Goal: Navigation & Orientation: Find specific page/section

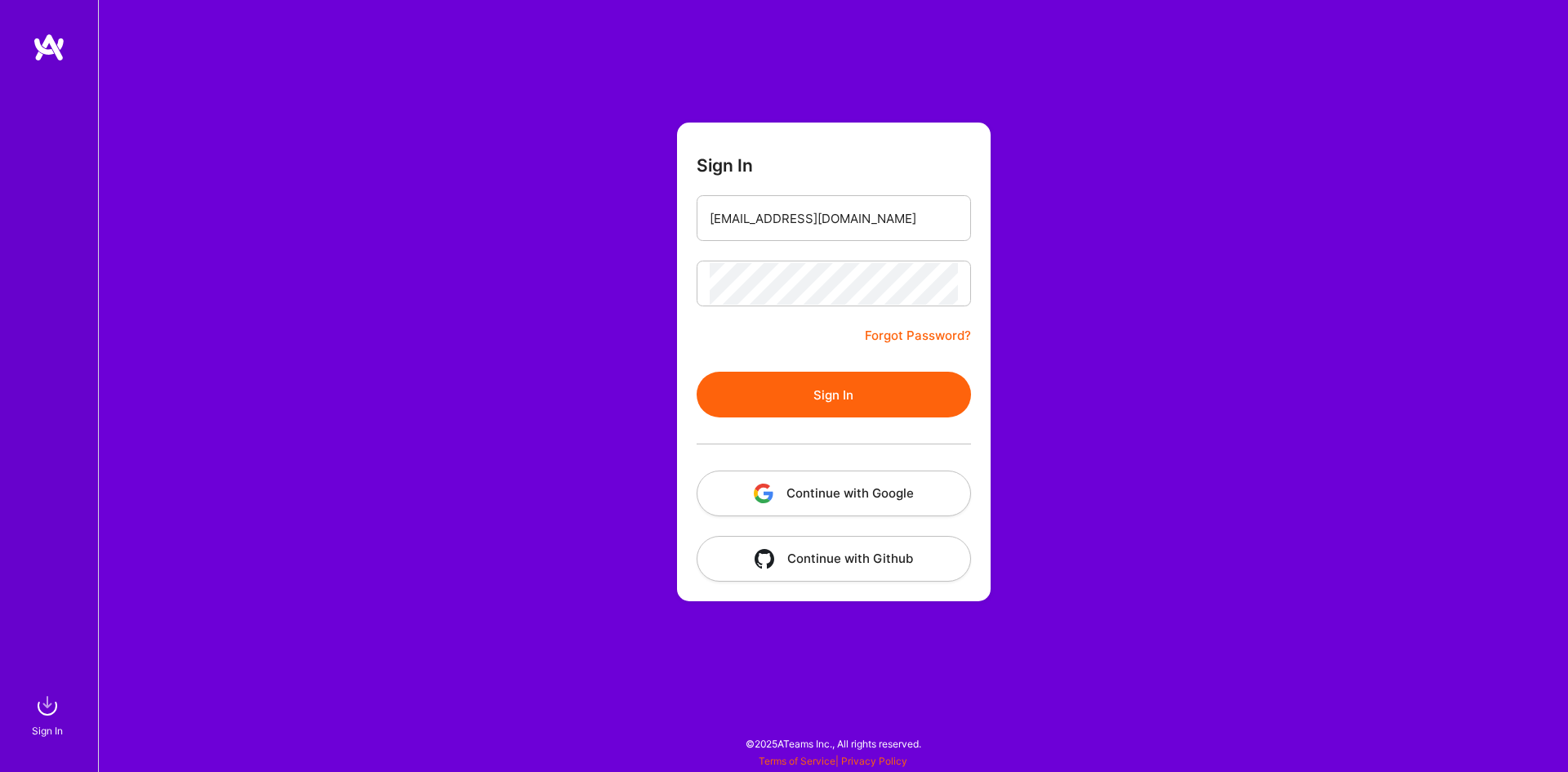
click at [696, 372] on button "Sign In" at bounding box center [834, 395] width 275 height 46
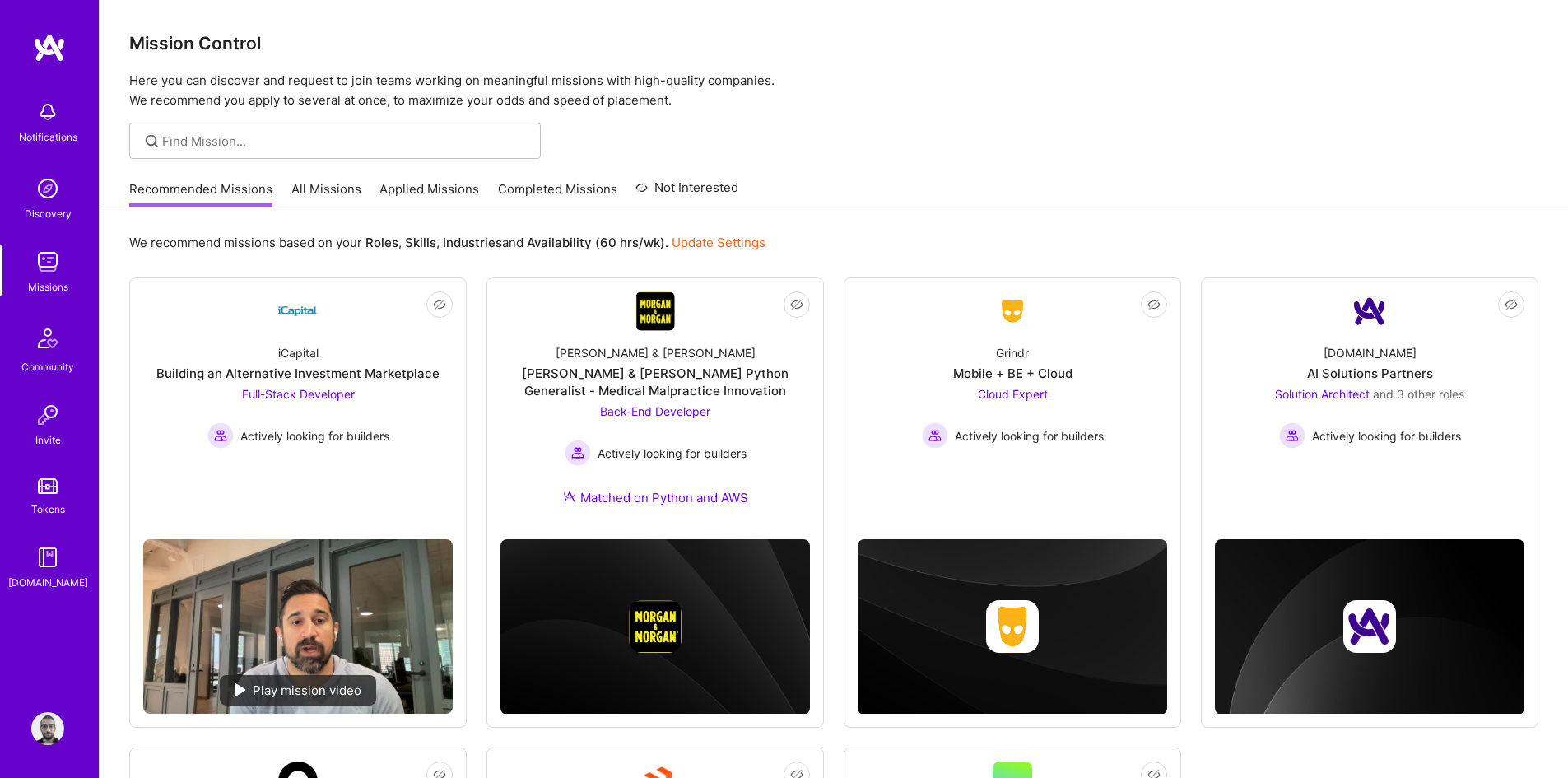
click at [333, 191] on link "All Missions" at bounding box center [326, 193] width 70 height 27
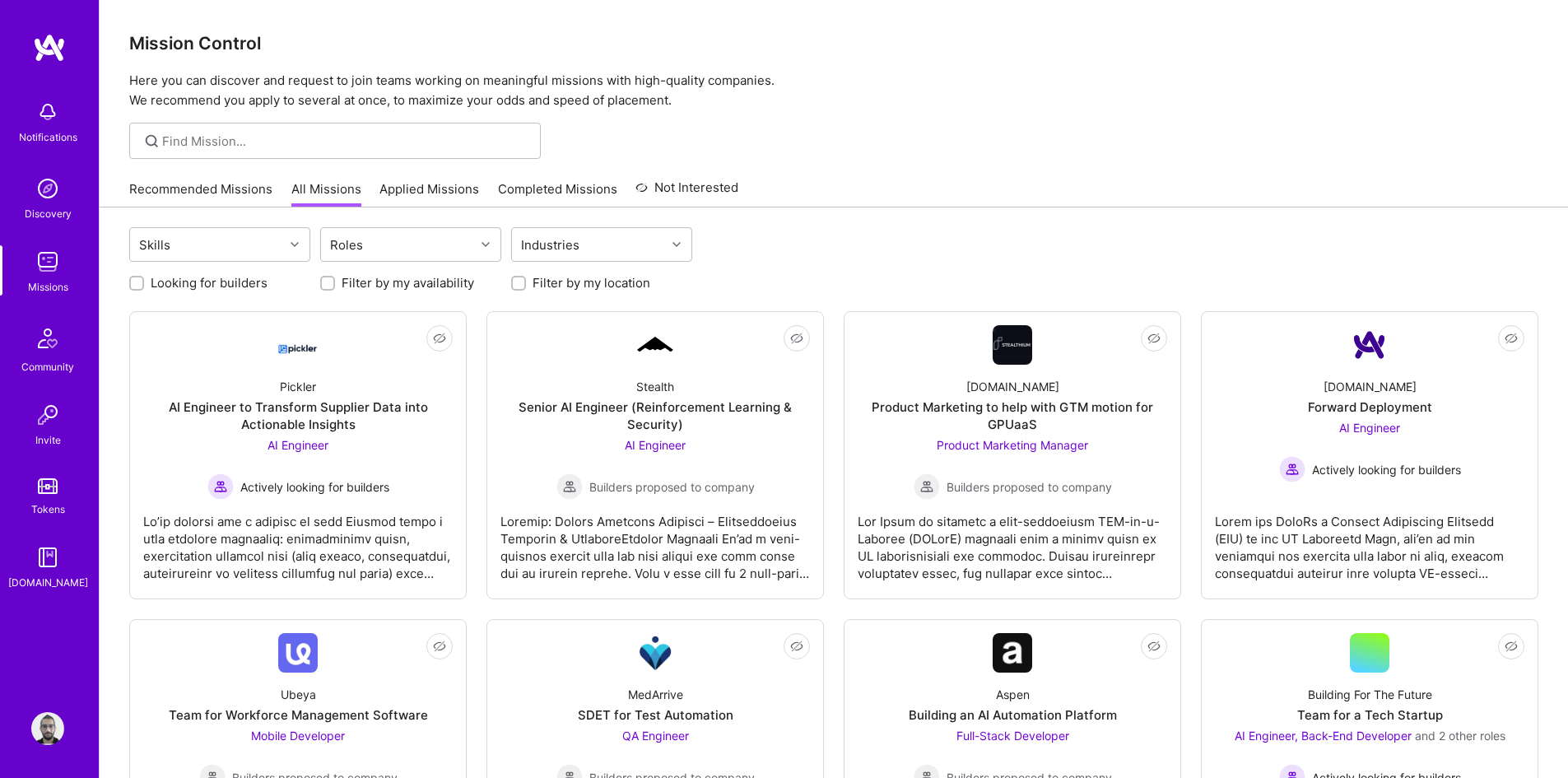
click at [203, 201] on link "Recommended Missions" at bounding box center [200, 193] width 143 height 27
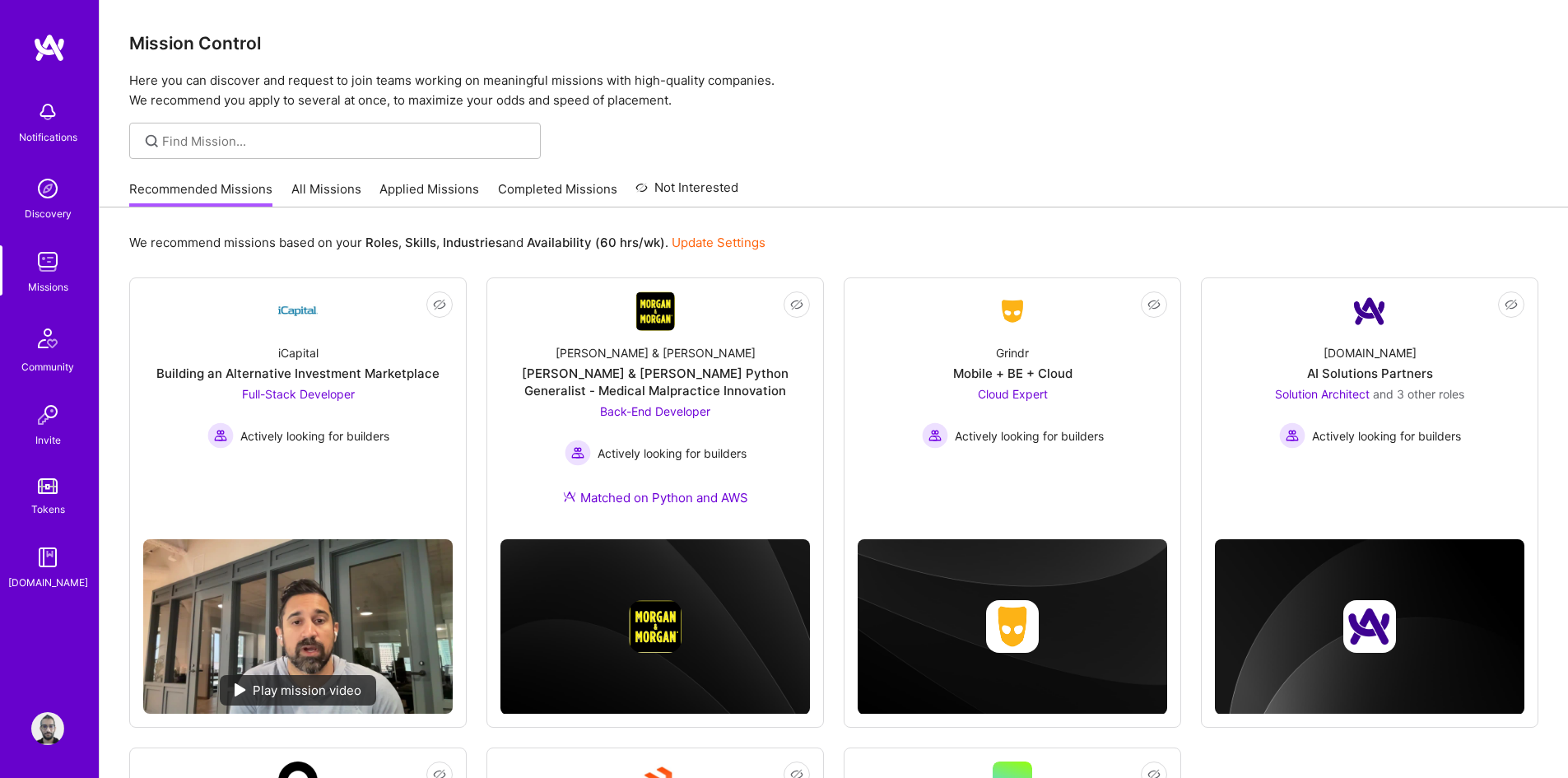
click at [312, 182] on link "All Missions" at bounding box center [326, 193] width 70 height 27
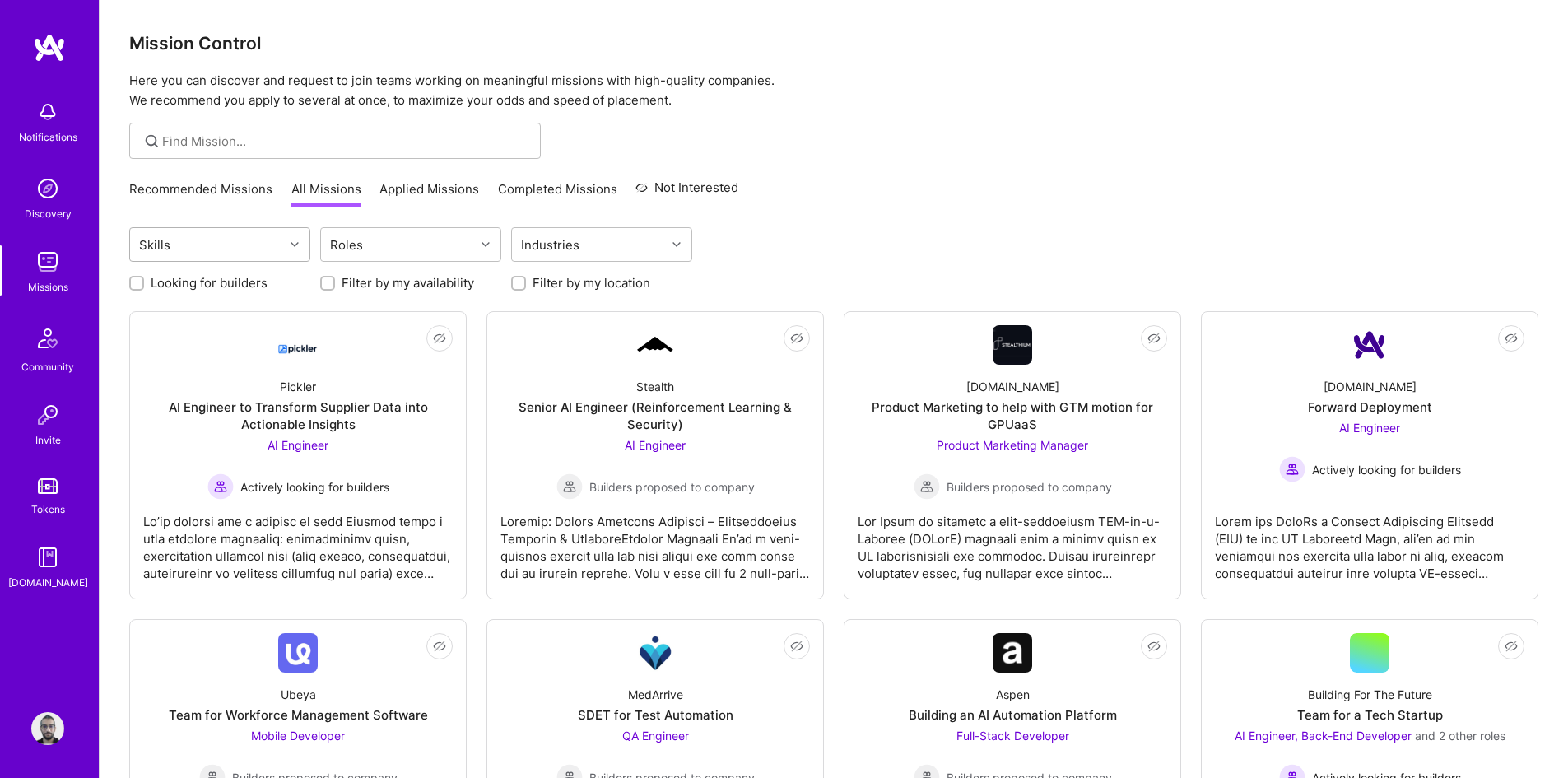
click at [232, 245] on div "Skills" at bounding box center [207, 244] width 154 height 33
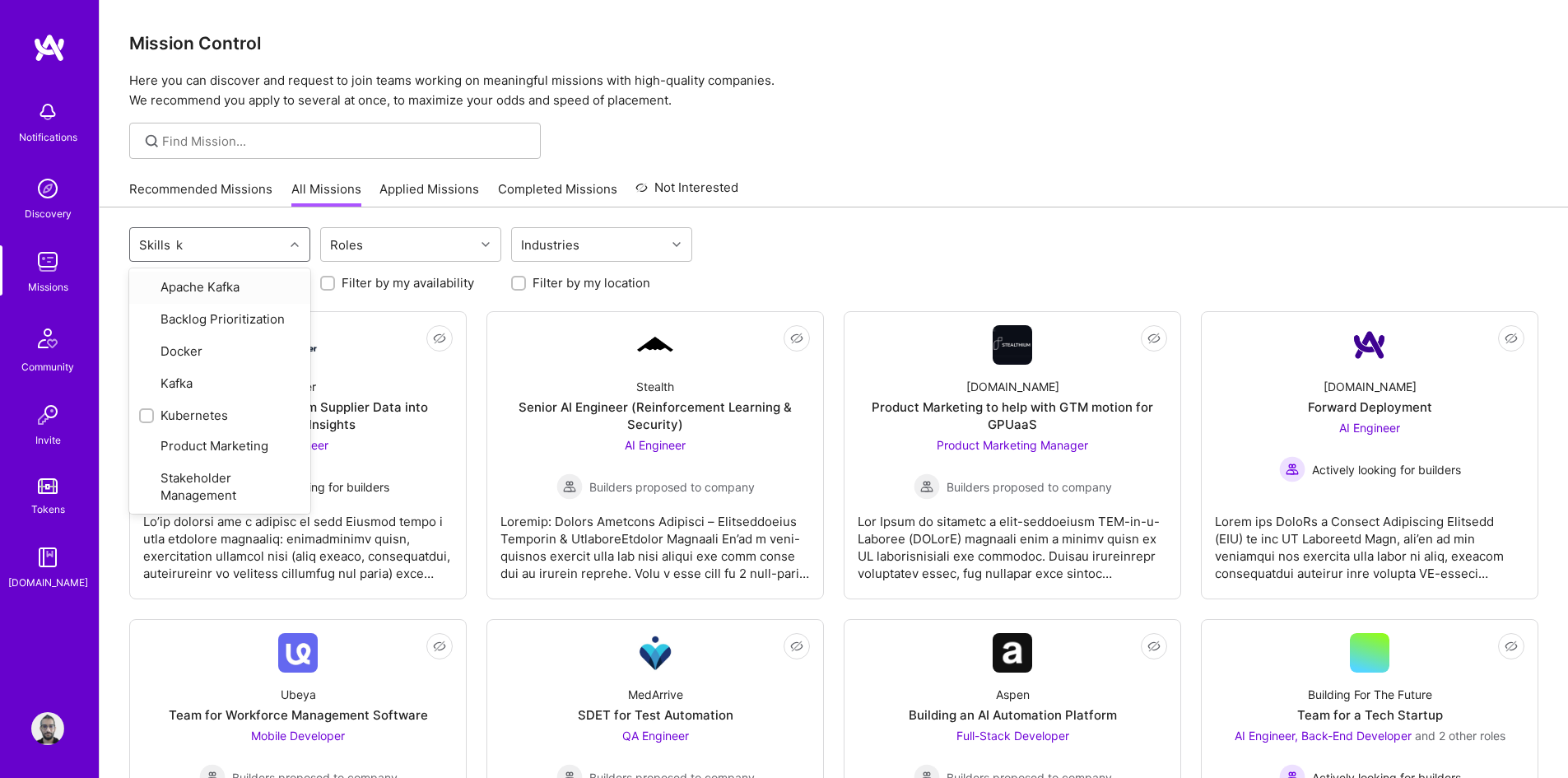
type input "ku"
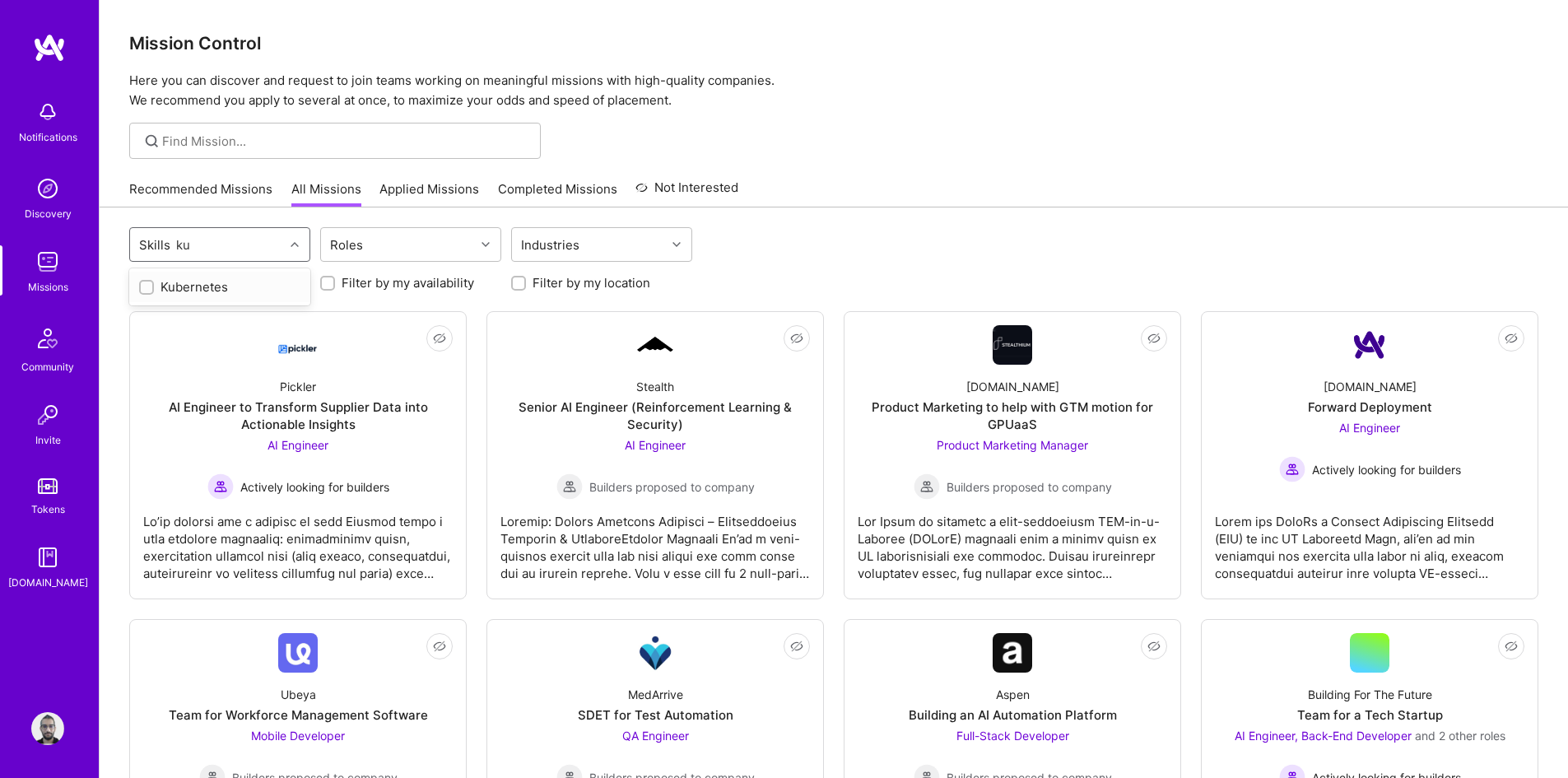
click at [203, 281] on div "Kubernetes" at bounding box center [220, 287] width 162 height 17
checkbox input "true"
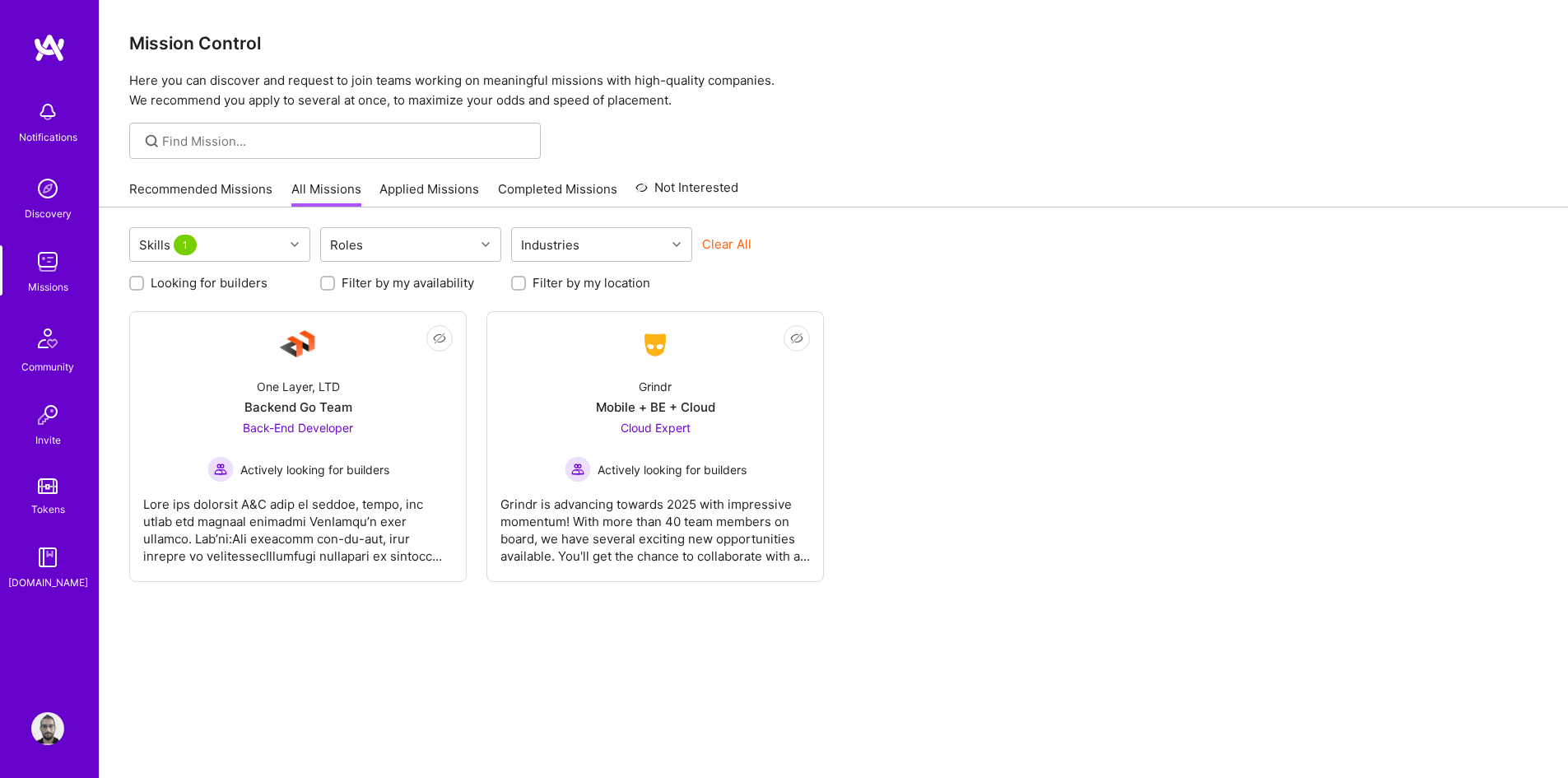
click at [923, 159] on div at bounding box center [834, 141] width 1468 height 37
click at [331, 409] on div "Backend Go Team" at bounding box center [298, 407] width 108 height 17
click at [210, 249] on div "Skills 1" at bounding box center [207, 244] width 154 height 33
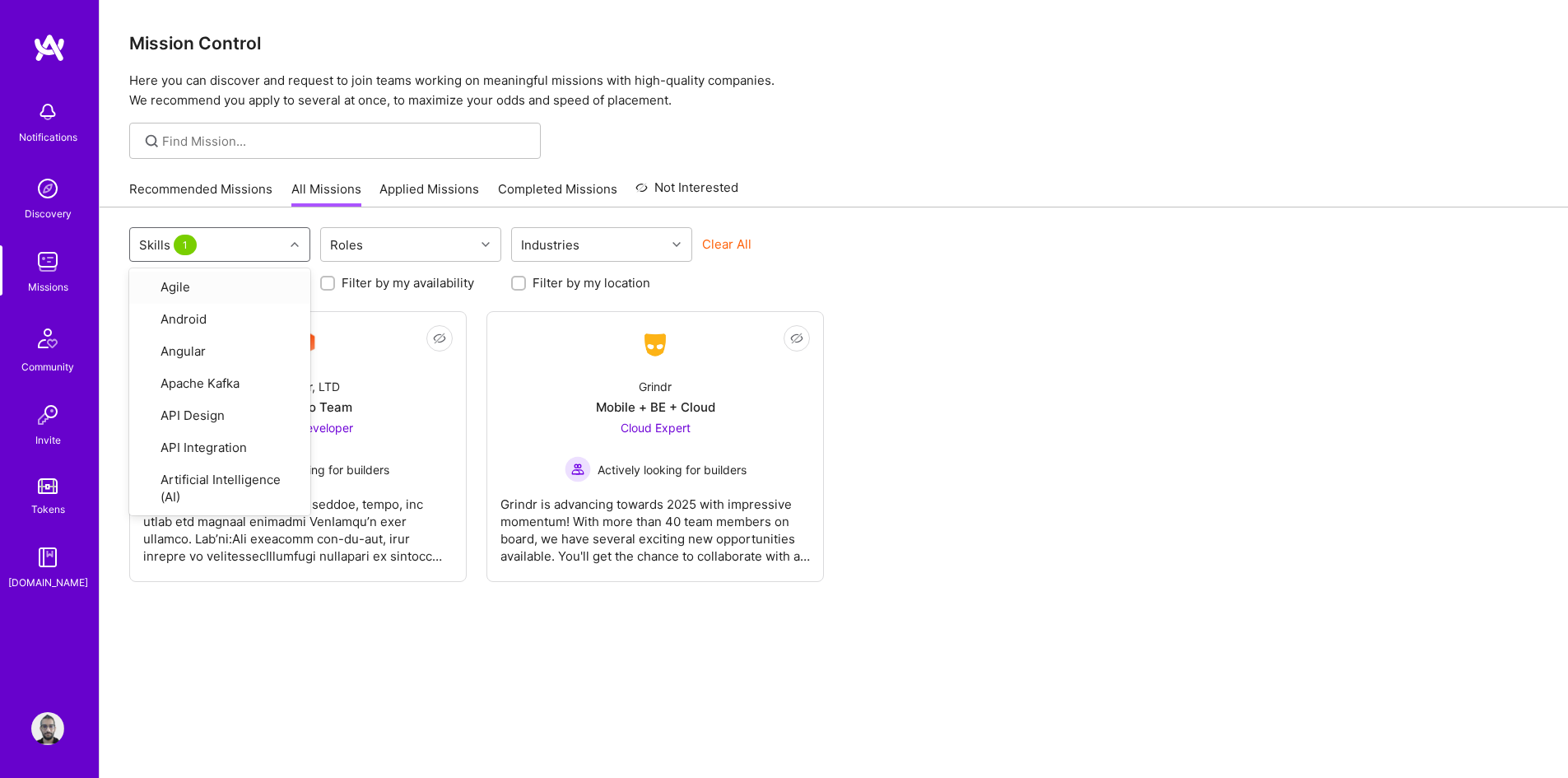
click at [719, 238] on button "Clear All" at bounding box center [726, 244] width 49 height 17
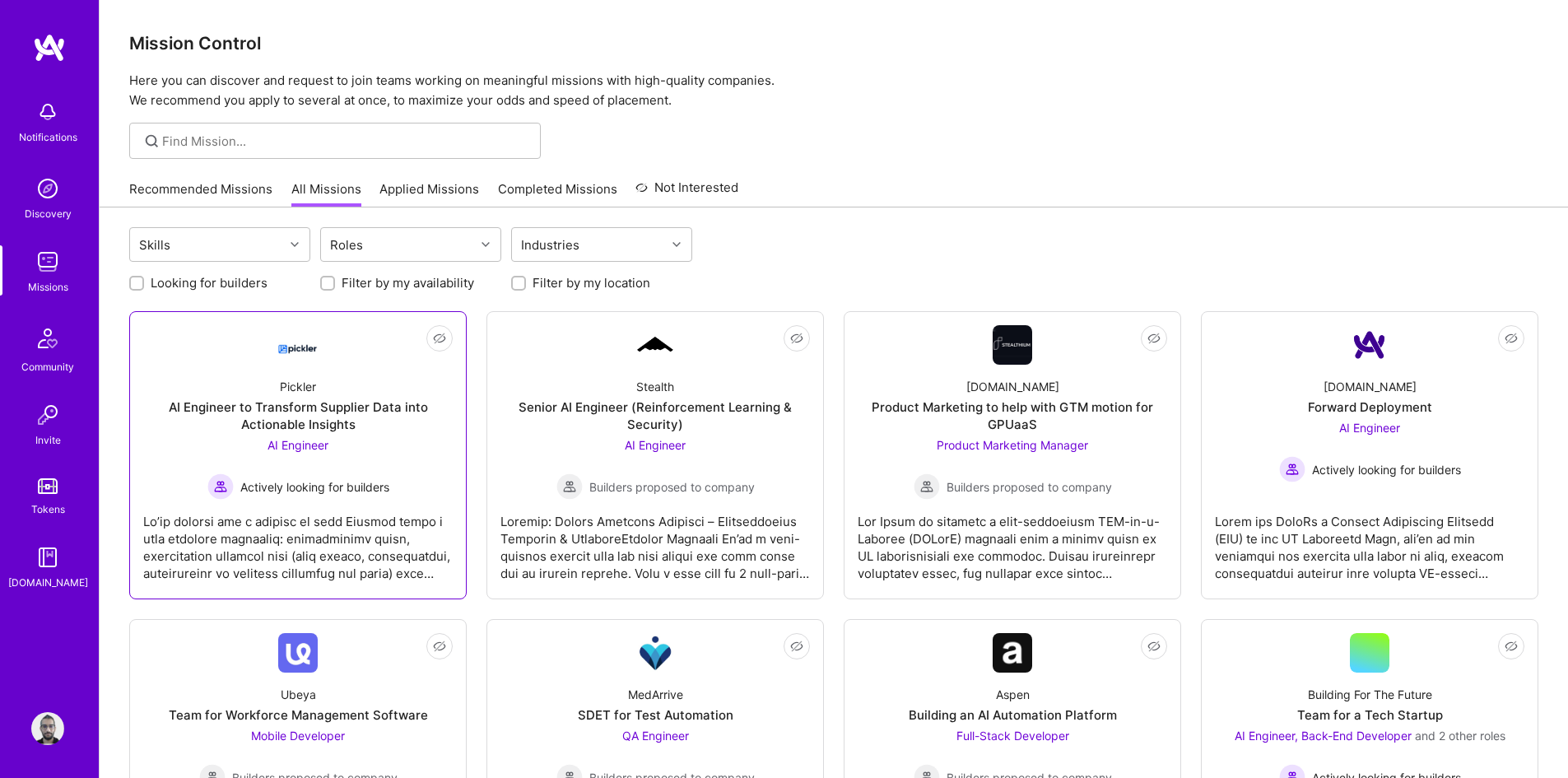
click at [296, 410] on div "AI Engineer to Transform Supplier Data into Actionable Insights" at bounding box center [298, 415] width 310 height 35
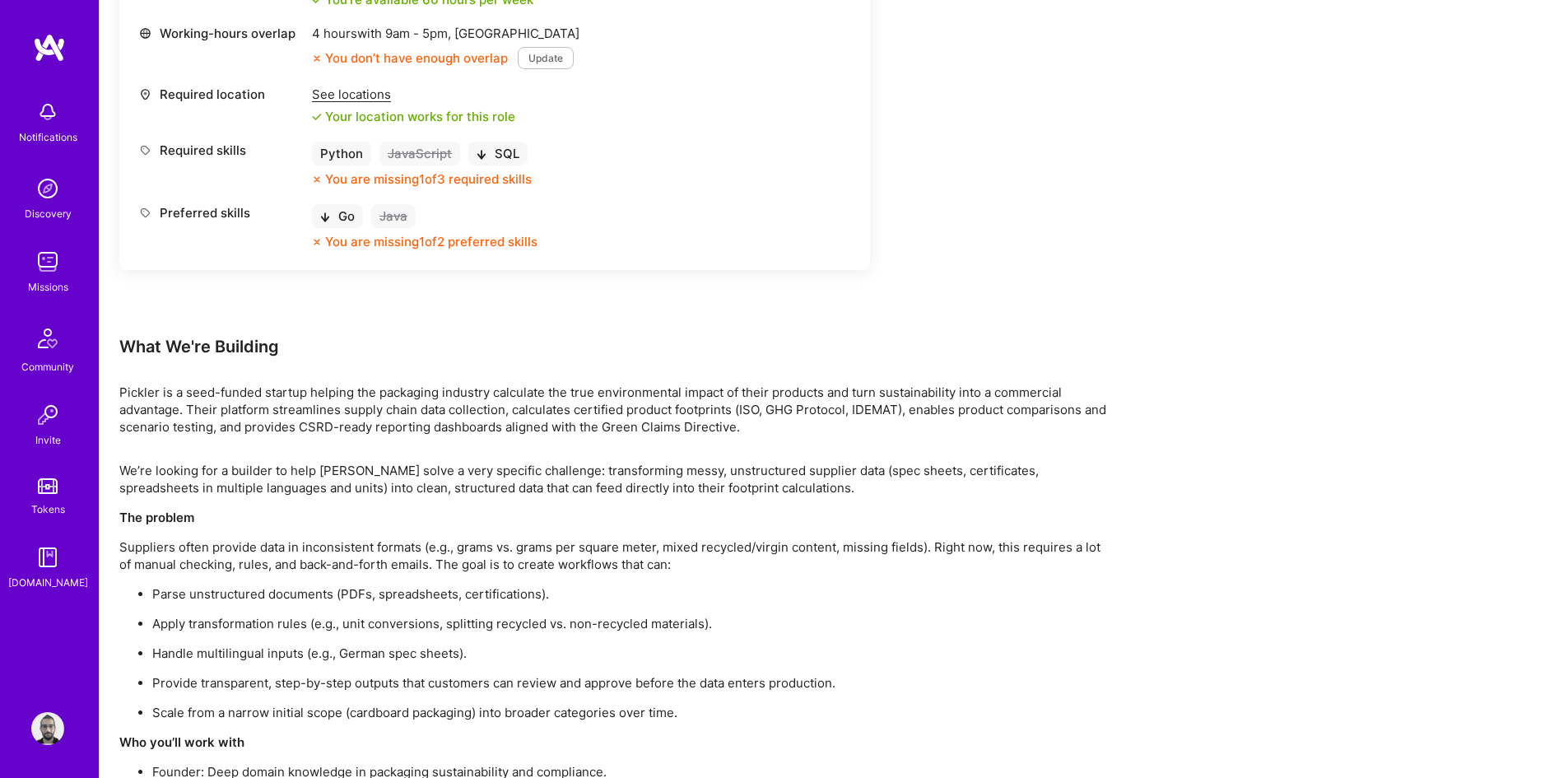
scroll to position [906, 0]
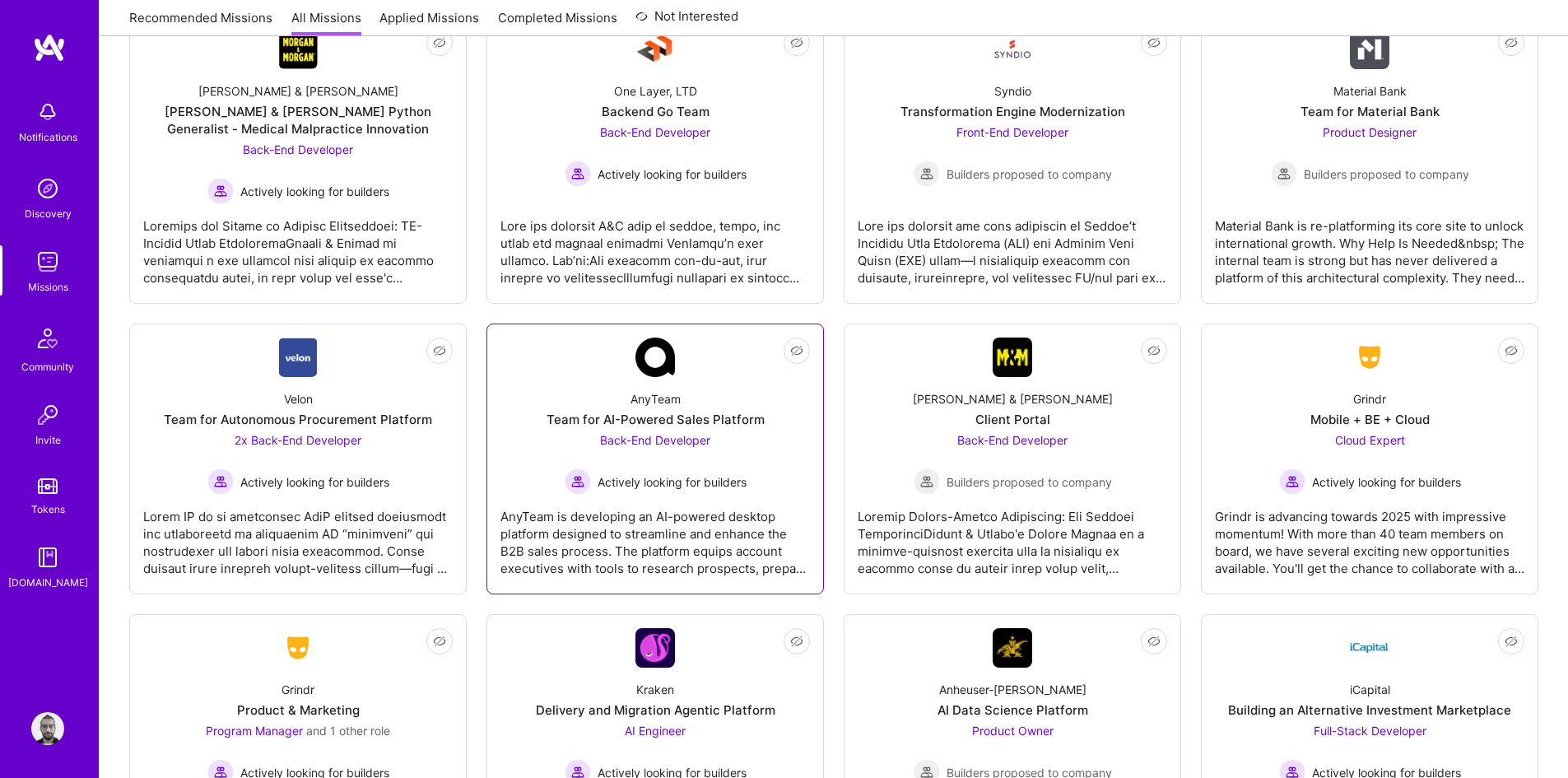
scroll to position [2470, 0]
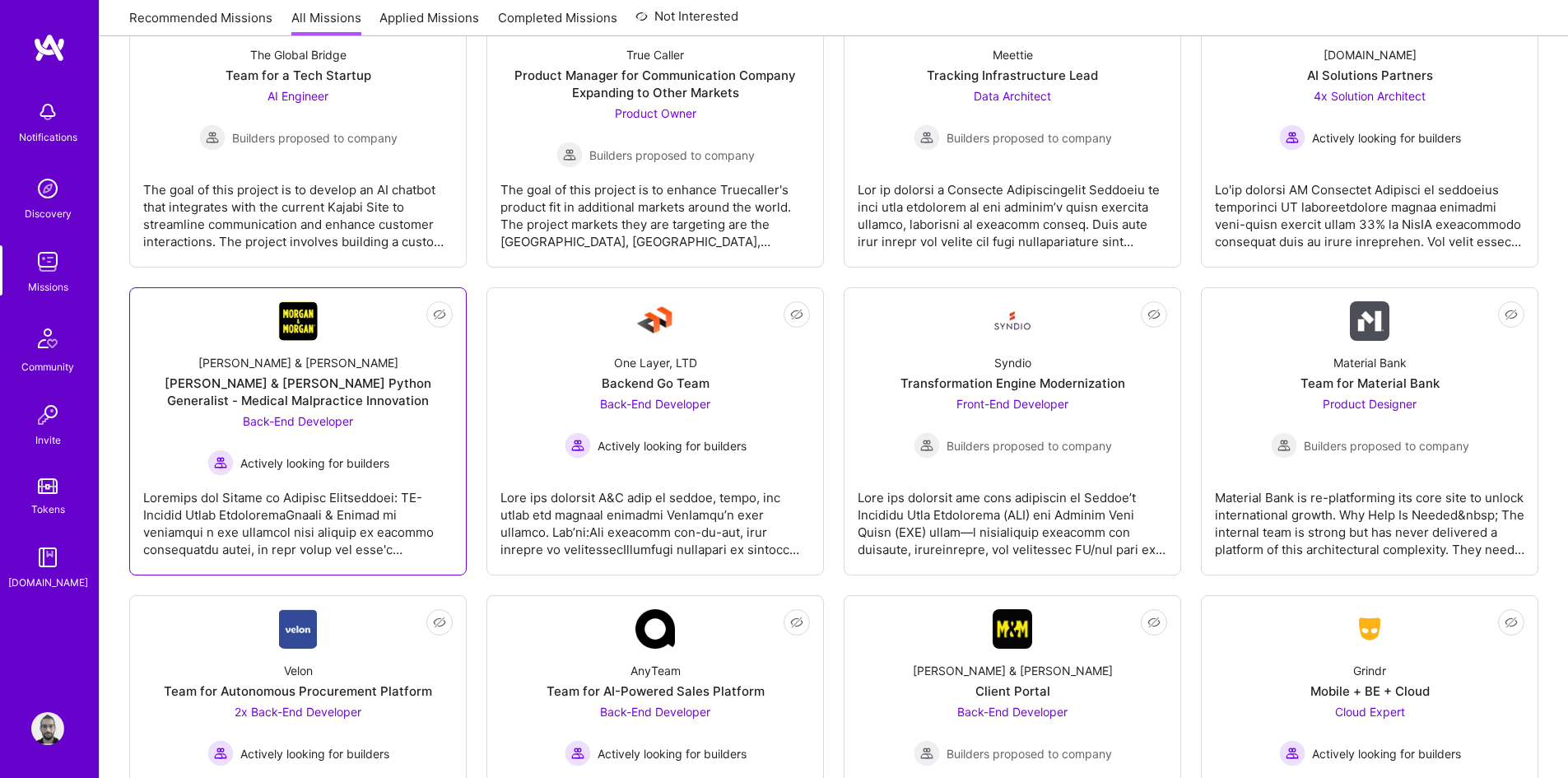
click at [396, 403] on div "[PERSON_NAME] & [PERSON_NAME] Python Generalist - Medical Malpractice Innovation" at bounding box center [298, 392] width 310 height 35
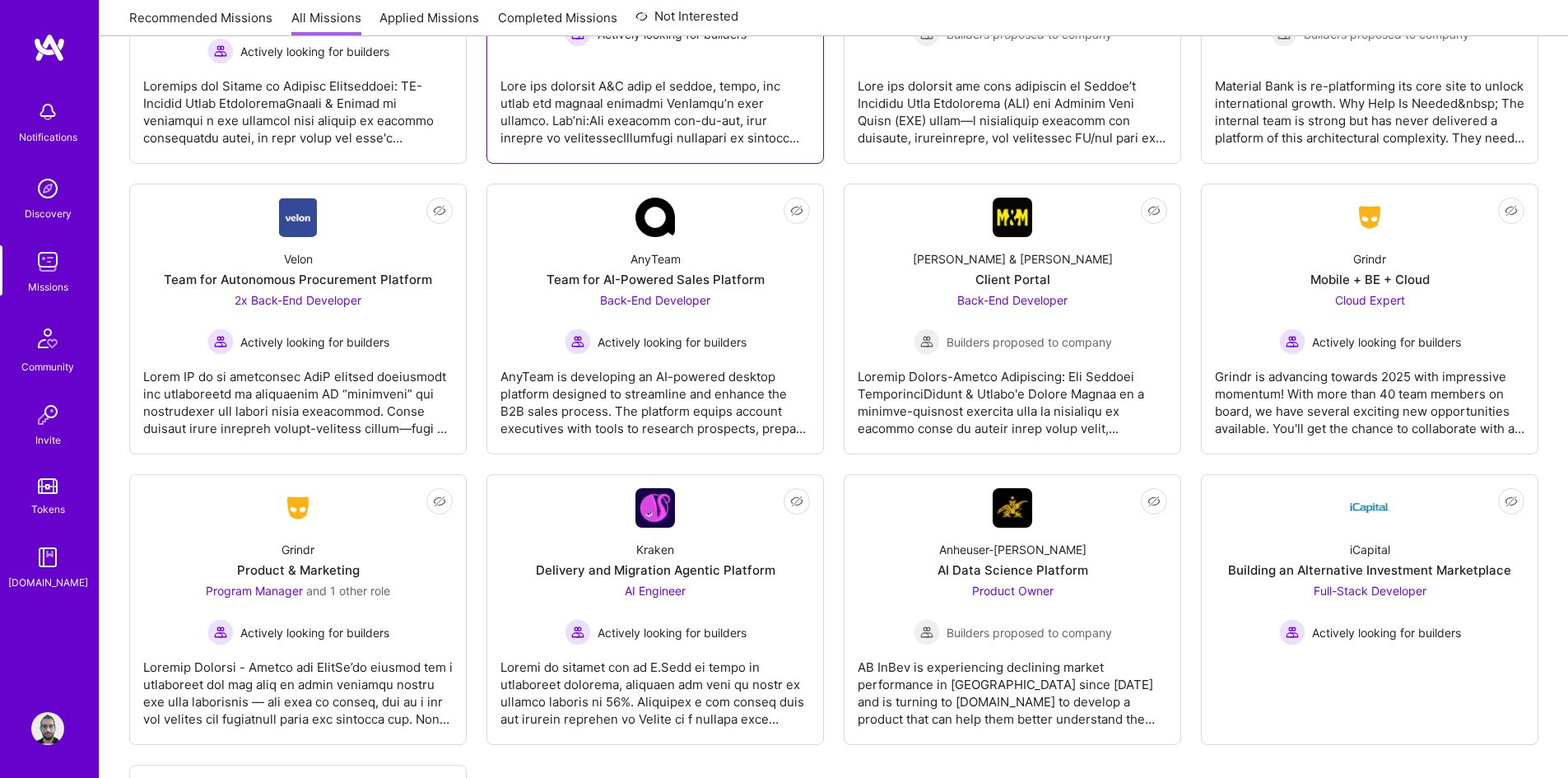
scroll to position [3178, 0]
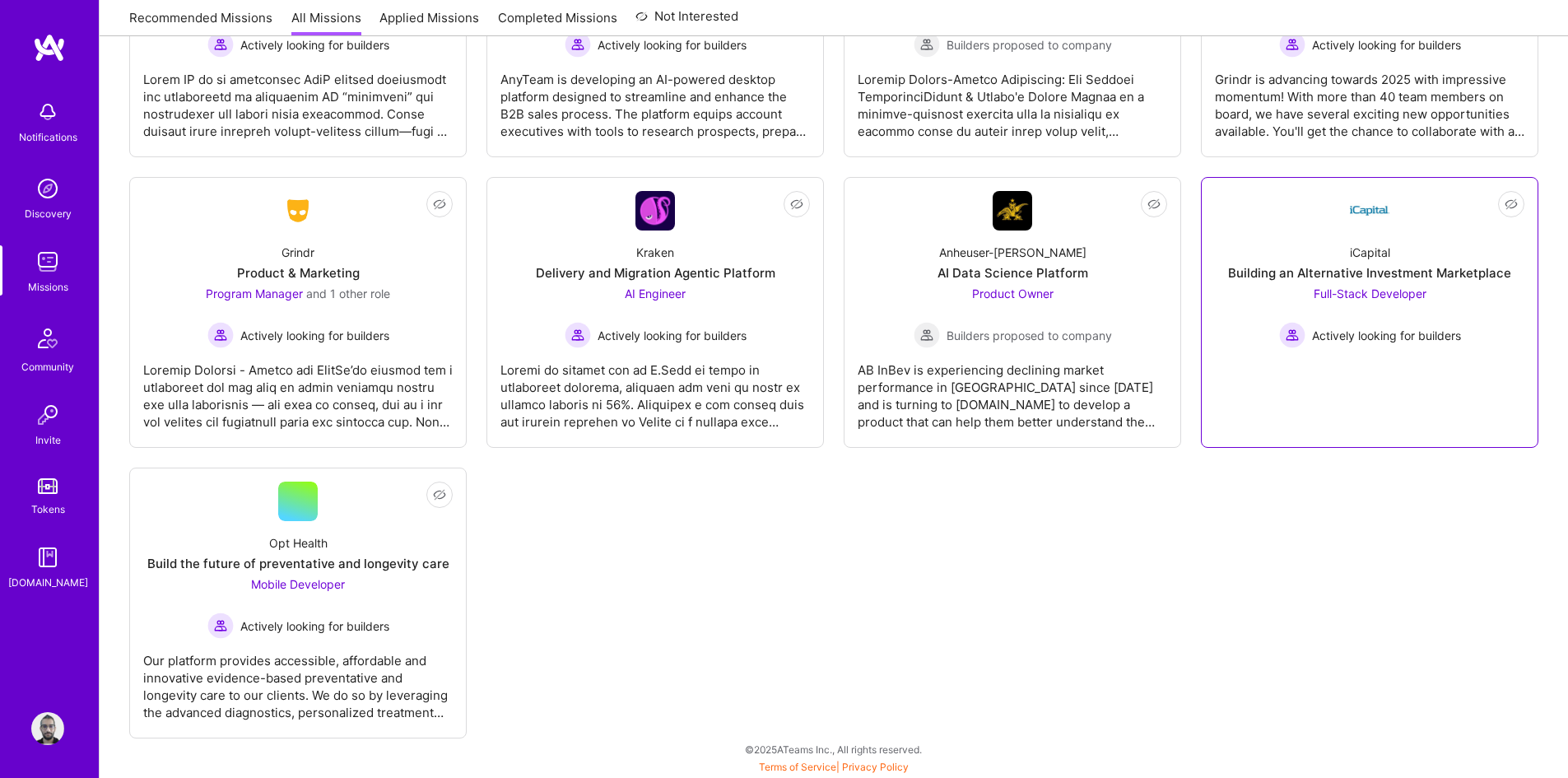
click at [1419, 362] on link "Not Interested iCapital Building an Alternative Investment Marketplace Full-Sta…" at bounding box center [1370, 313] width 310 height 243
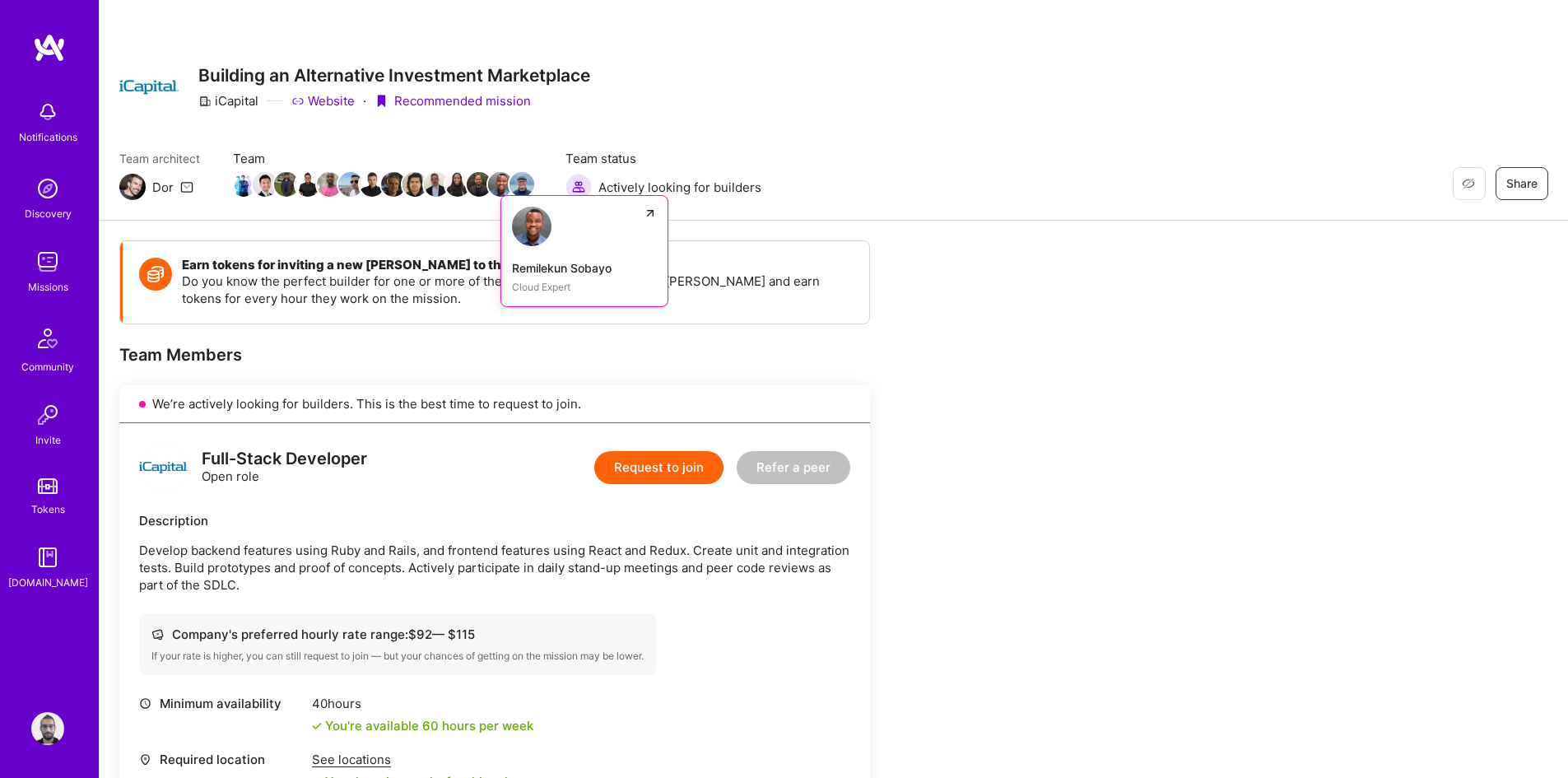
click at [500, 185] on img at bounding box center [501, 185] width 25 height 25
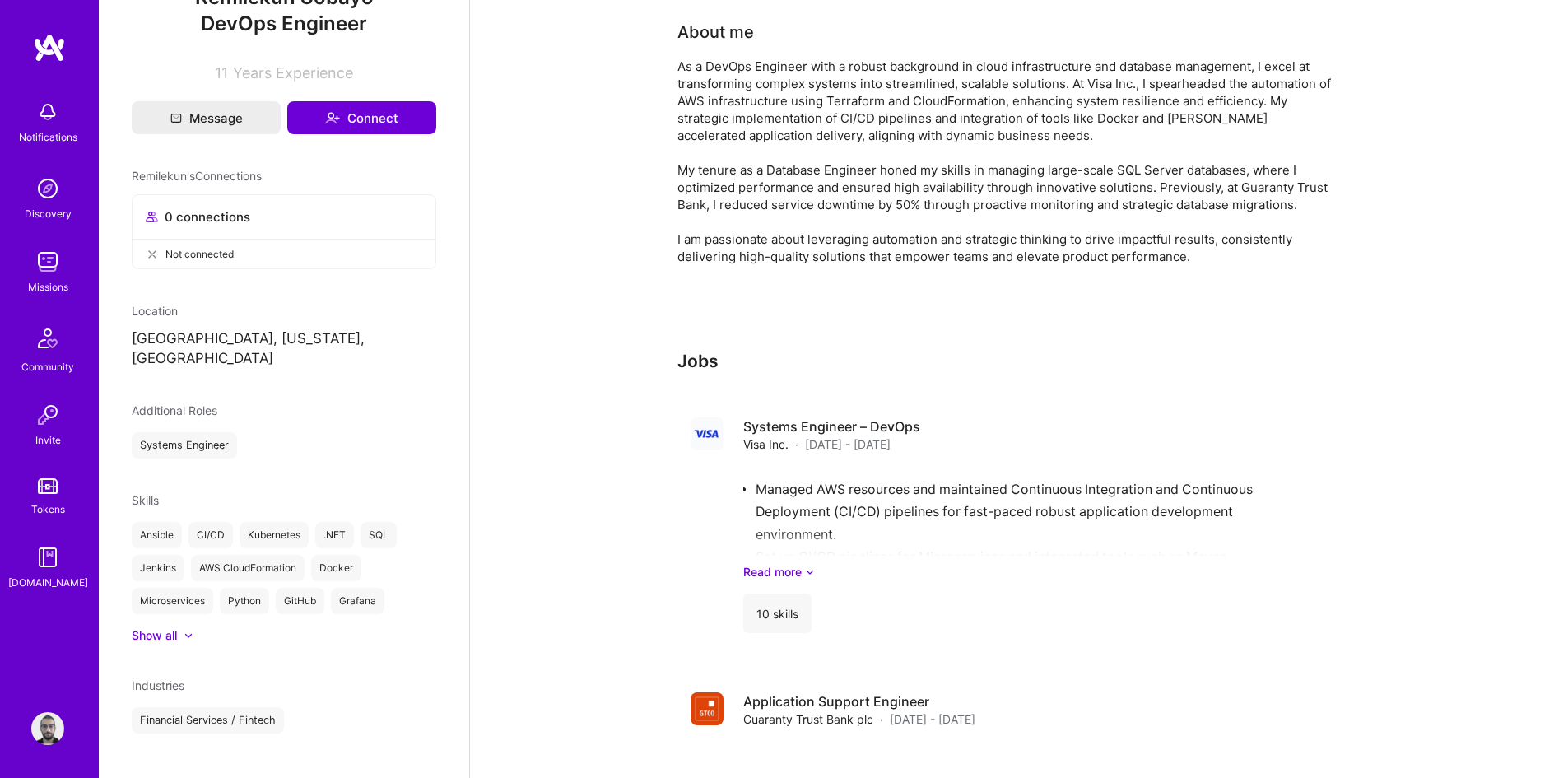
scroll to position [205, 0]
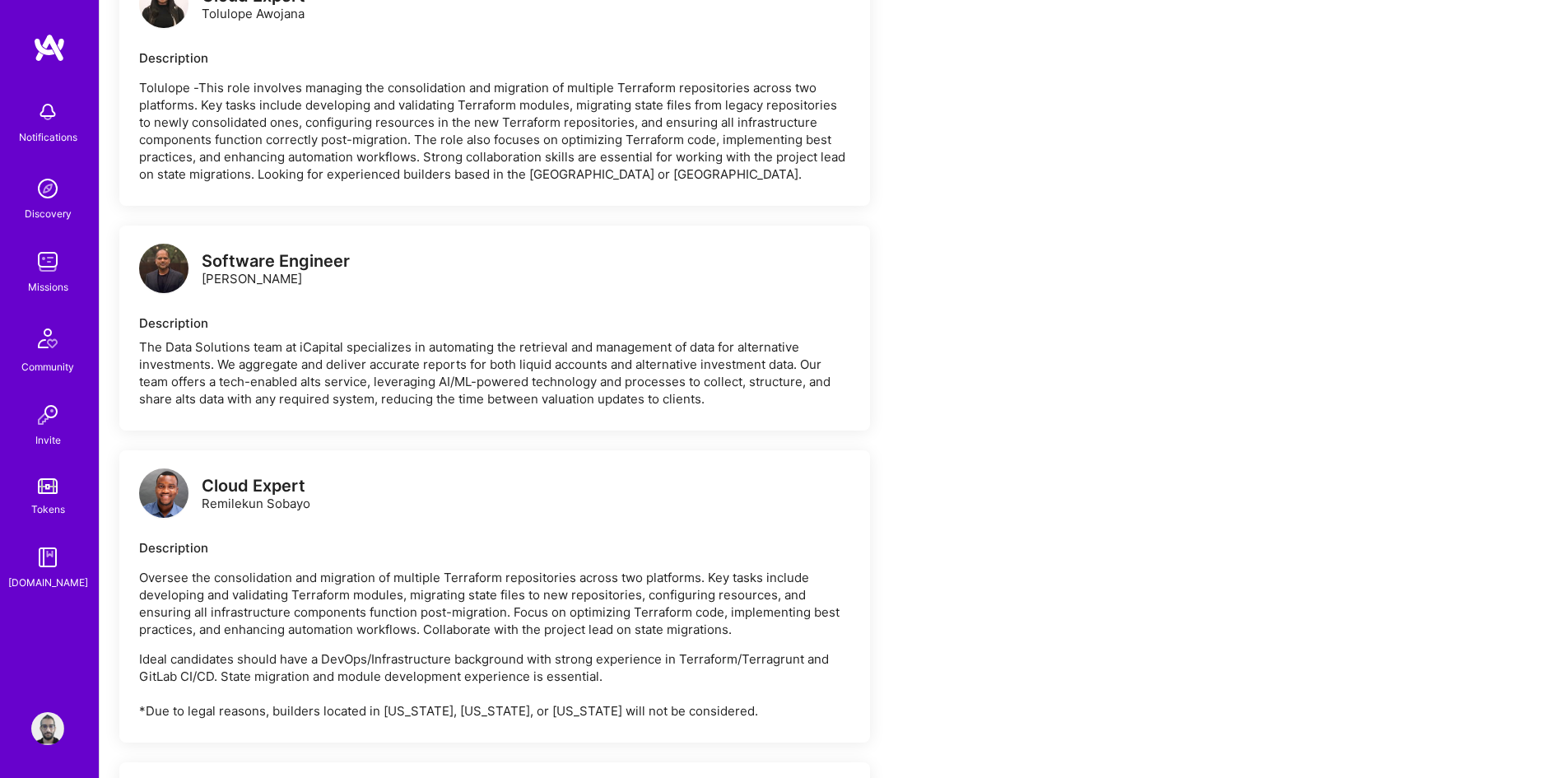
scroll to position [2881, 0]
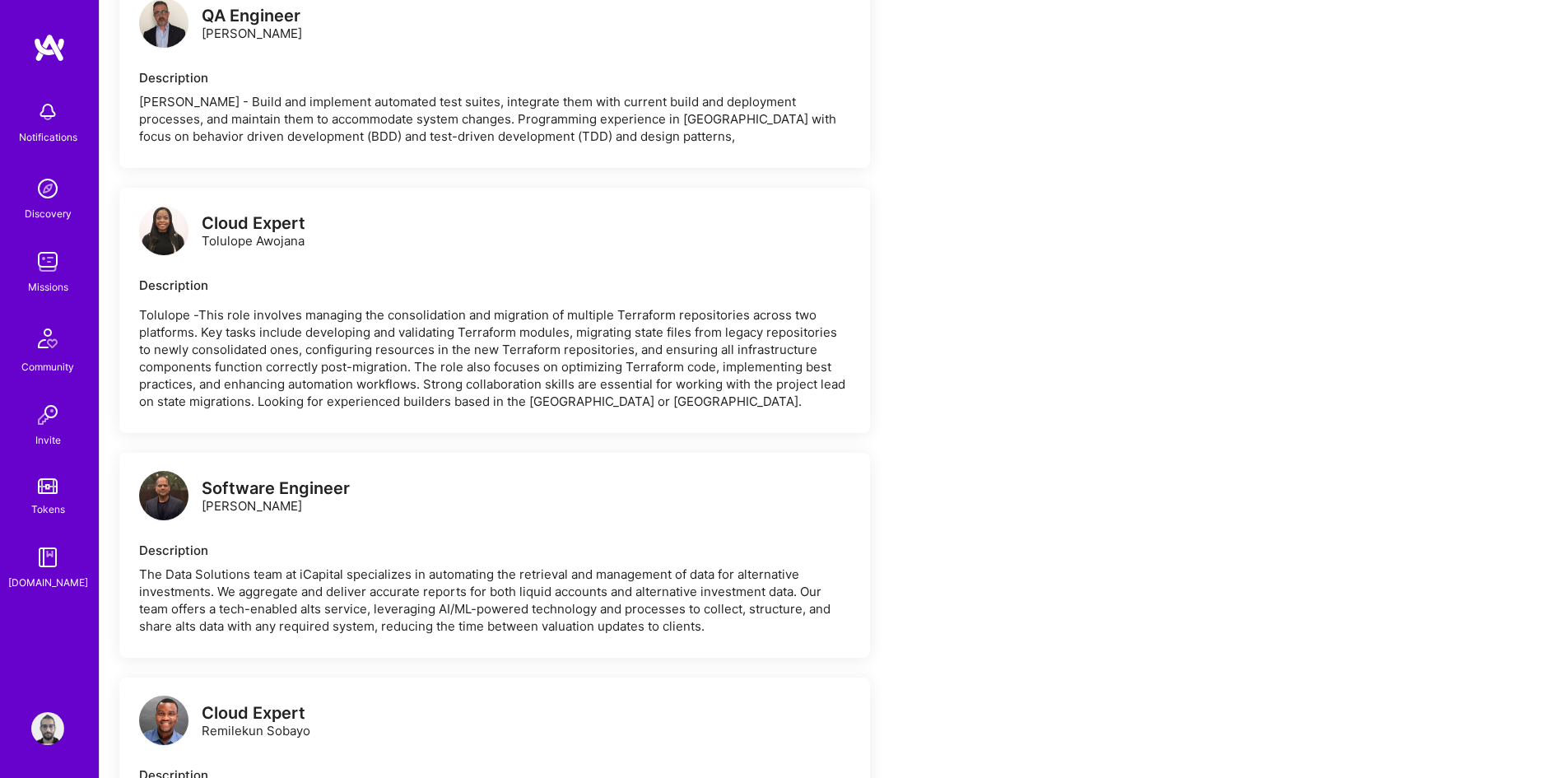
click at [159, 474] on img at bounding box center [163, 495] width 49 height 49
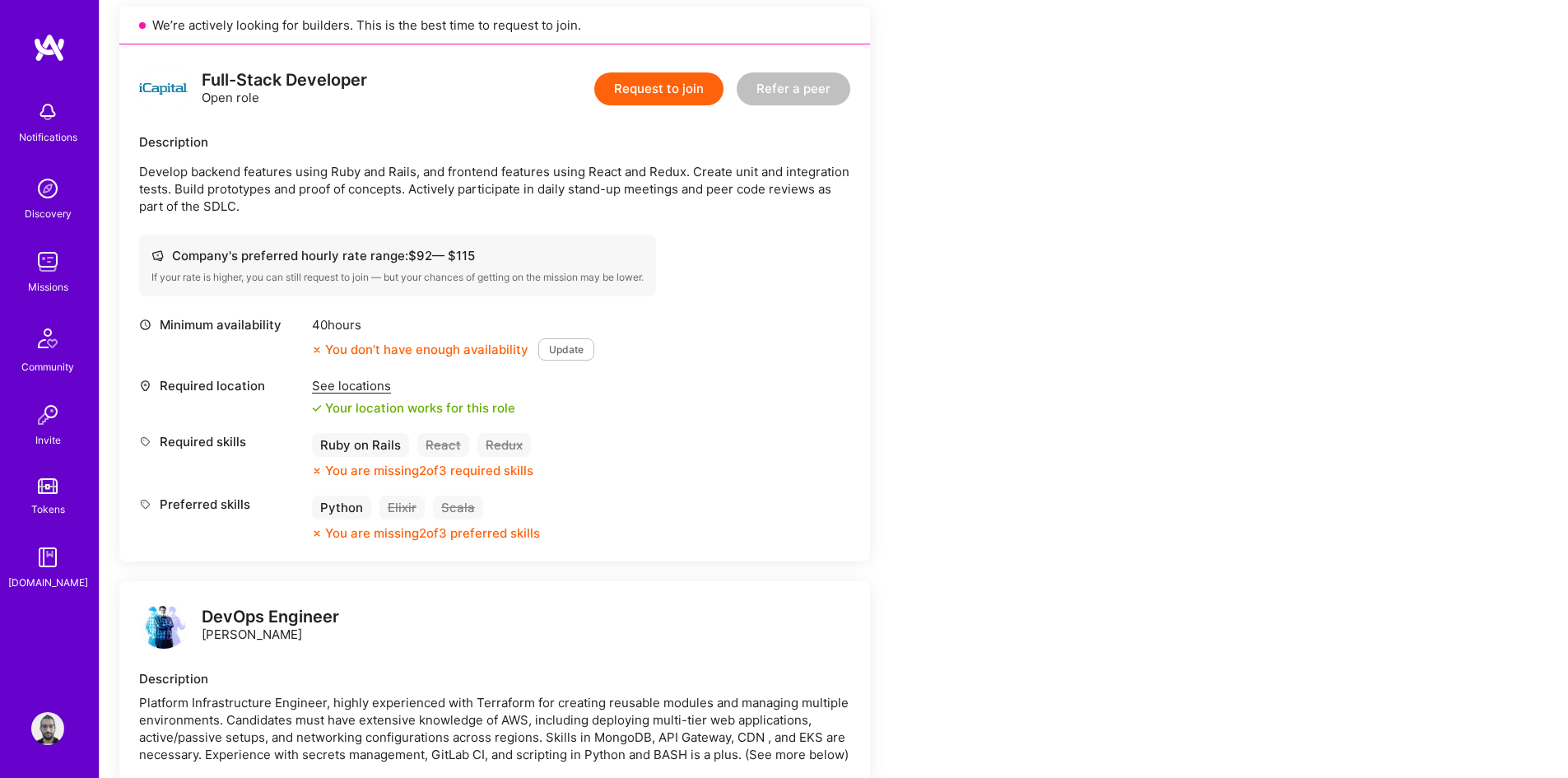
scroll to position [659, 0]
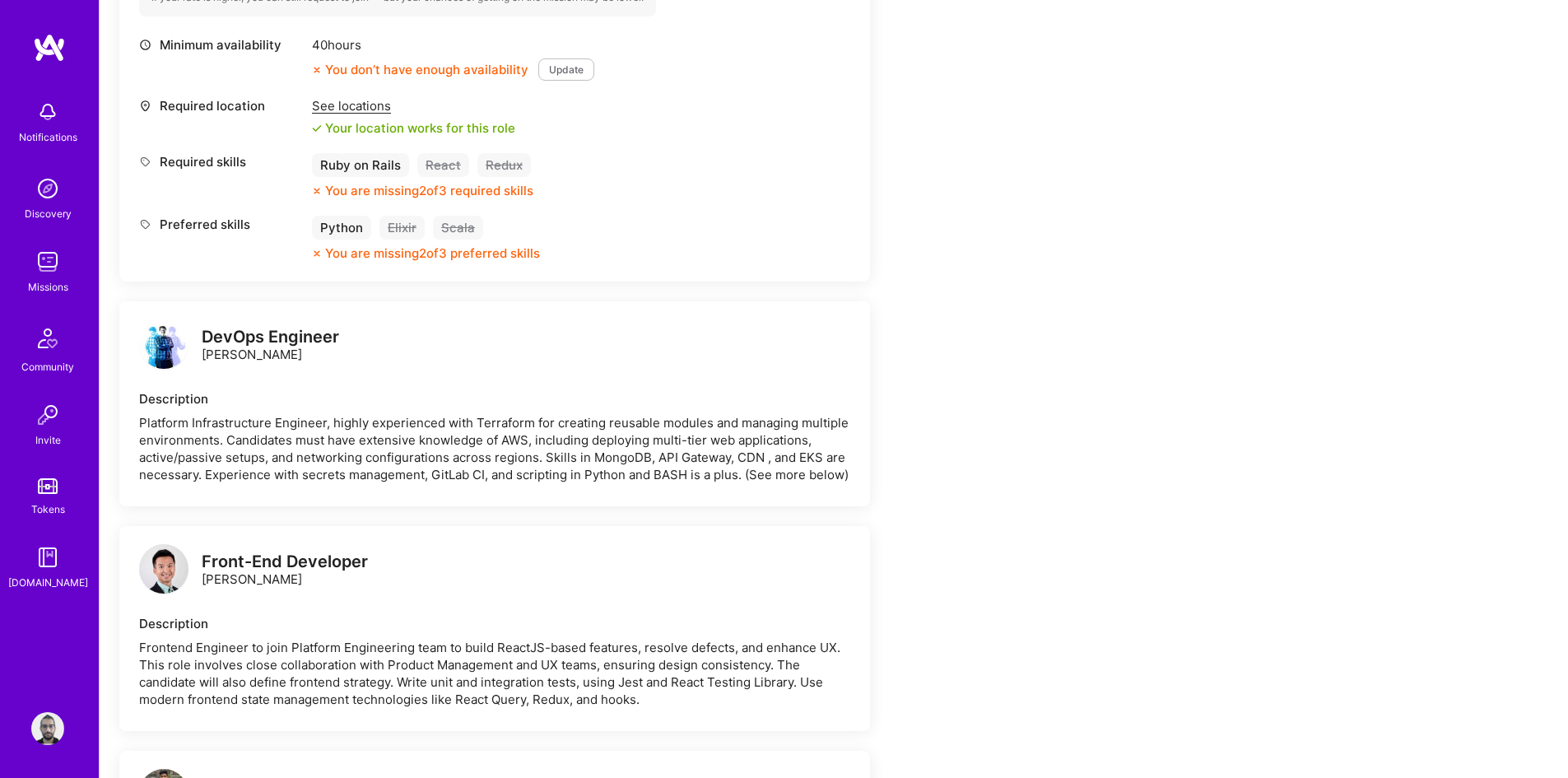
click at [170, 339] on img at bounding box center [163, 343] width 49 height 49
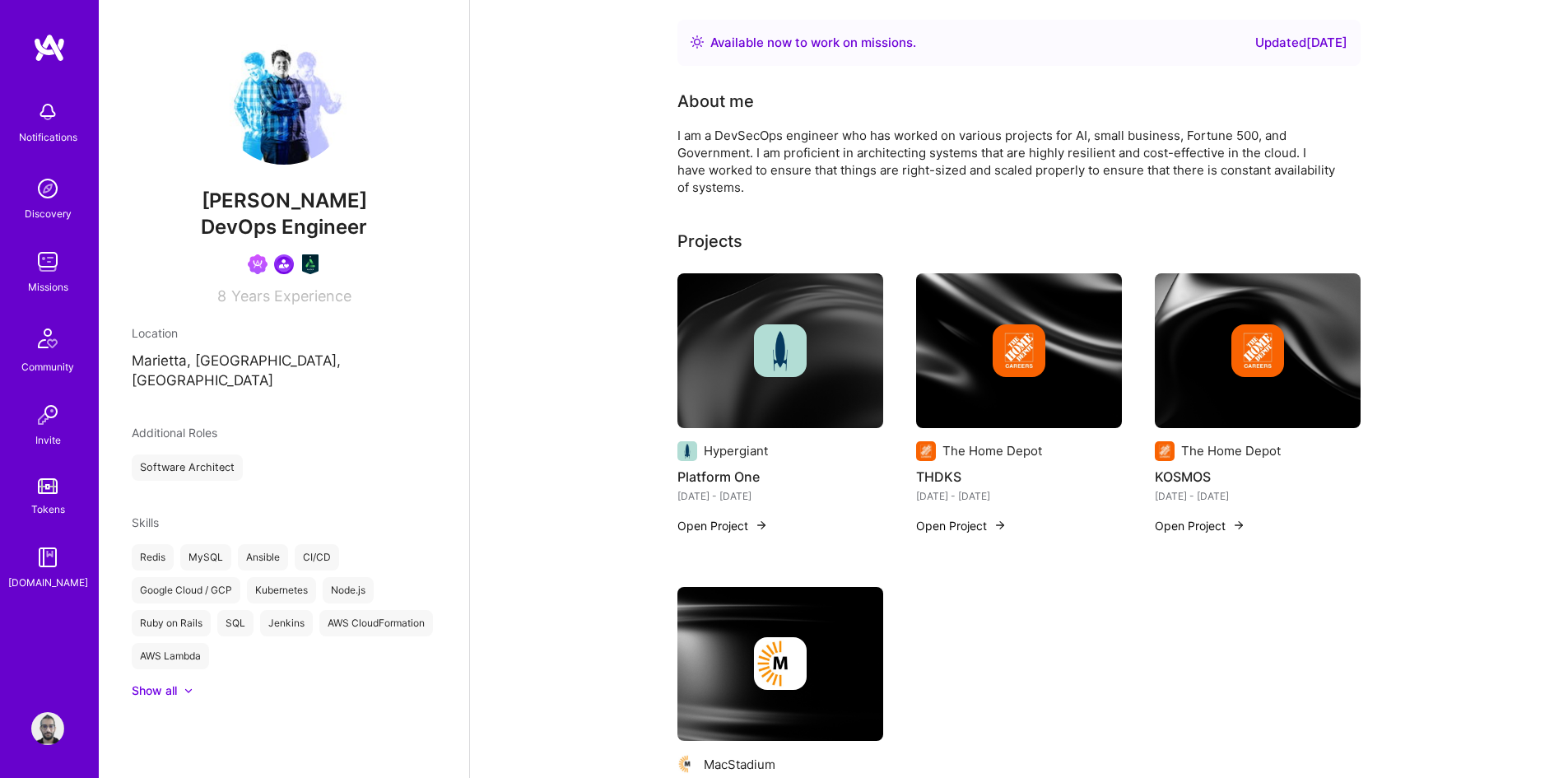
click at [361, 197] on span "[PERSON_NAME]" at bounding box center [284, 201] width 305 height 25
copy span "[PERSON_NAME]"
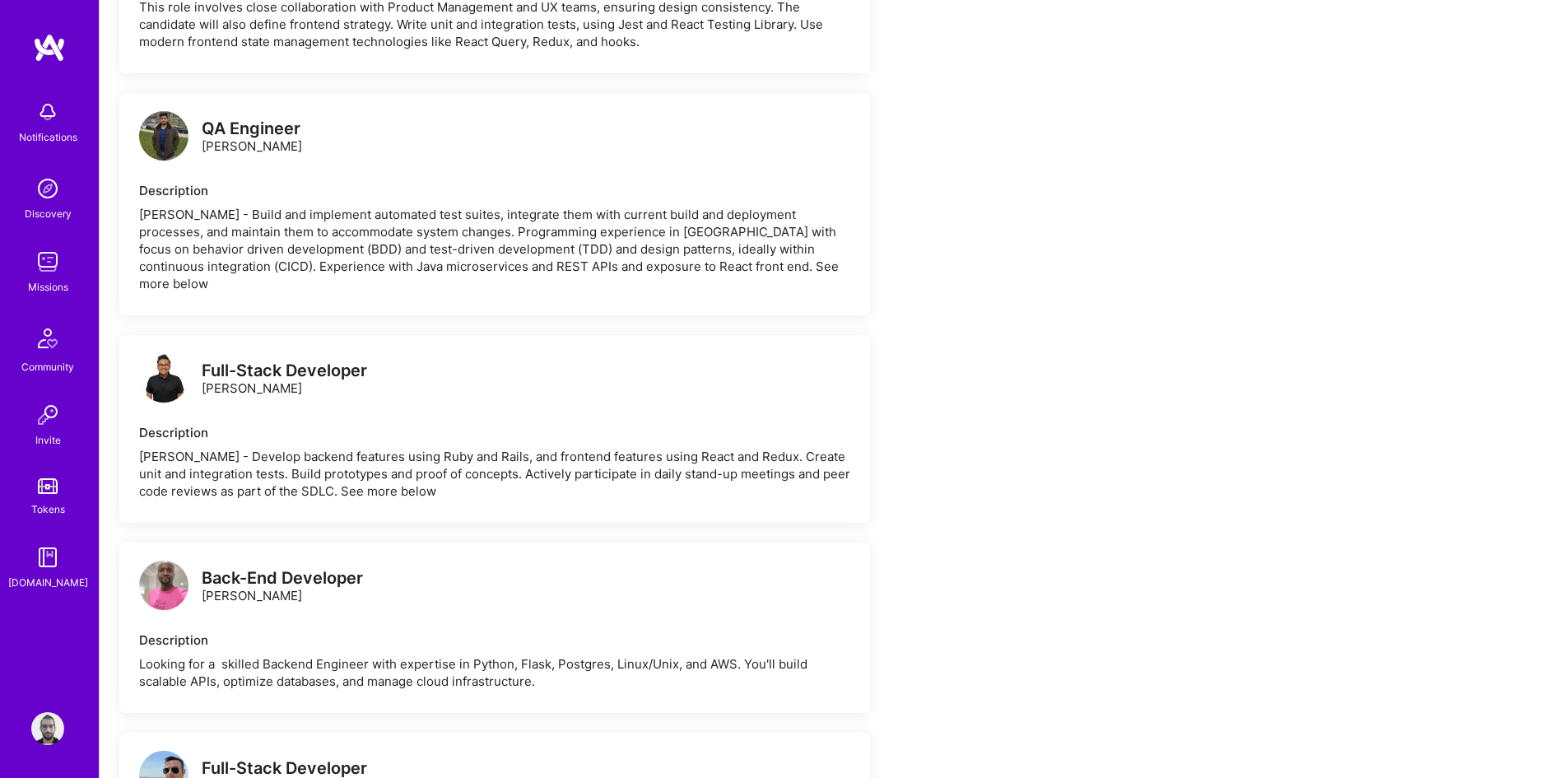
scroll to position [1318, 0]
click at [162, 120] on img at bounding box center [163, 135] width 49 height 49
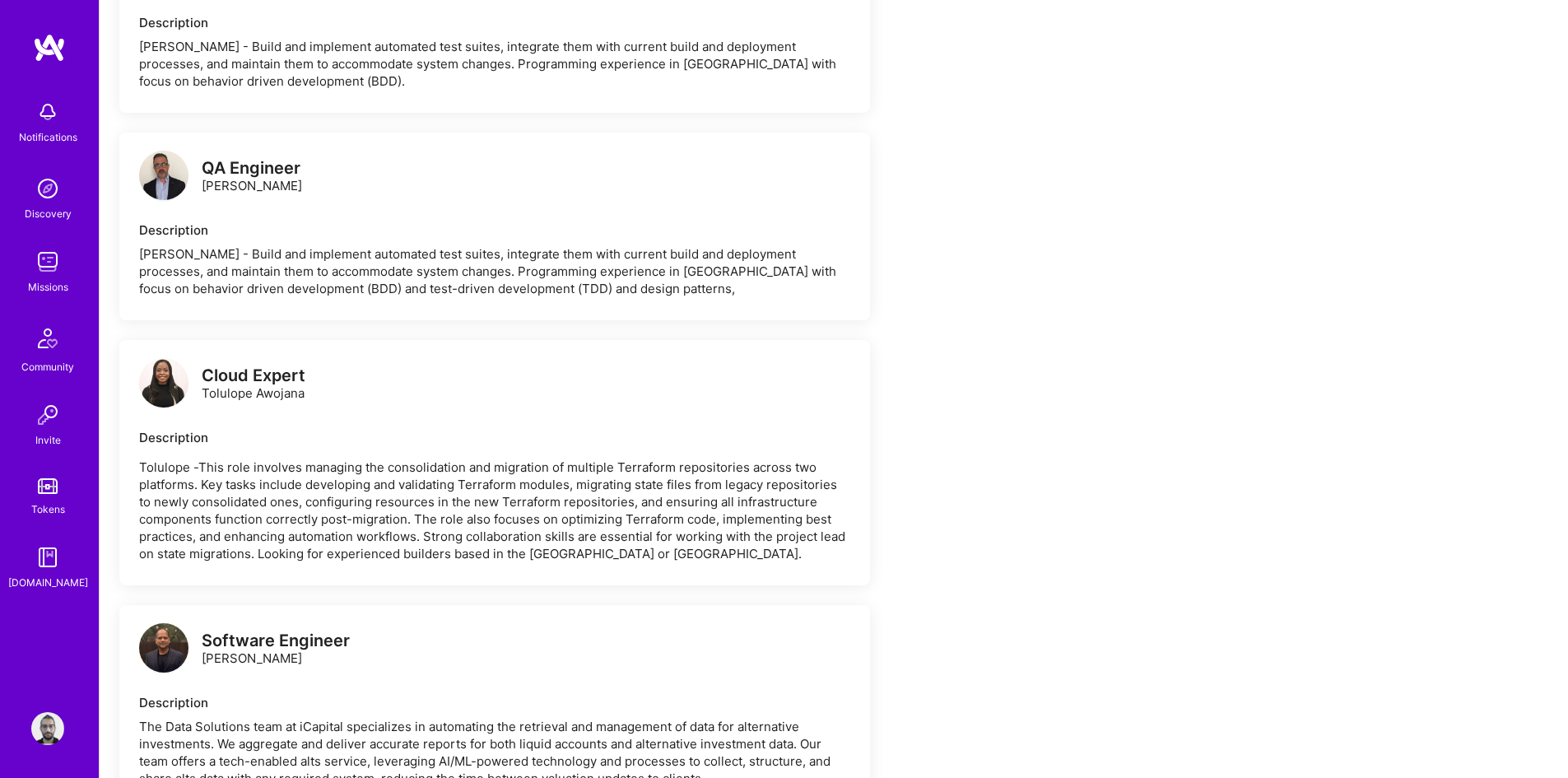
scroll to position [2881, 0]
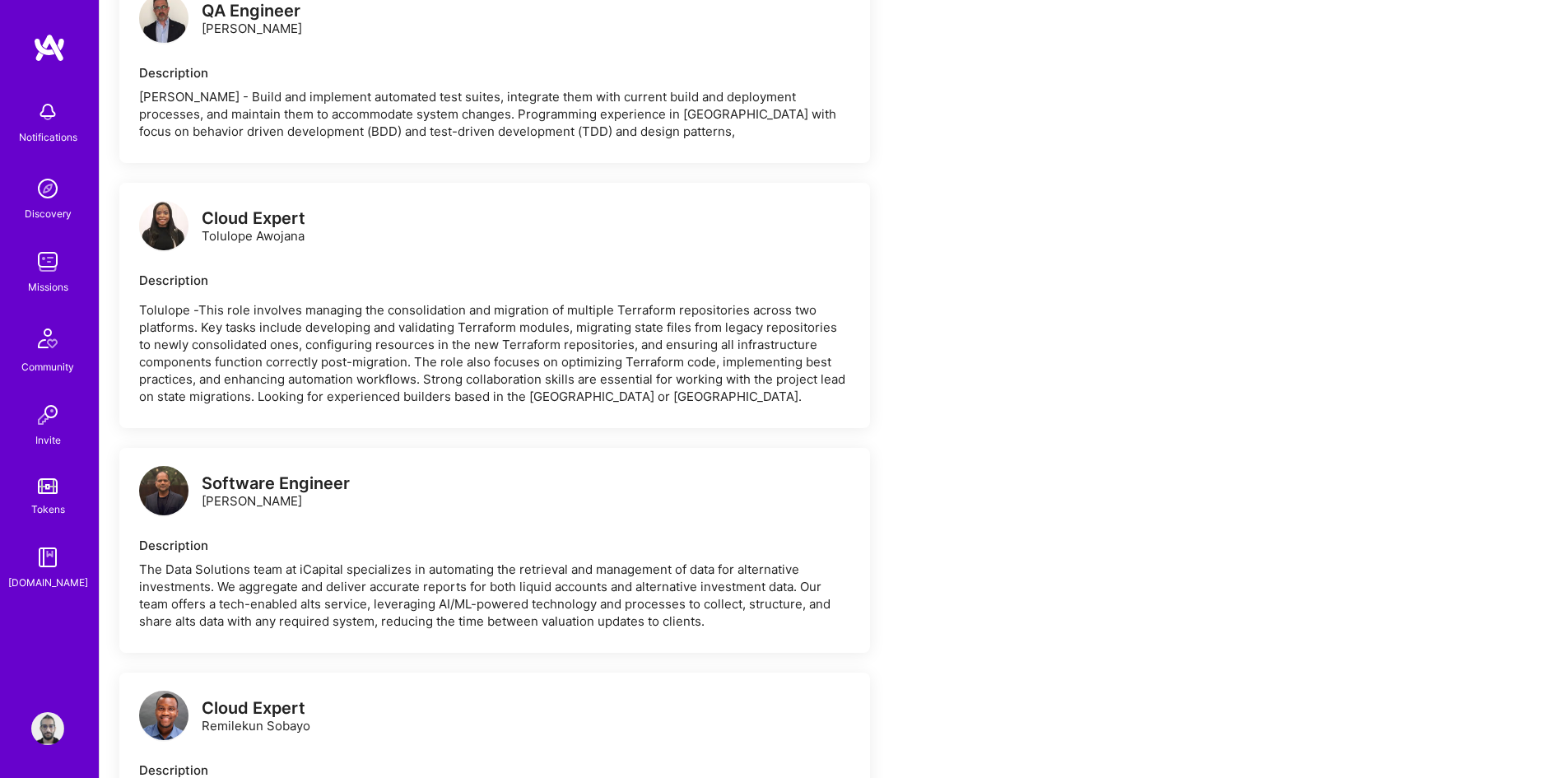
click at [163, 211] on img at bounding box center [163, 225] width 49 height 49
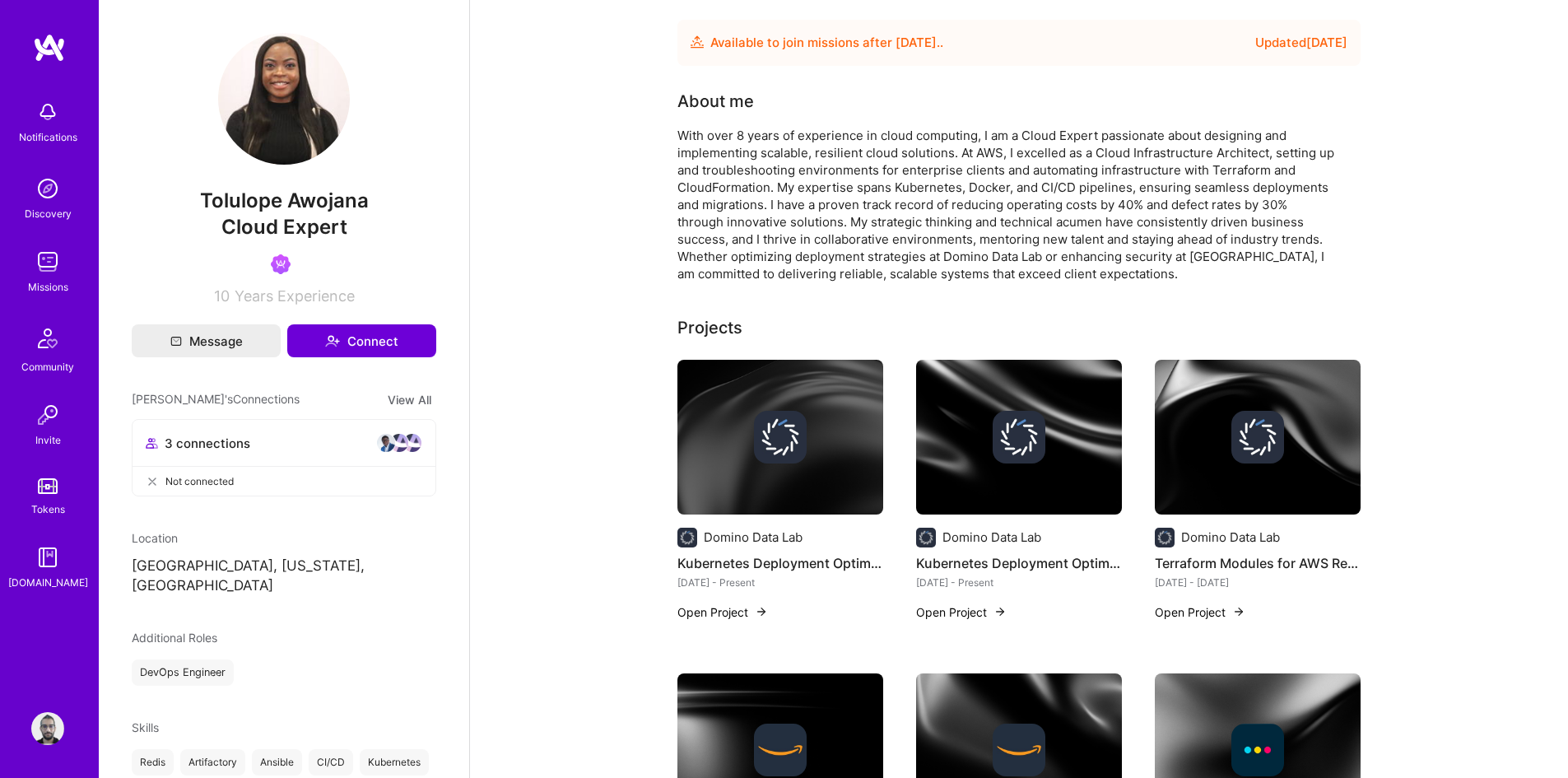
drag, startPoint x: 597, startPoint y: 213, endPoint x: 614, endPoint y: 220, distance: 18.4
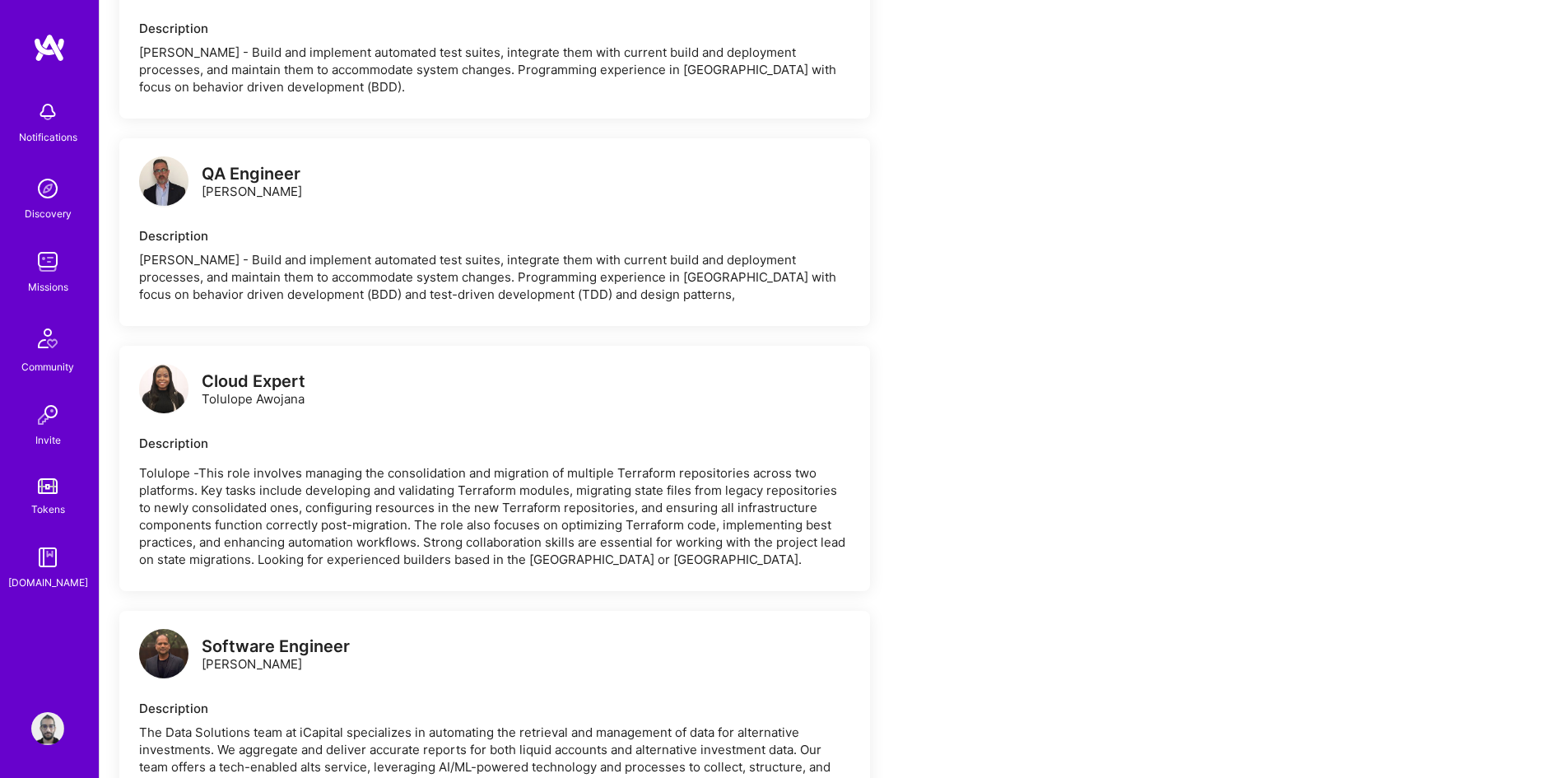
scroll to position [2717, 0]
click at [167, 383] on img at bounding box center [163, 389] width 49 height 49
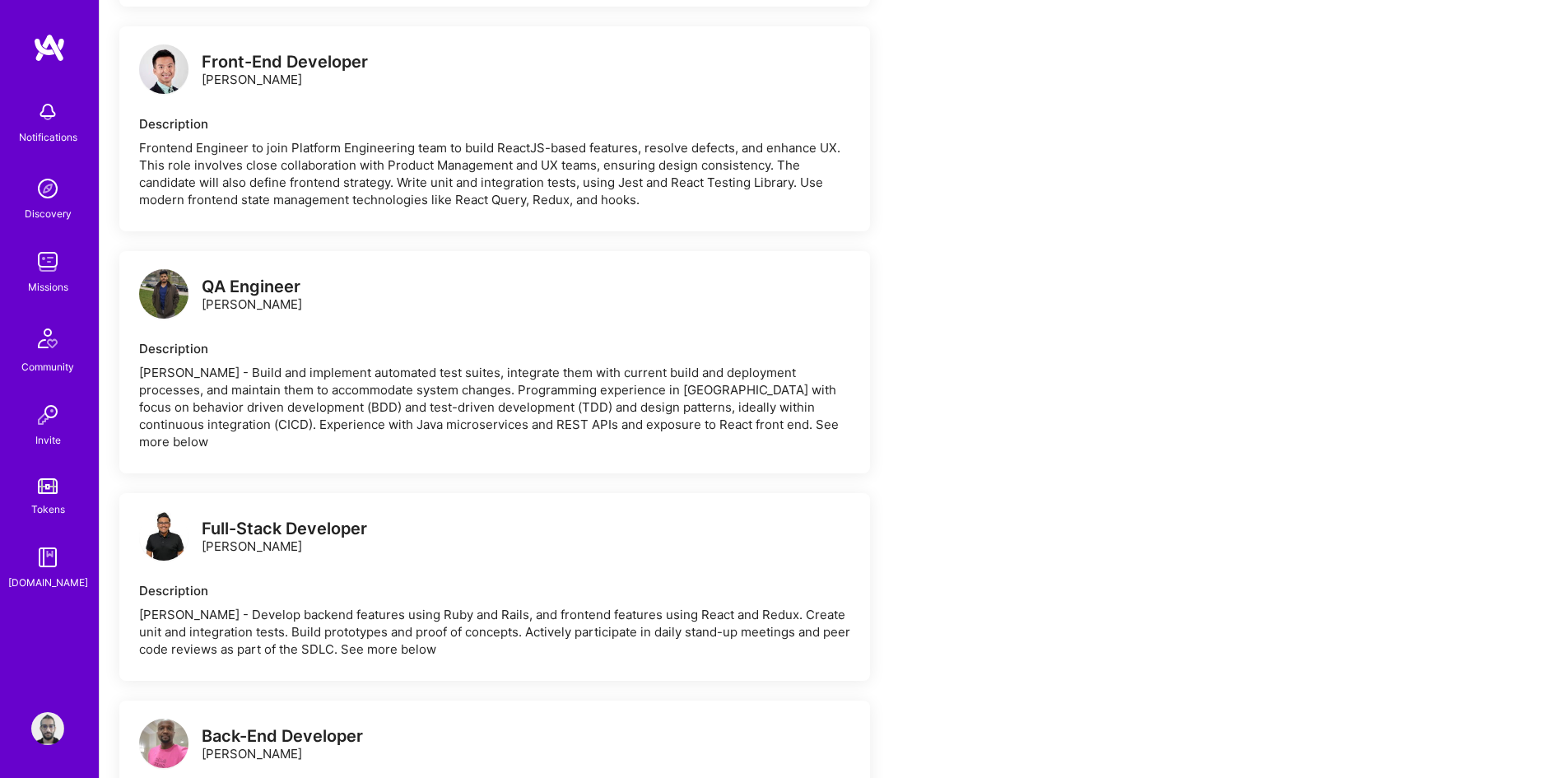
scroll to position [1152, 0]
click at [172, 297] on img at bounding box center [163, 294] width 49 height 49
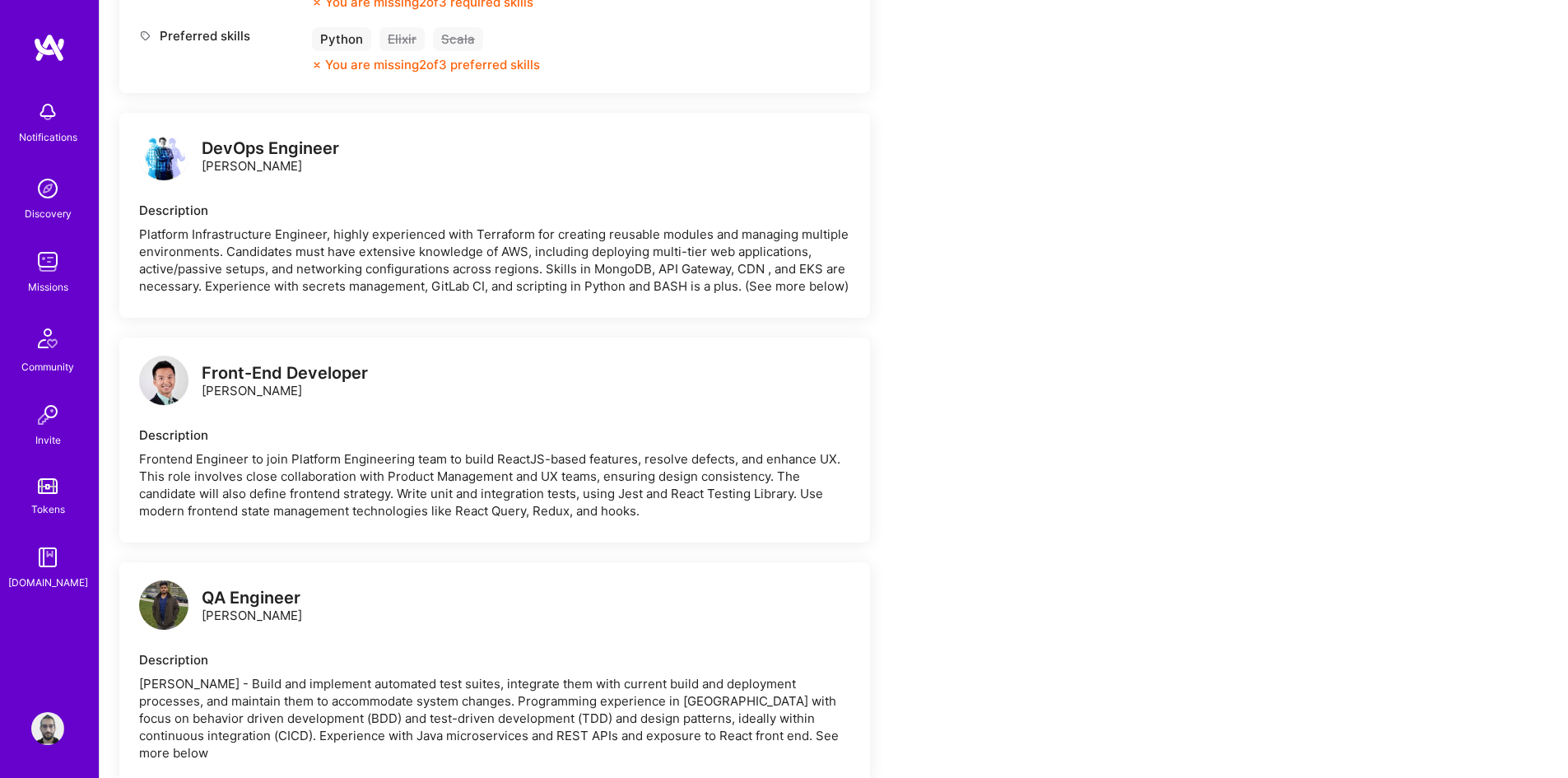
scroll to position [576, 0]
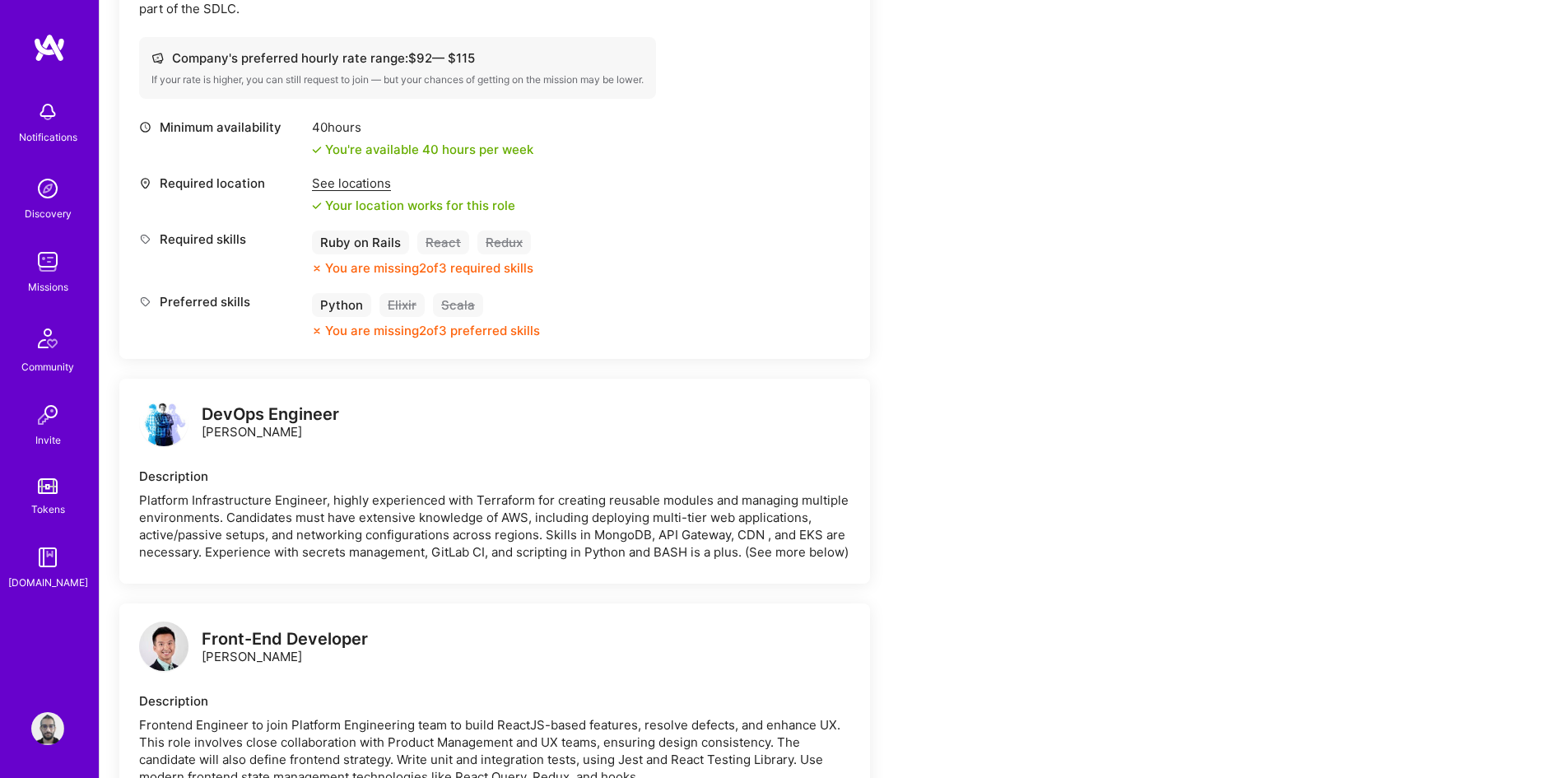
click at [157, 414] on img at bounding box center [163, 421] width 49 height 49
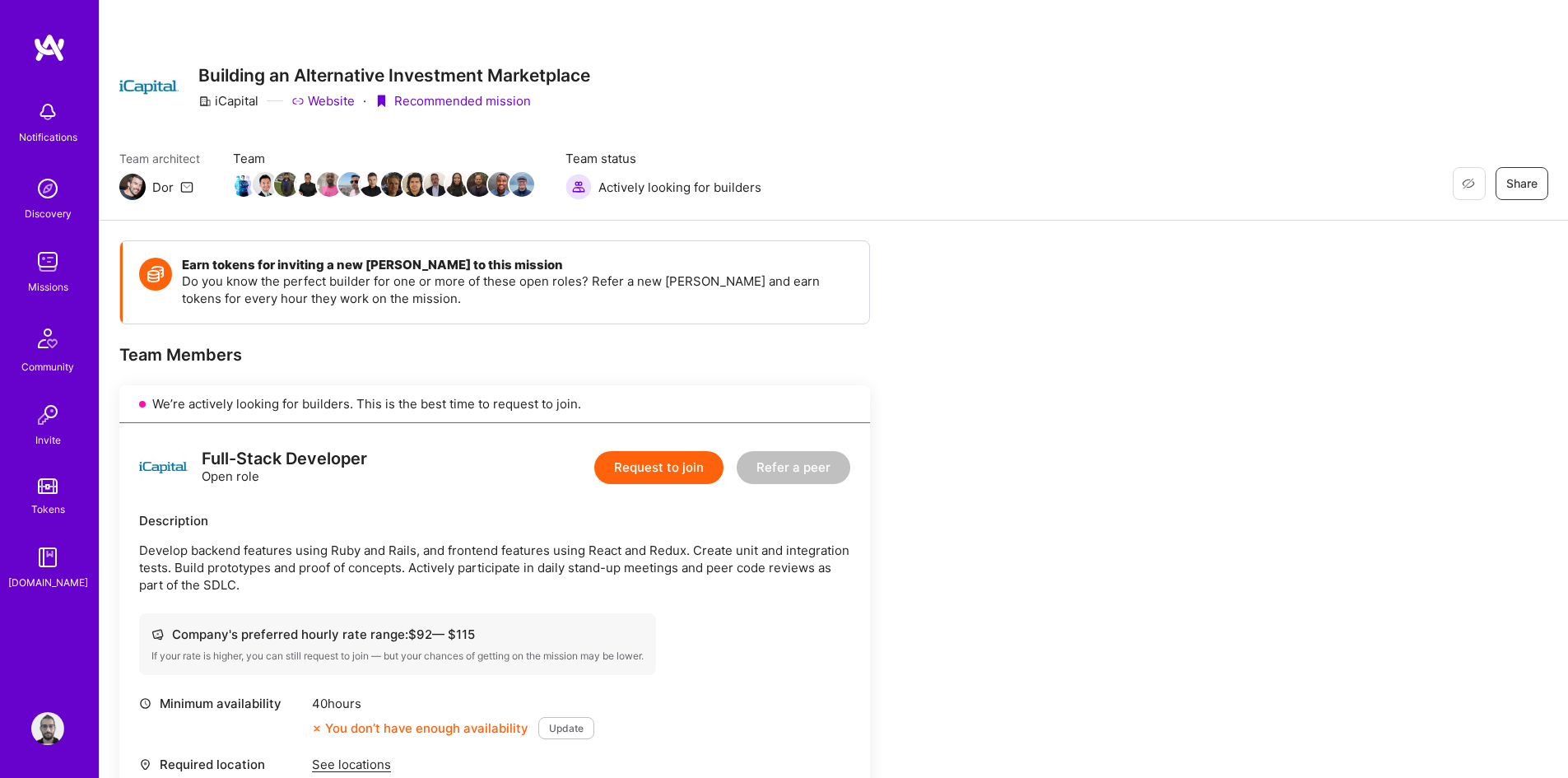
scroll to position [576, 0]
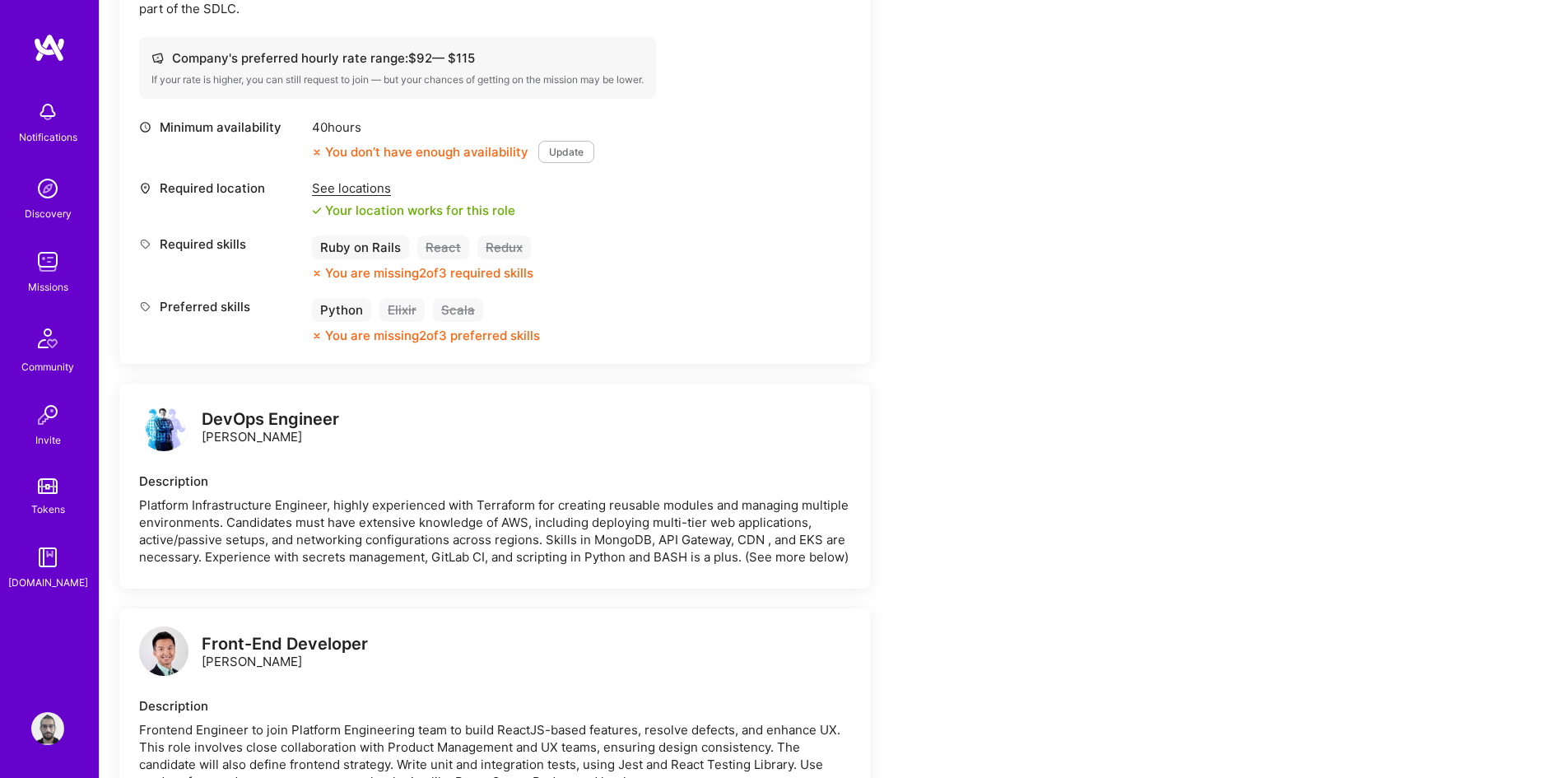
click at [49, 261] on img at bounding box center [48, 262] width 33 height 33
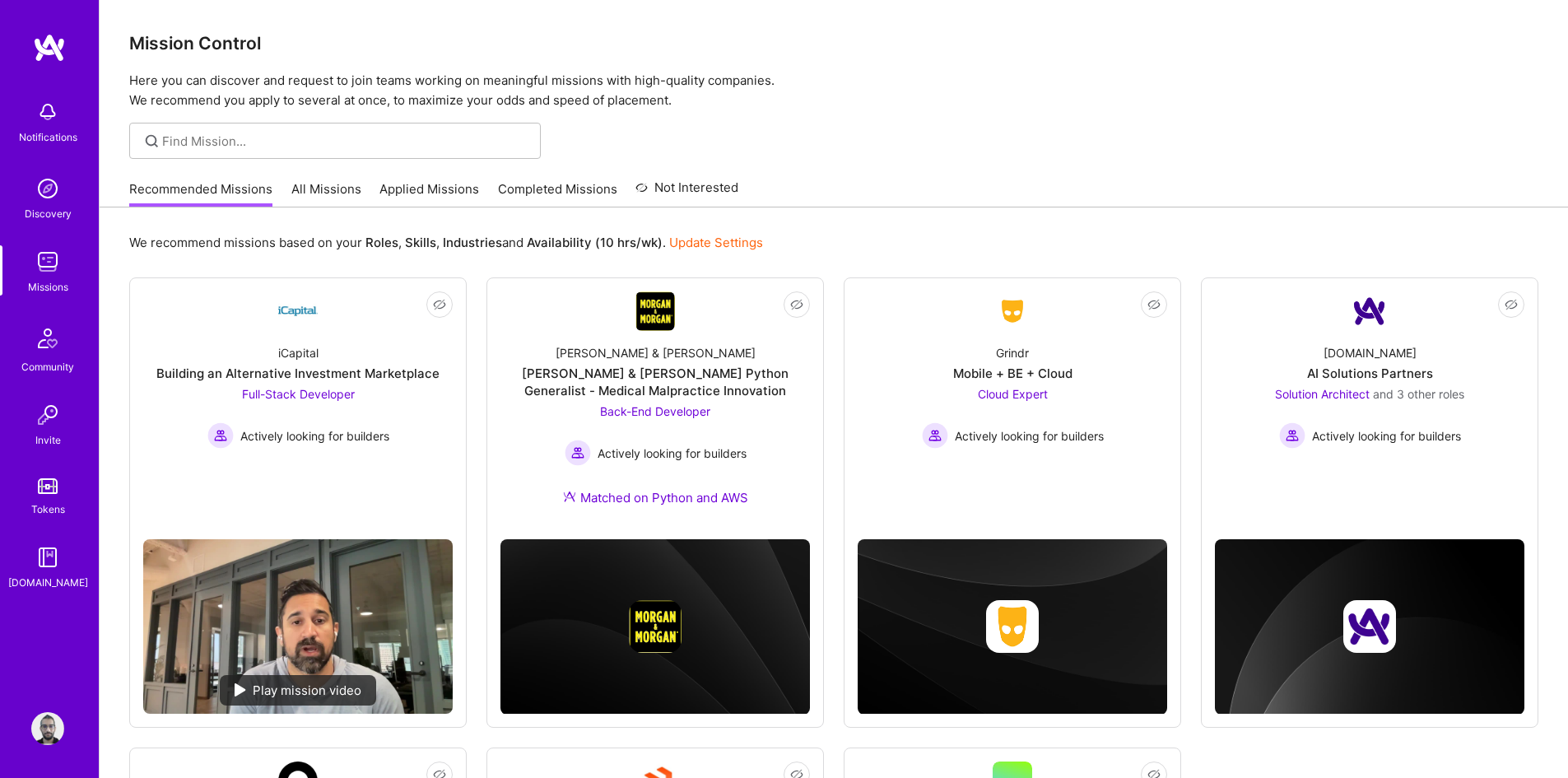
click at [47, 186] on img at bounding box center [48, 188] width 33 height 33
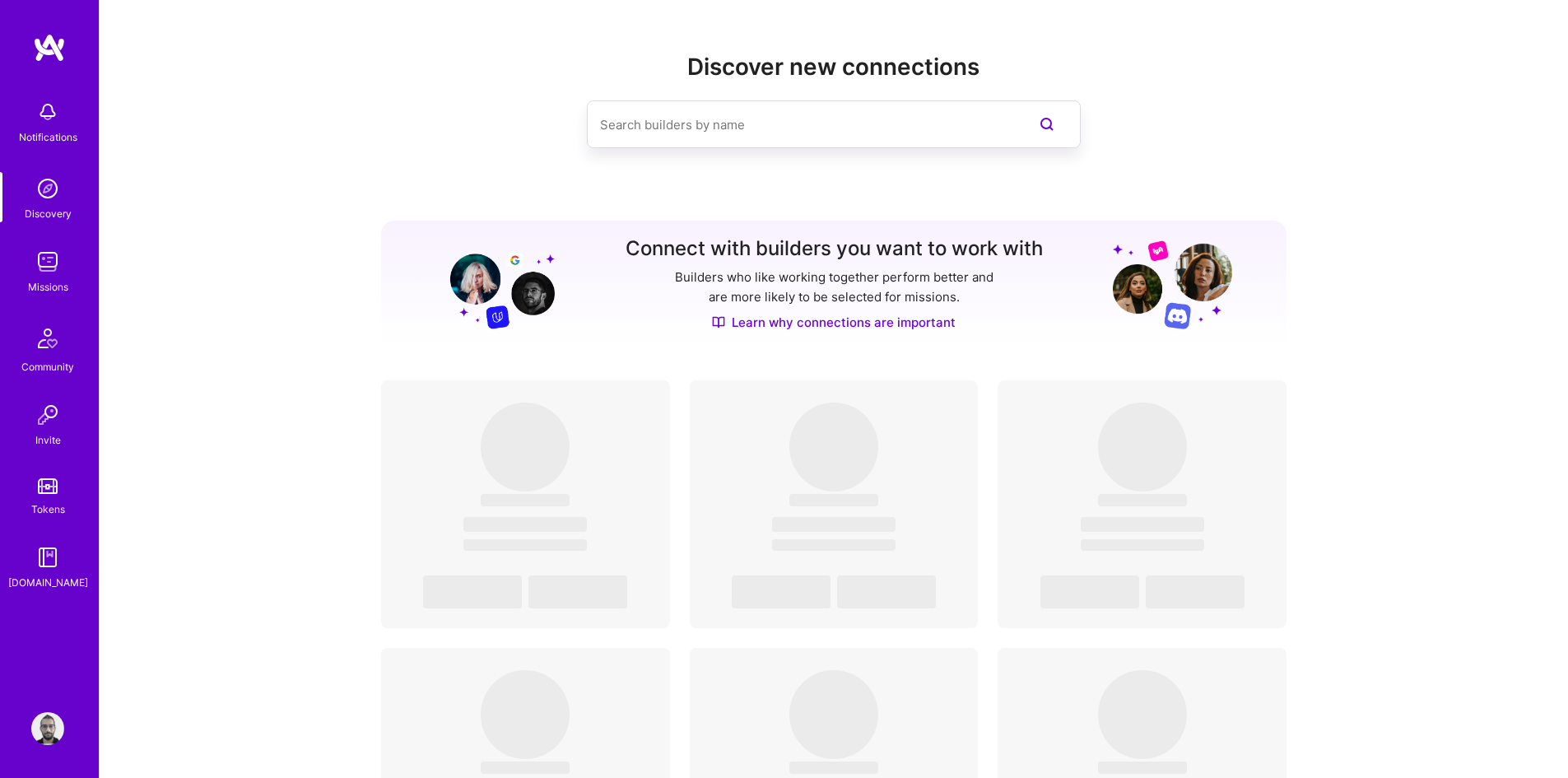
click at [676, 132] on input at bounding box center [801, 125] width 402 height 42
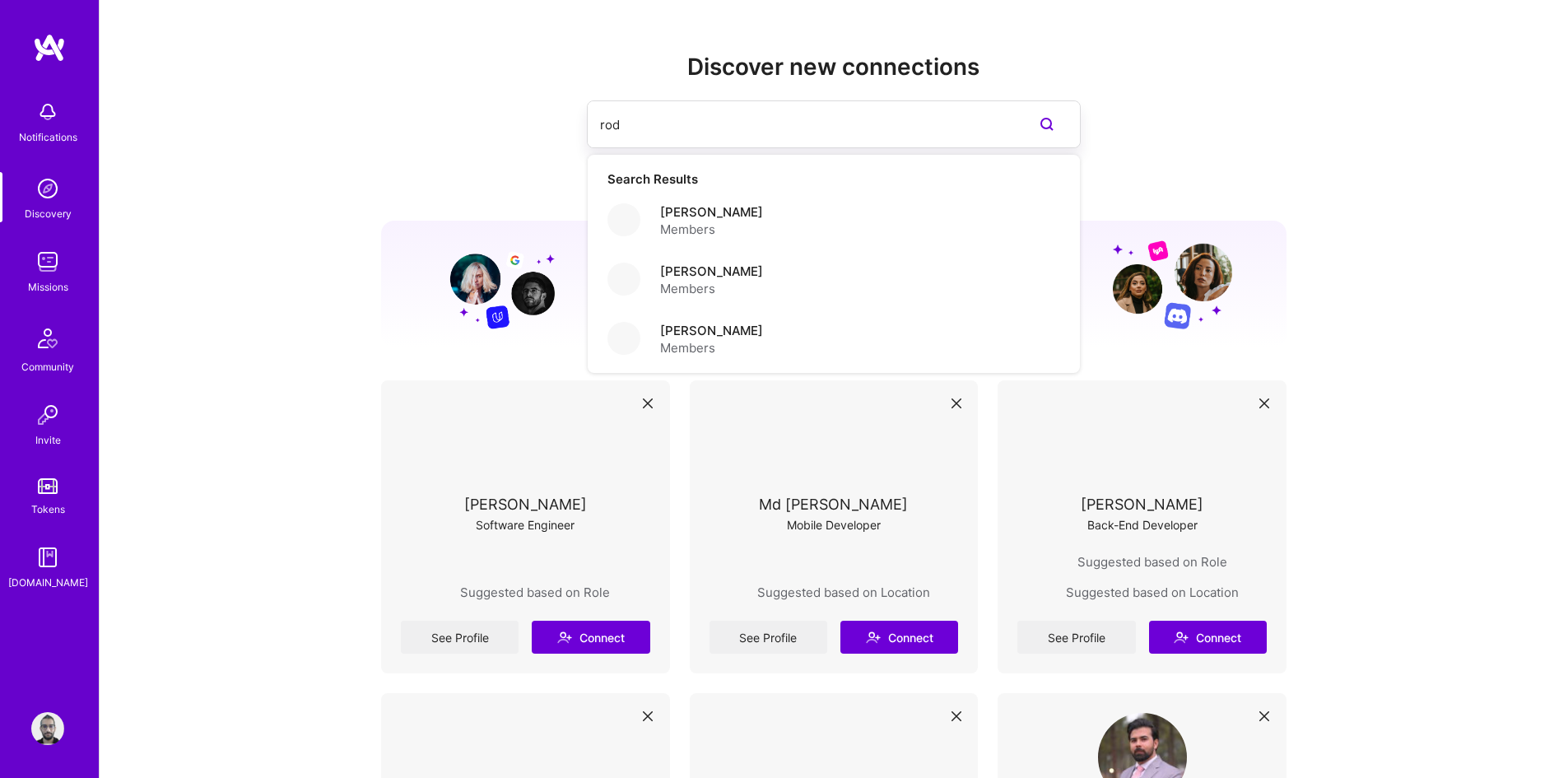
type input "rod"
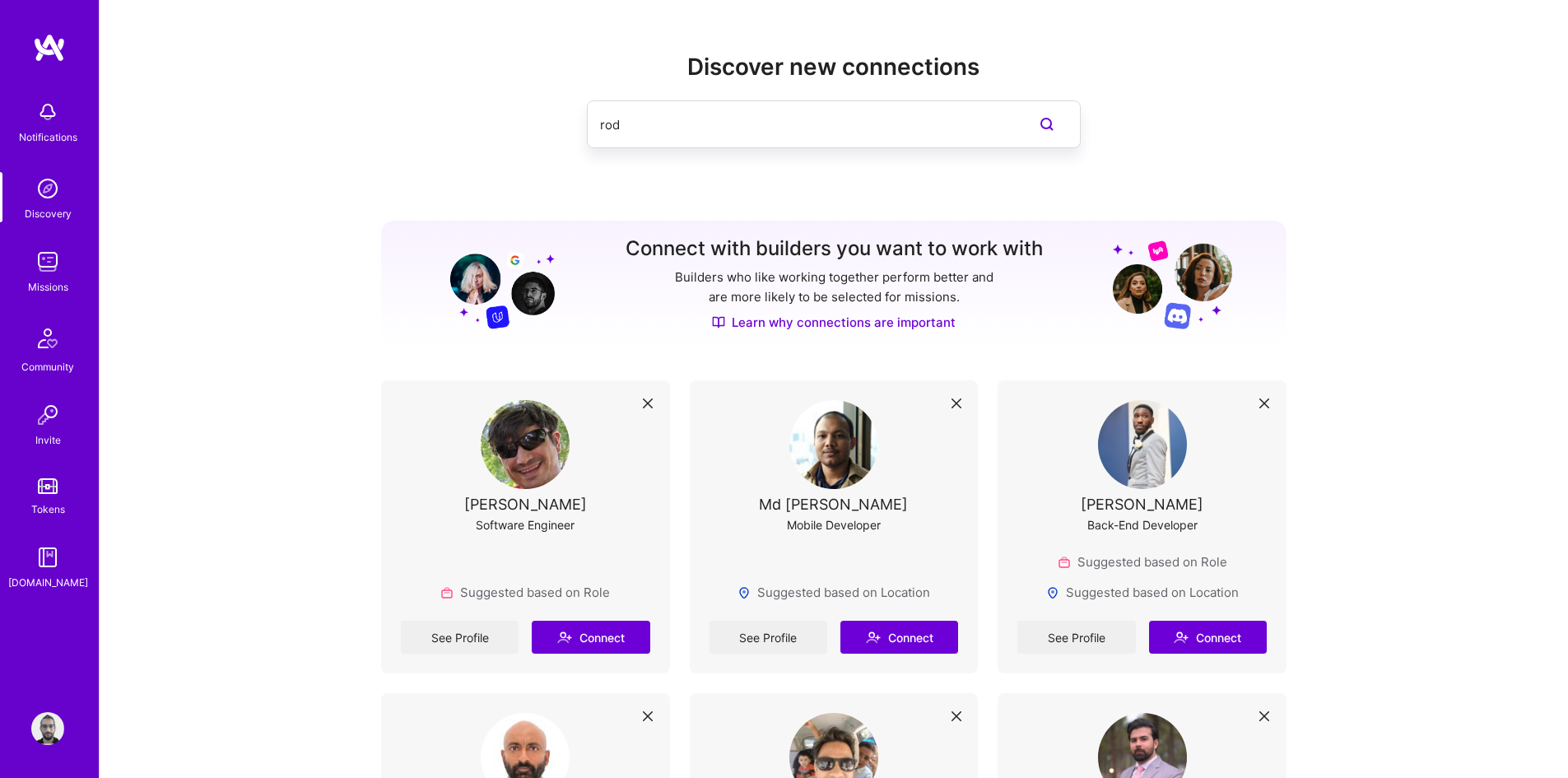
click at [39, 725] on img at bounding box center [48, 728] width 33 height 33
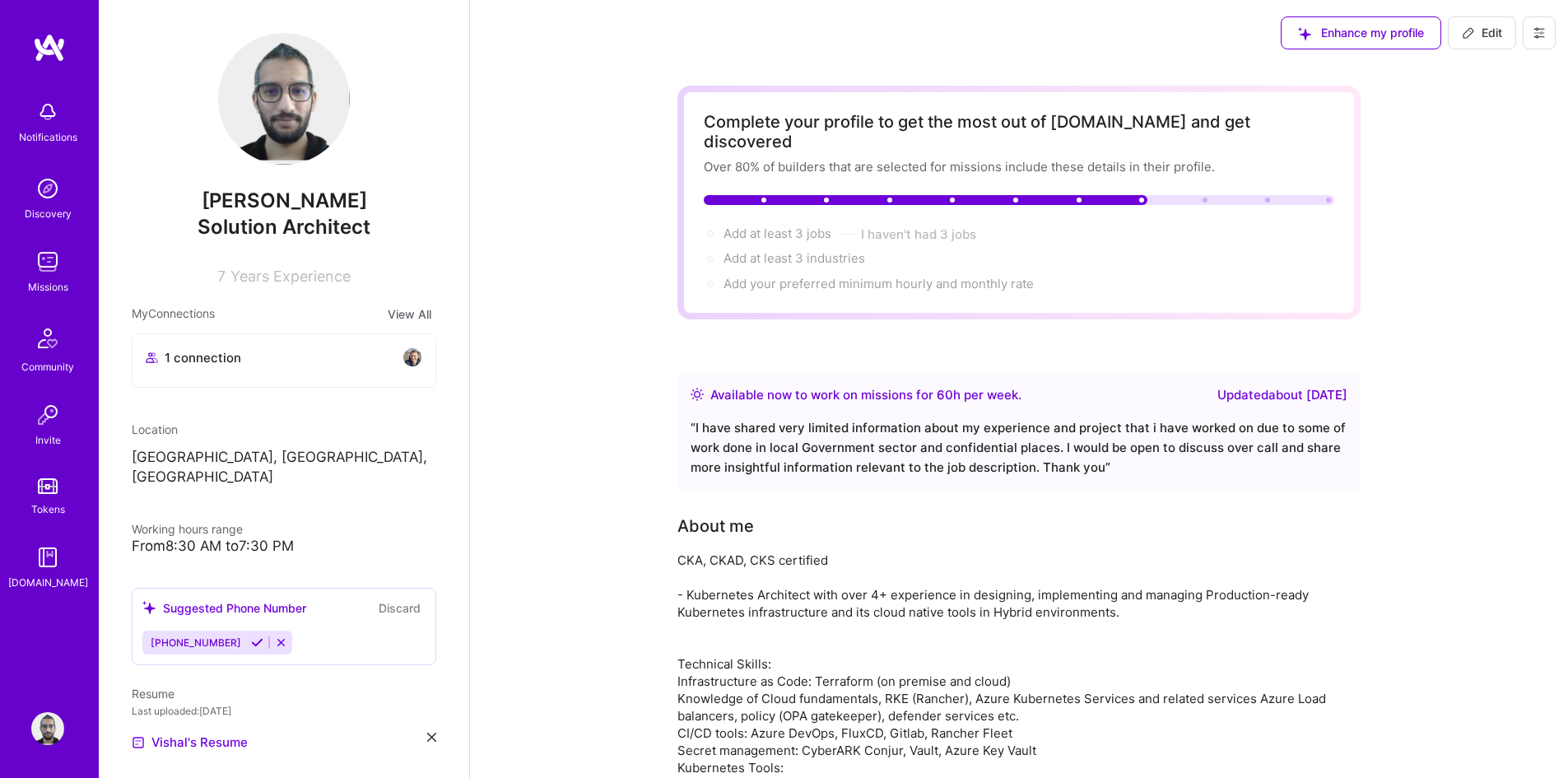
click at [403, 357] on img at bounding box center [412, 357] width 20 height 20
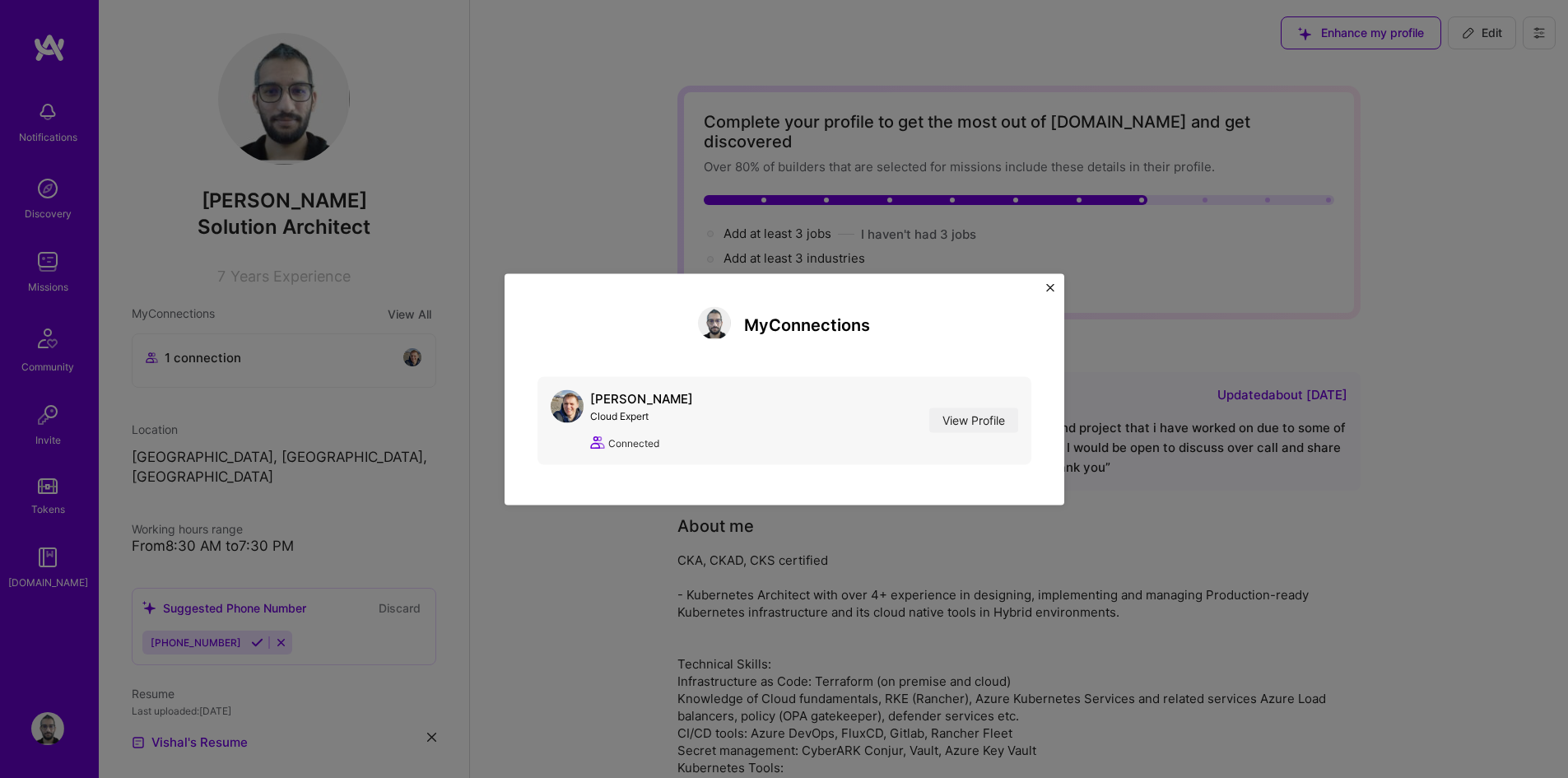
click at [574, 406] on img at bounding box center [567, 406] width 33 height 33
click at [981, 415] on link "View Profile" at bounding box center [973, 421] width 88 height 25
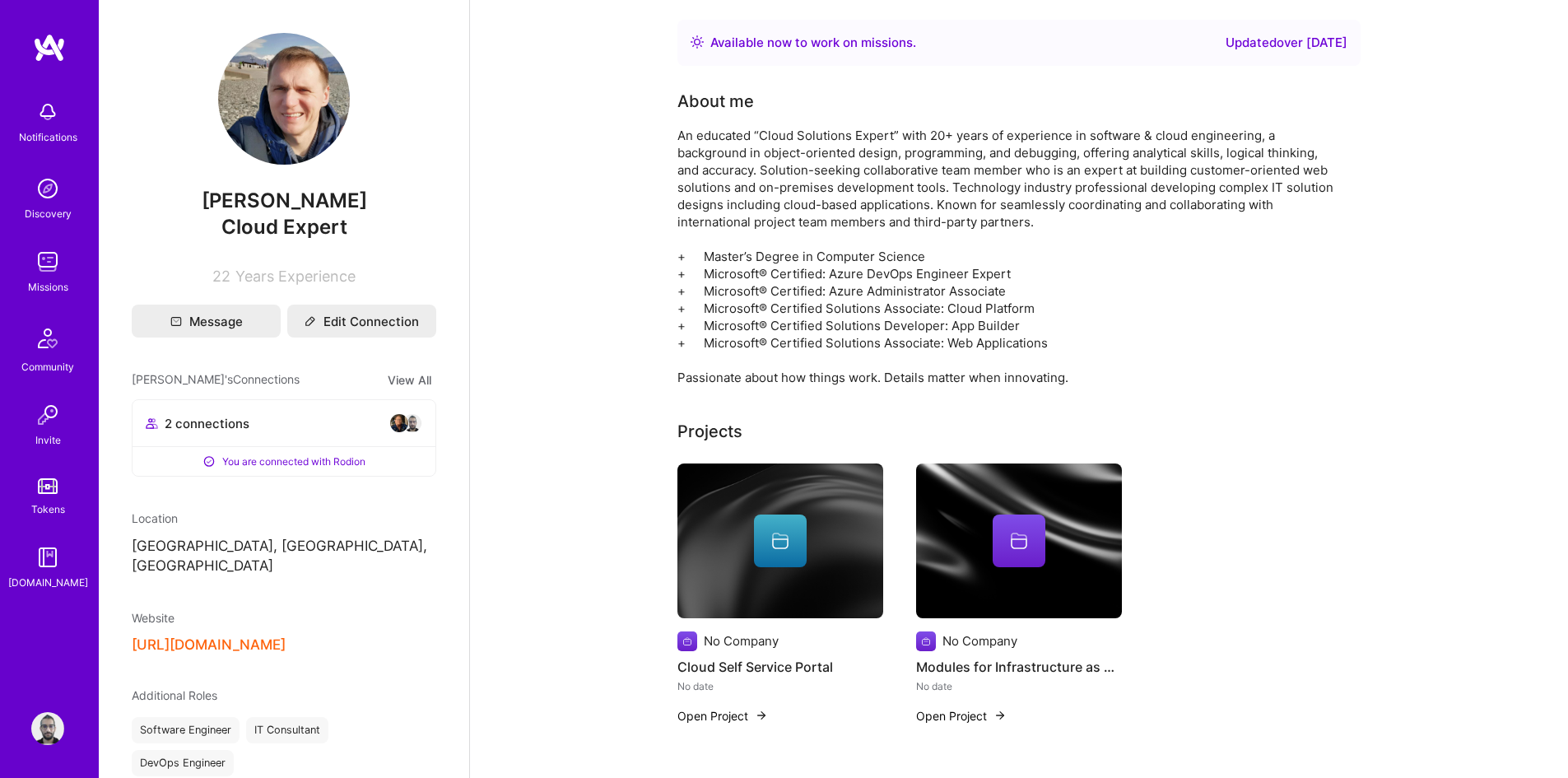
click at [390, 420] on img at bounding box center [399, 423] width 20 height 20
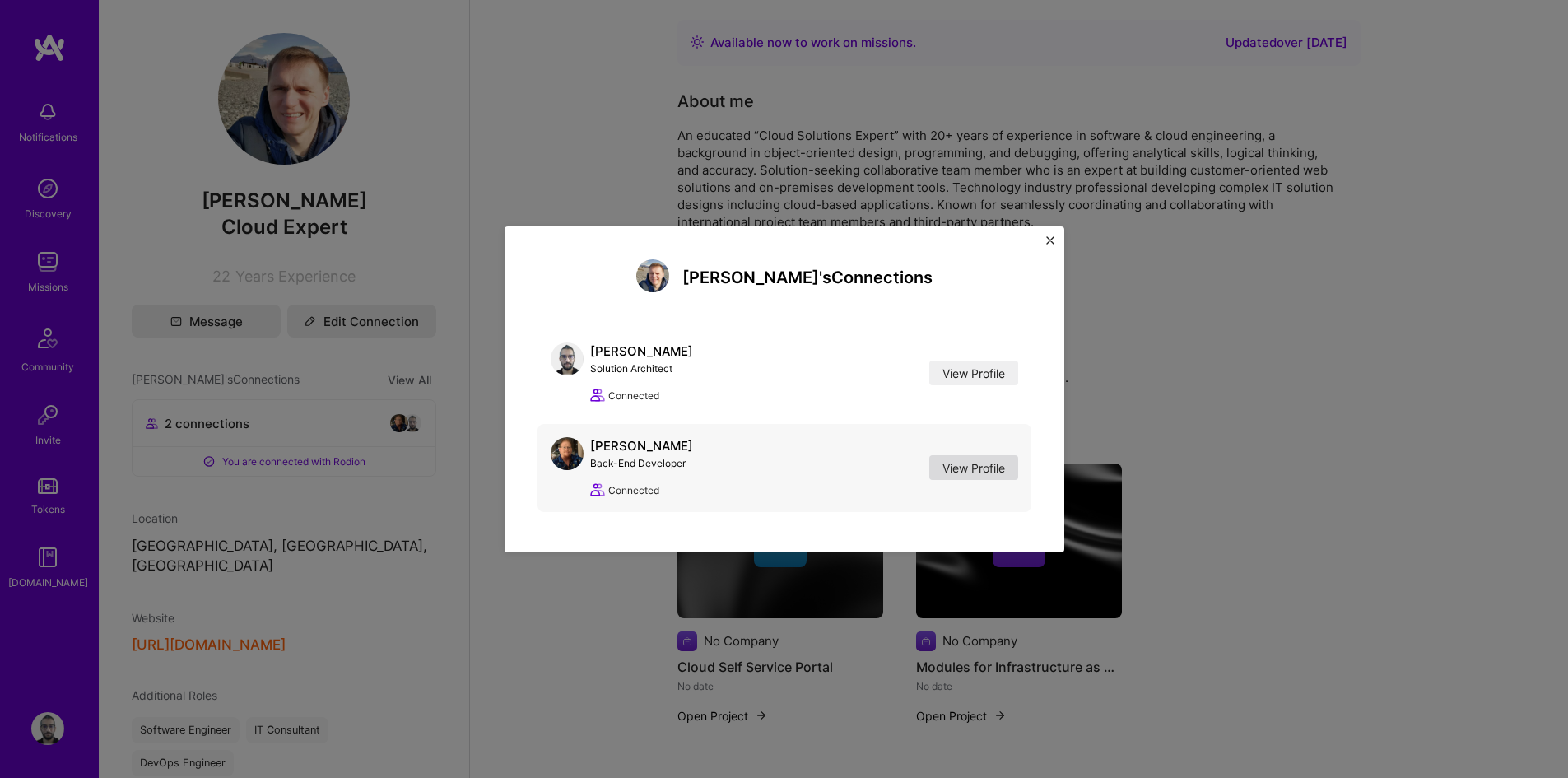
click at [966, 476] on link "View Profile" at bounding box center [973, 467] width 88 height 25
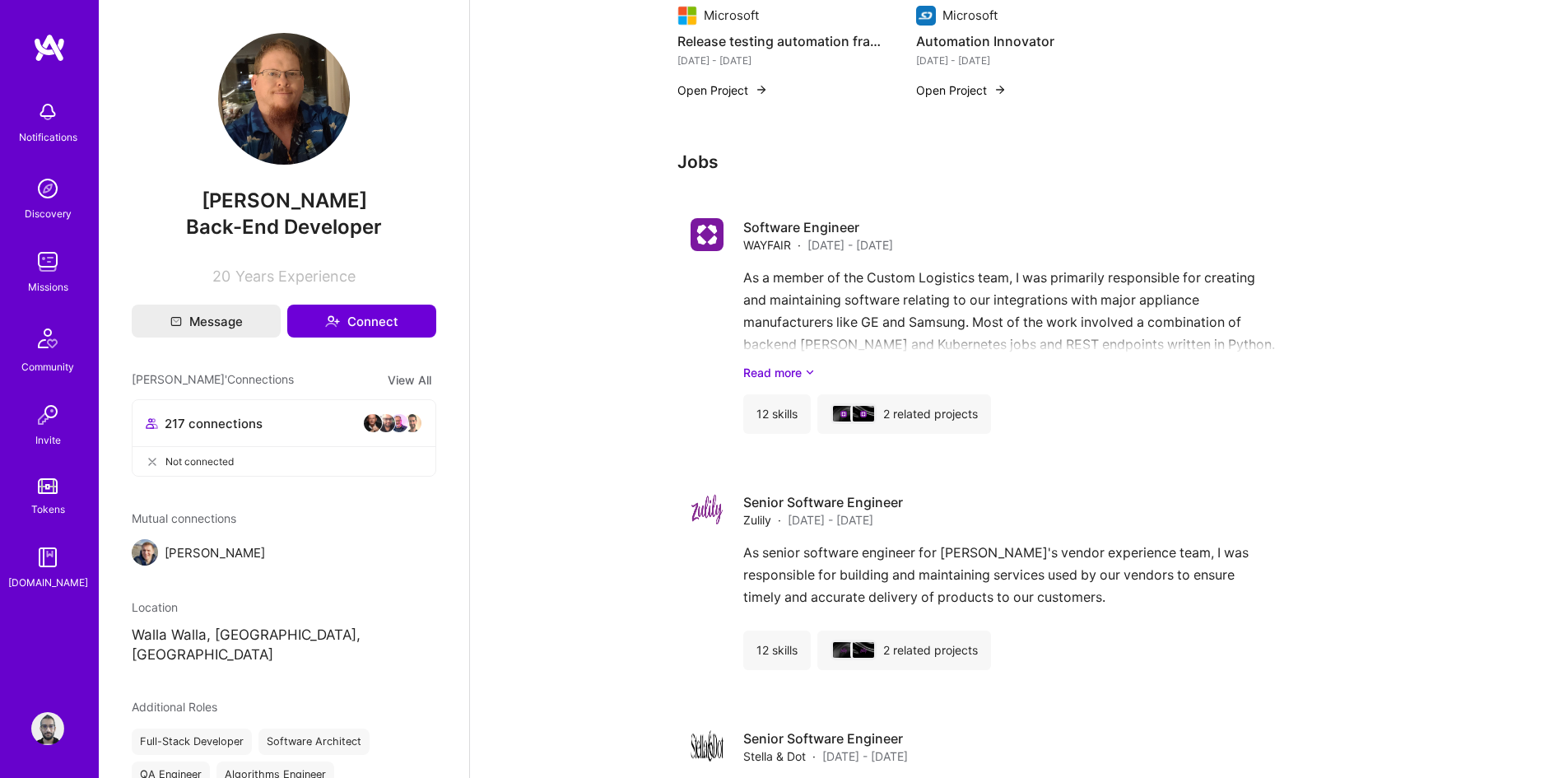
click at [146, 546] on img at bounding box center [144, 552] width 26 height 26
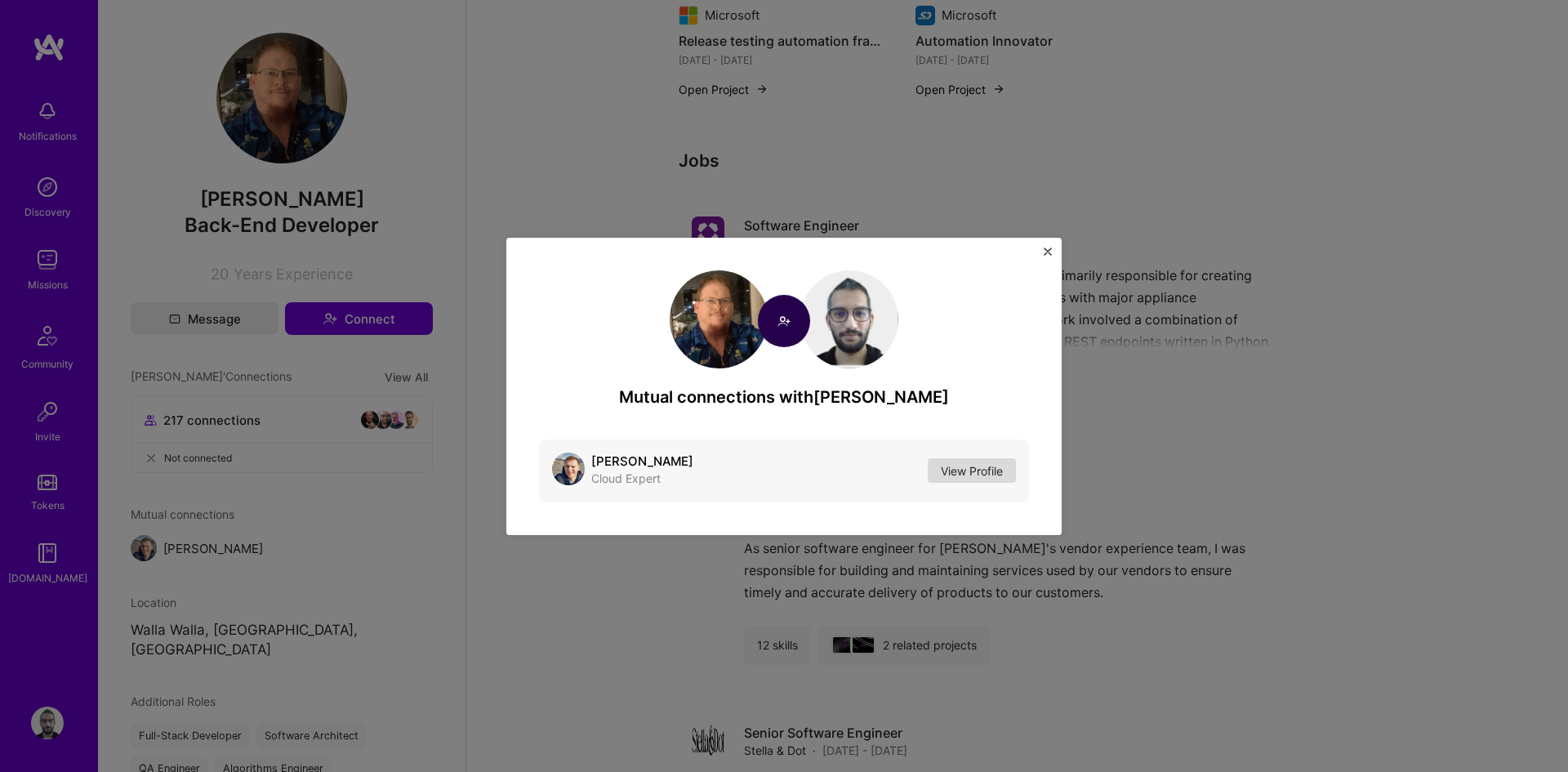
click at [943, 464] on link "View Profile" at bounding box center [971, 470] width 88 height 25
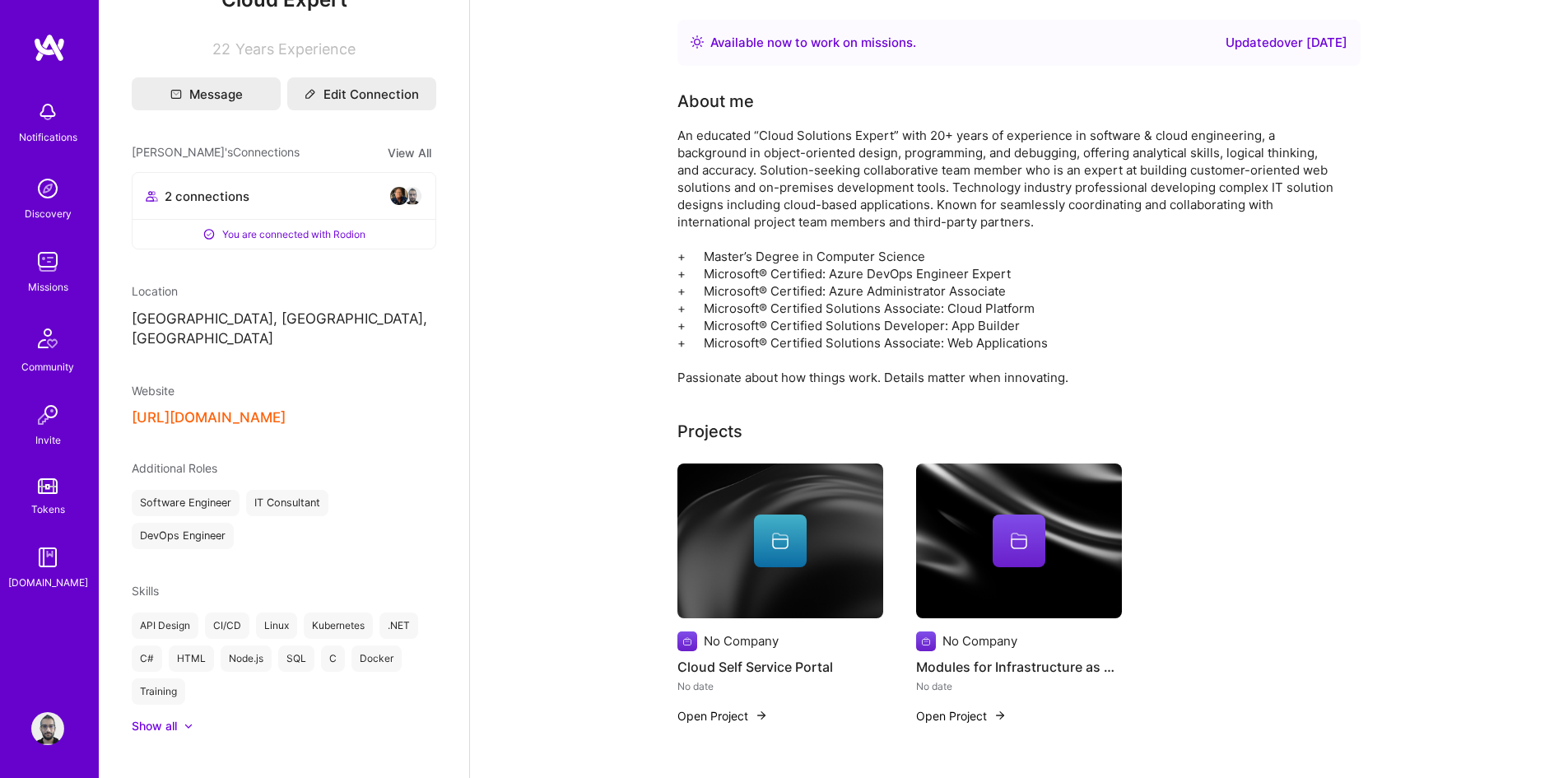
scroll to position [230, 0]
click at [37, 246] on img at bounding box center [48, 262] width 33 height 33
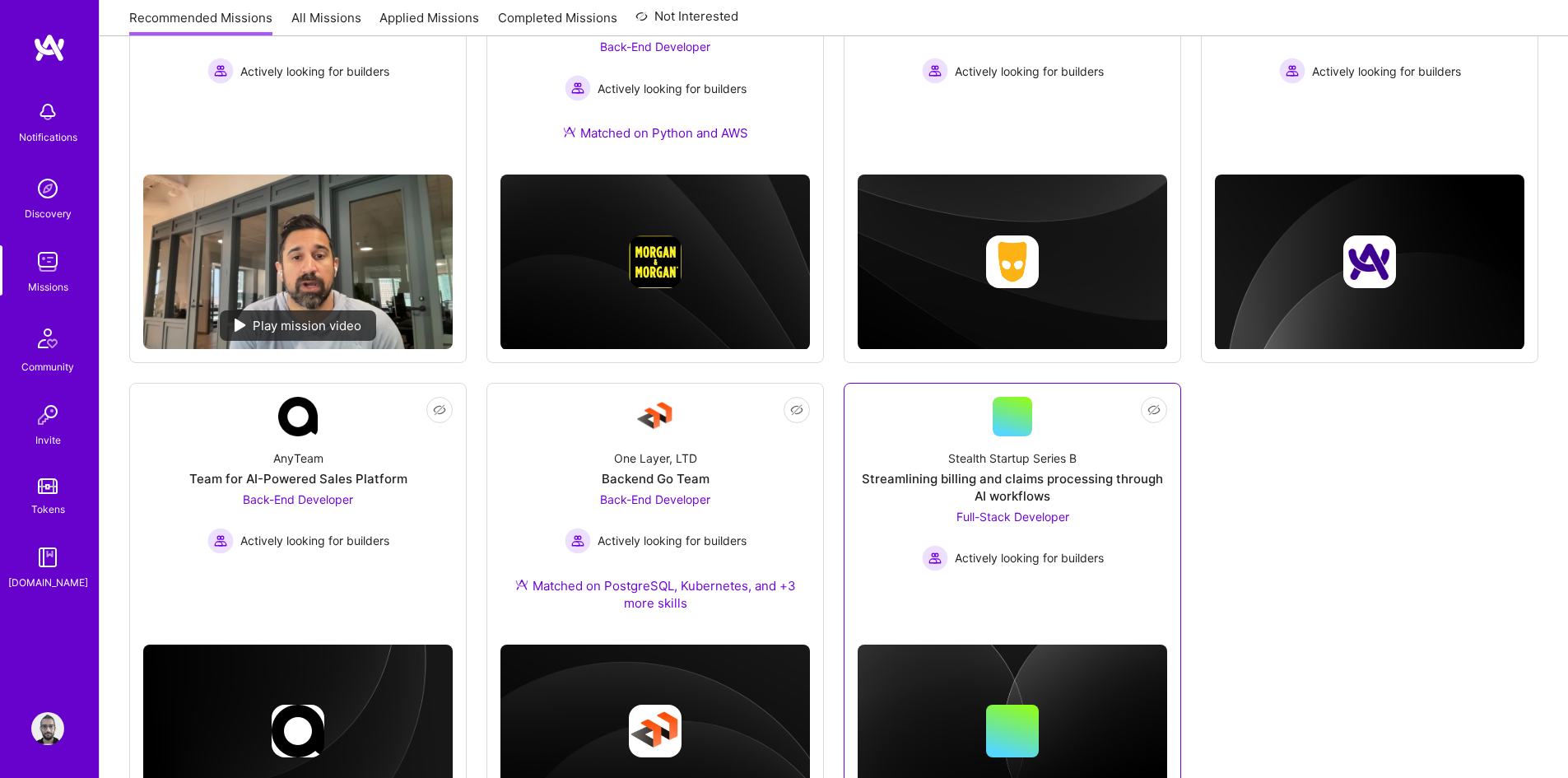
scroll to position [212, 0]
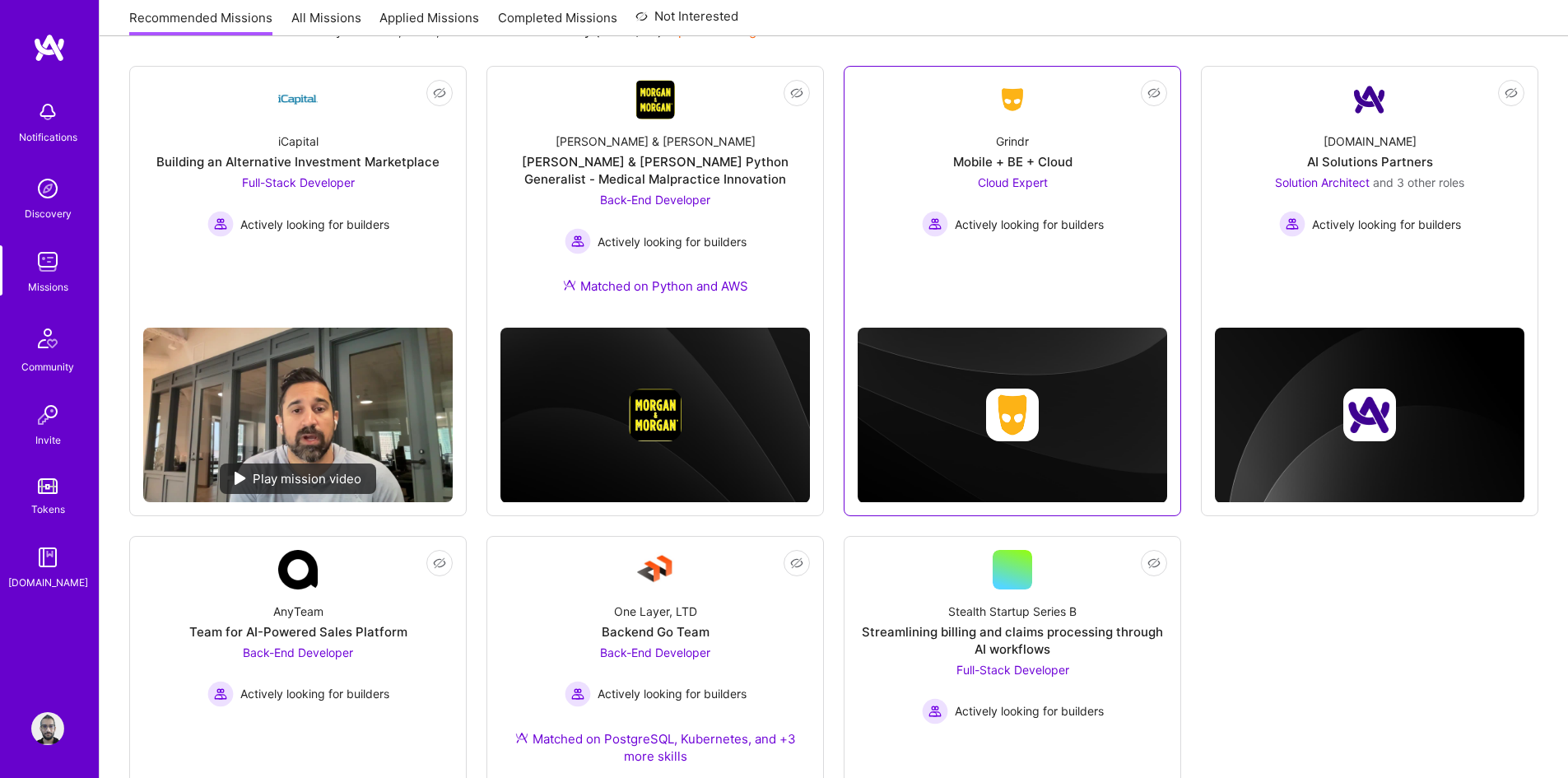
click at [1035, 182] on span "Cloud Expert" at bounding box center [1012, 182] width 70 height 14
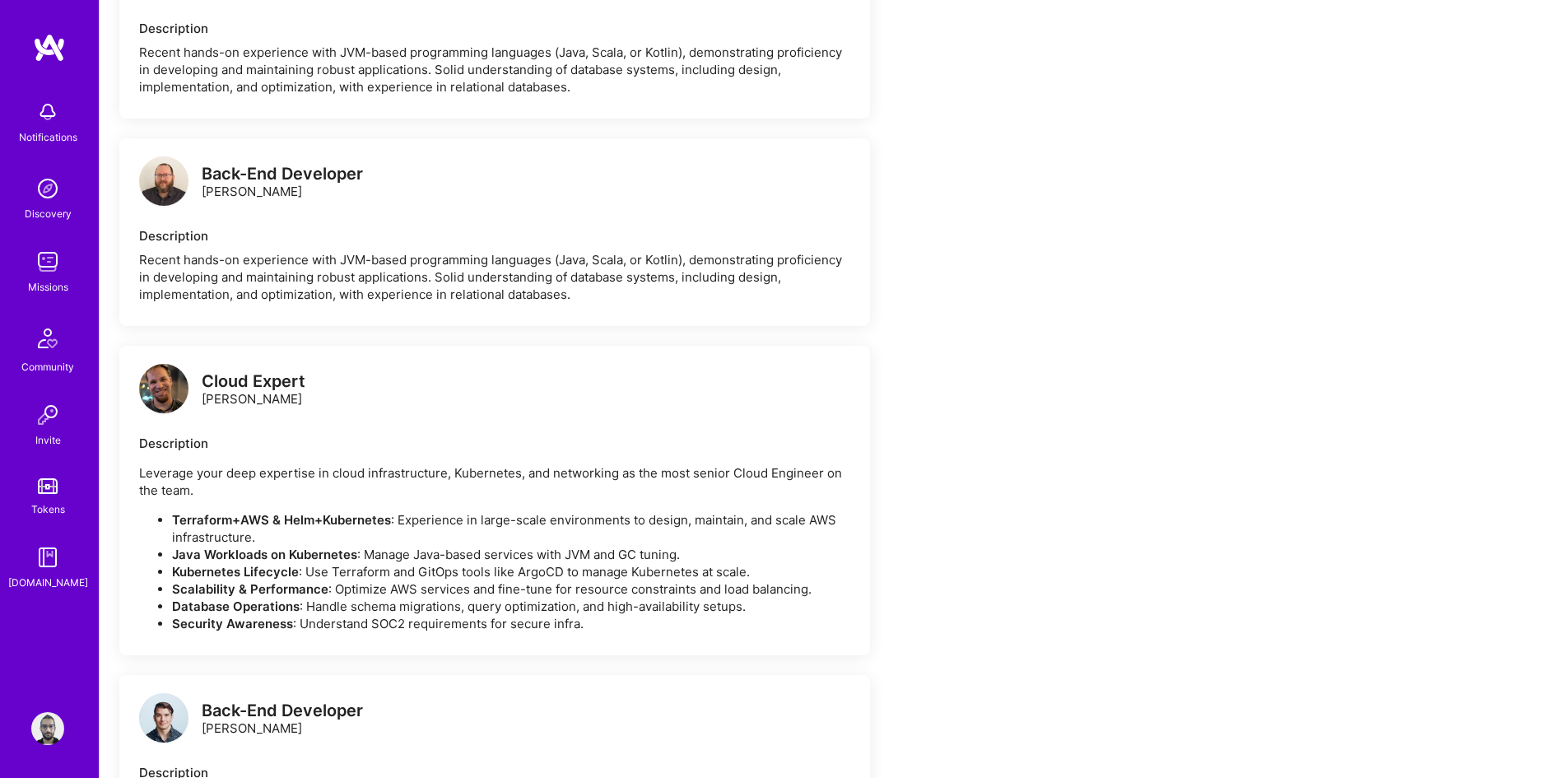
scroll to position [2141, 0]
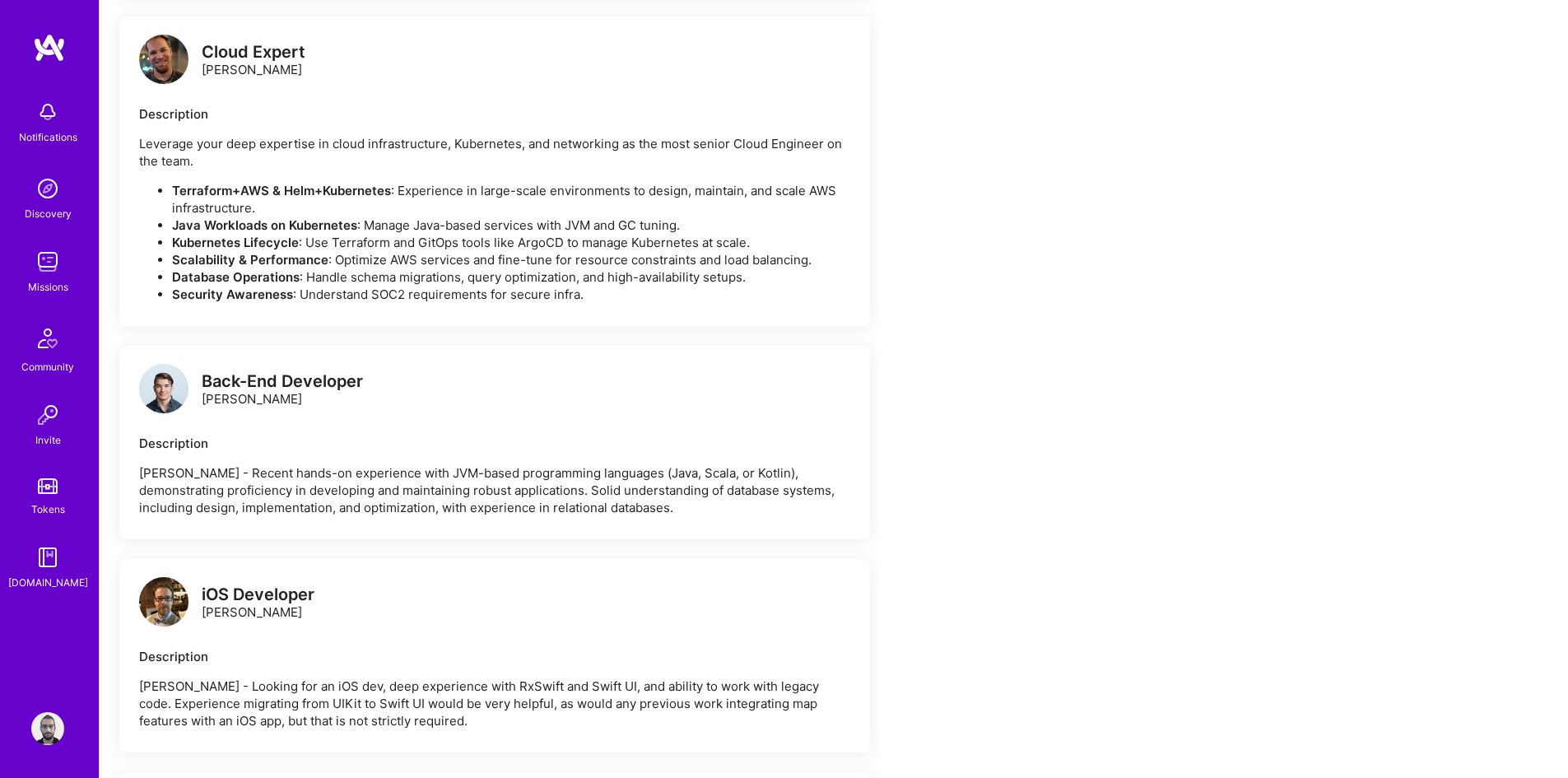
click at [165, 50] on img at bounding box center [163, 59] width 49 height 49
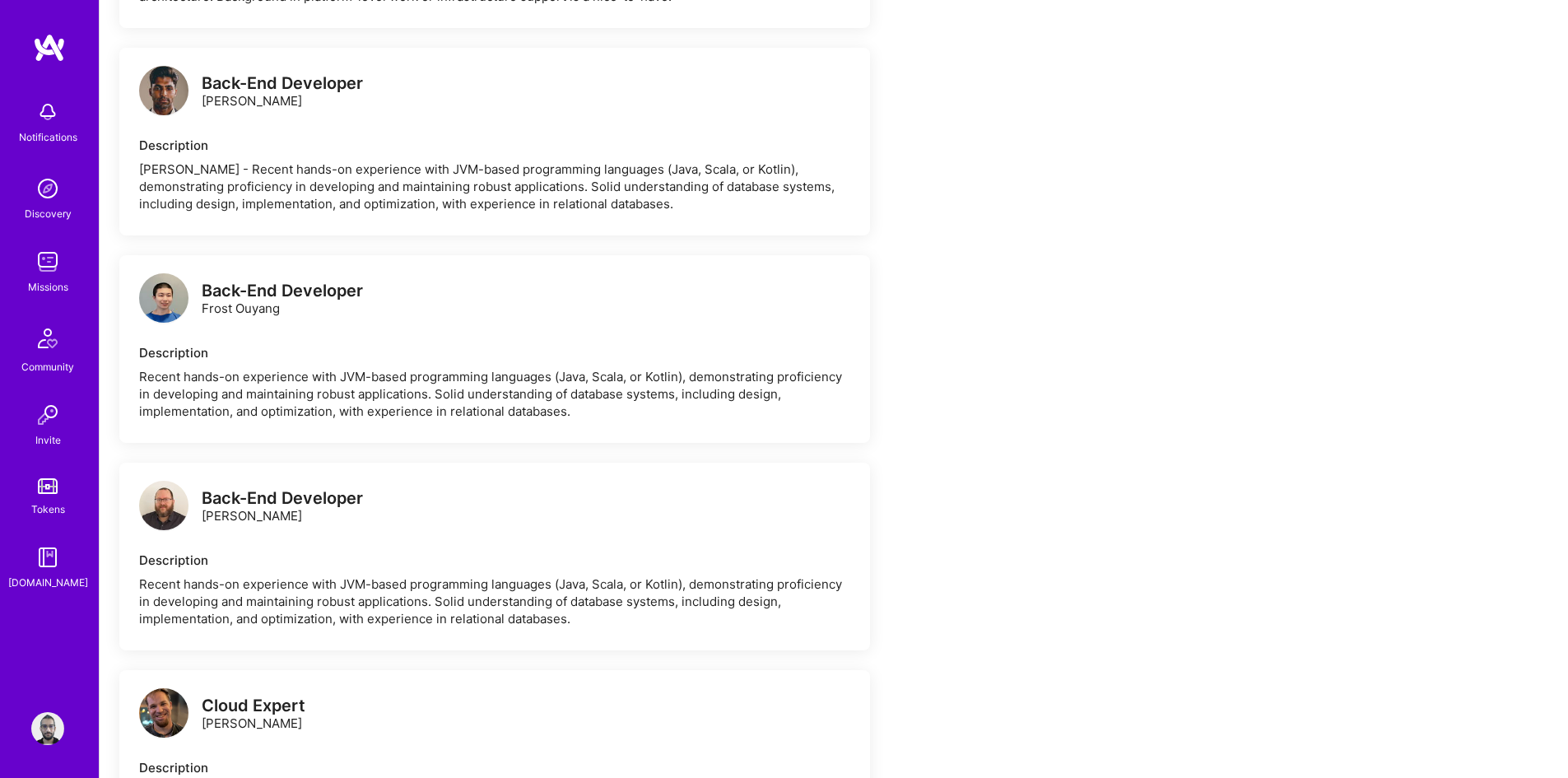
scroll to position [1070, 0]
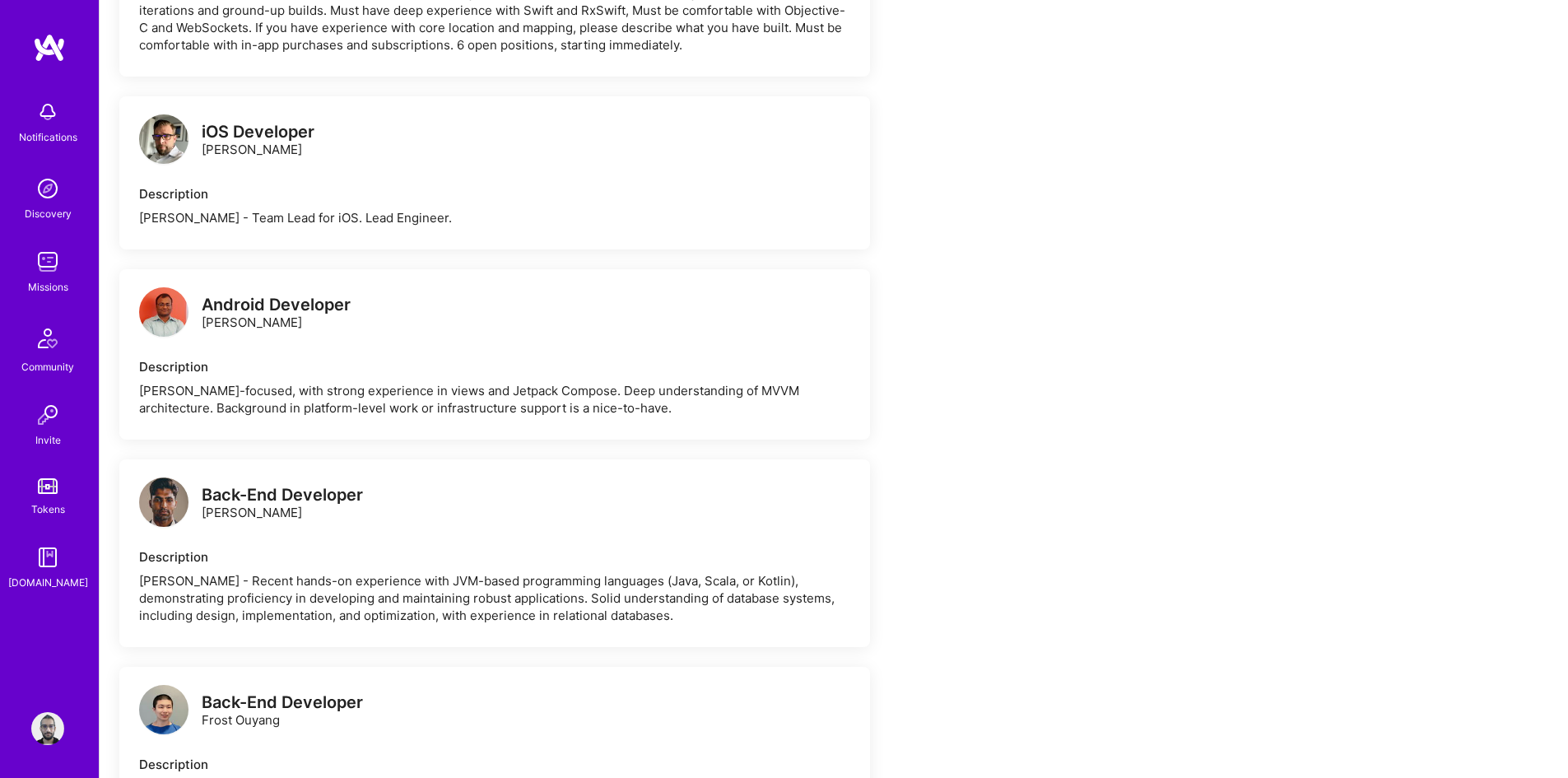
click at [287, 296] on div "Android Developer" at bounding box center [276, 305] width 149 height 17
click at [155, 306] on img at bounding box center [163, 312] width 49 height 49
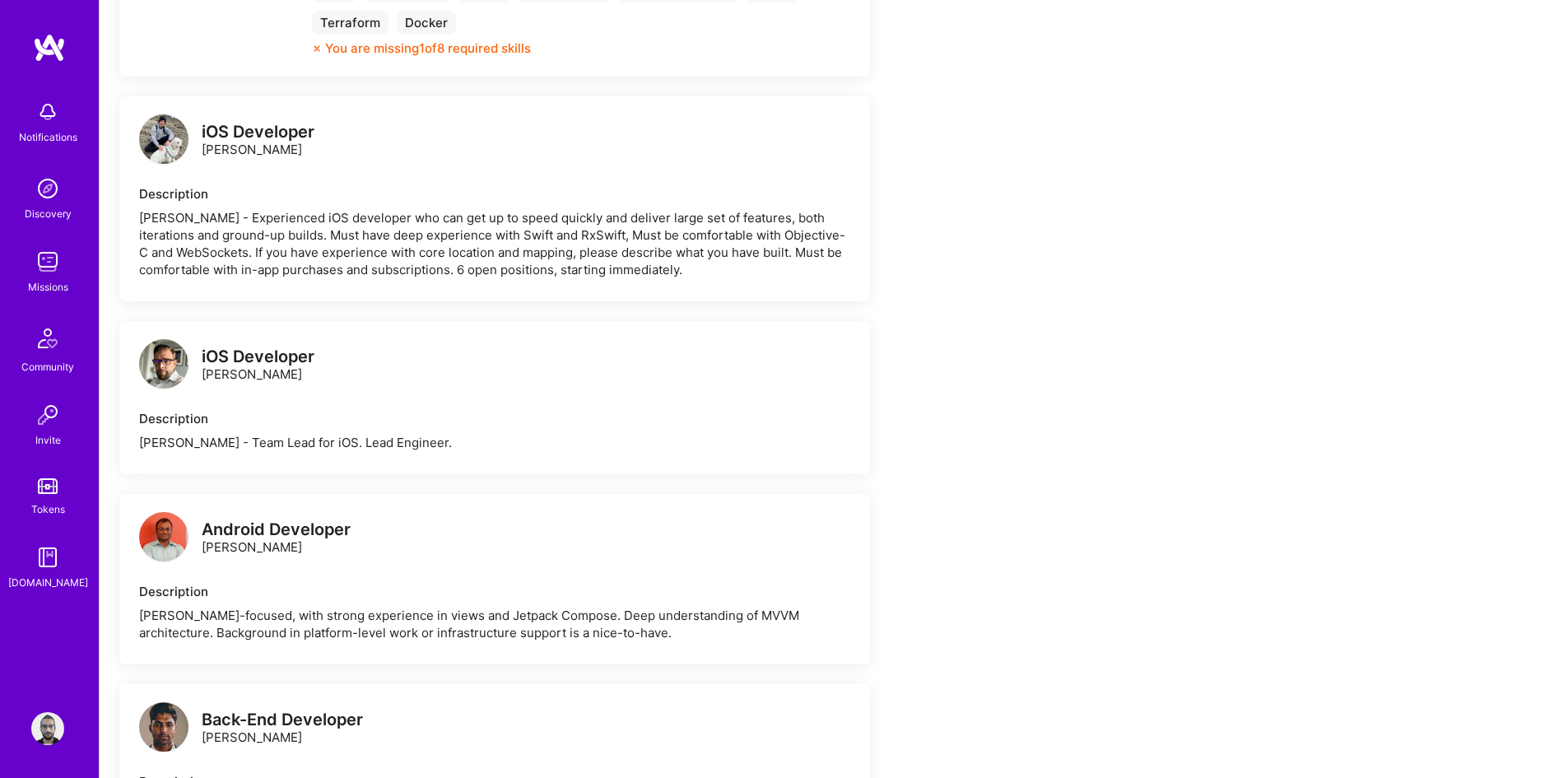
scroll to position [659, 0]
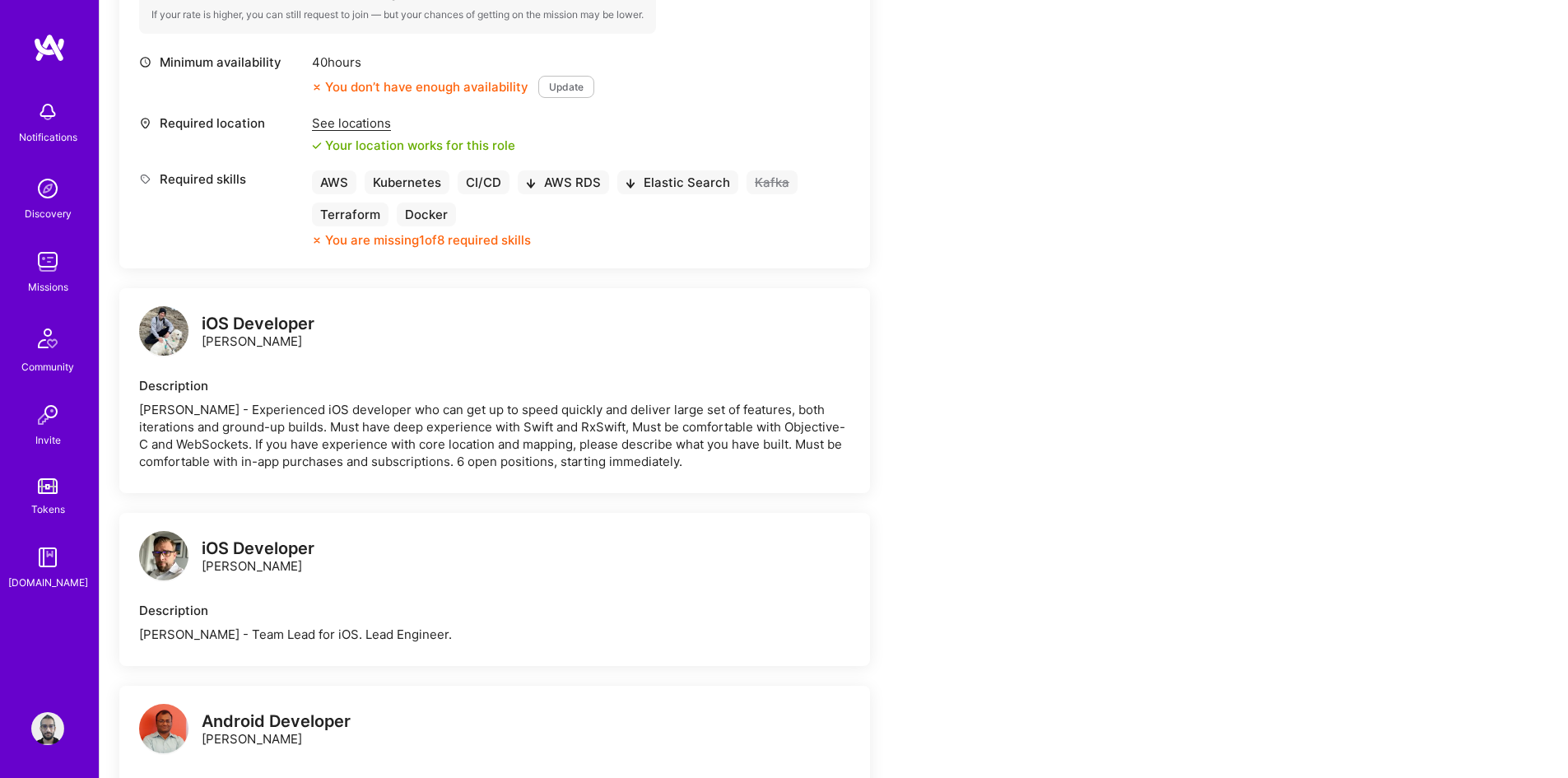
click at [157, 306] on img at bounding box center [163, 330] width 49 height 49
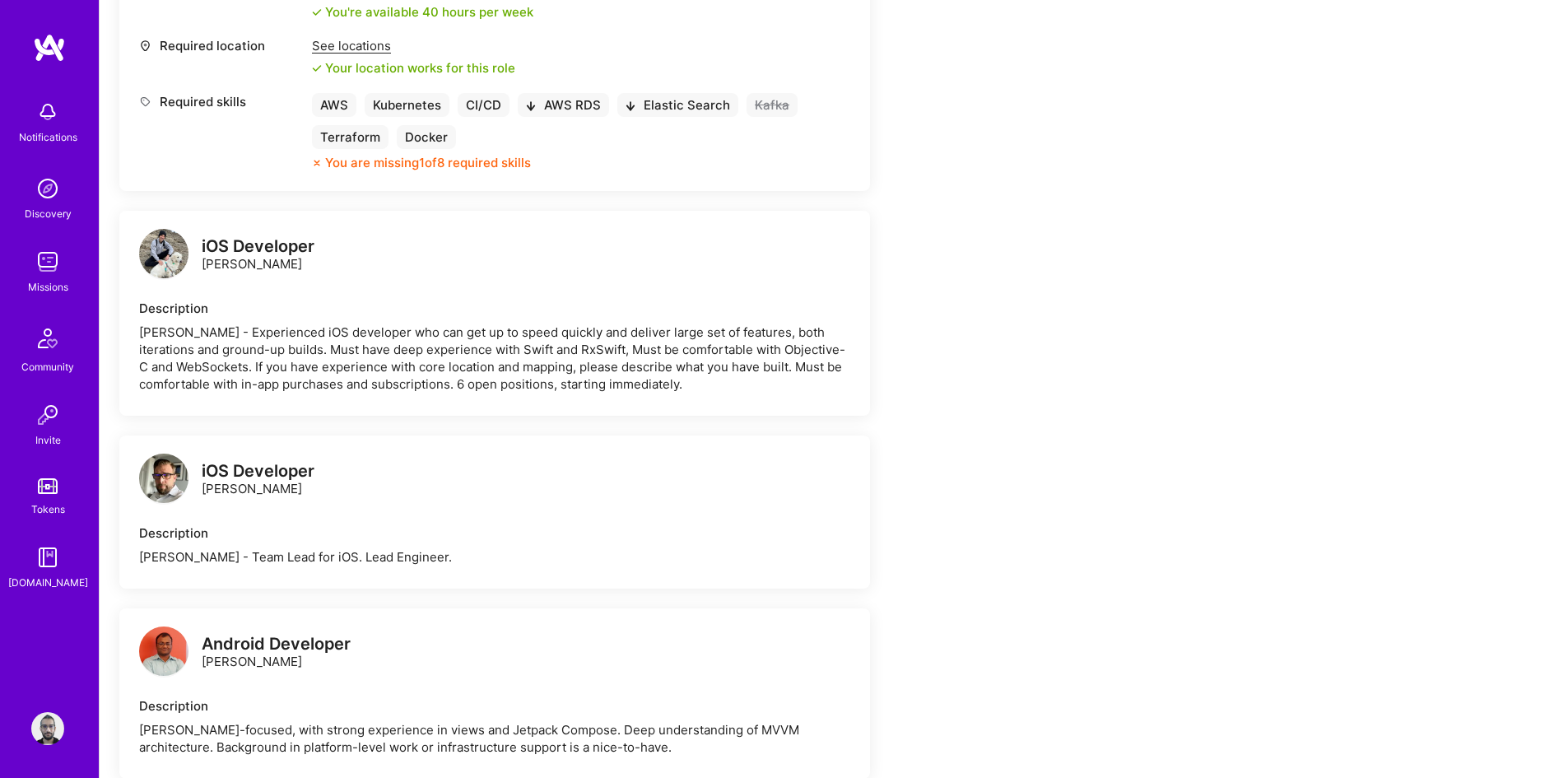
scroll to position [740, 0]
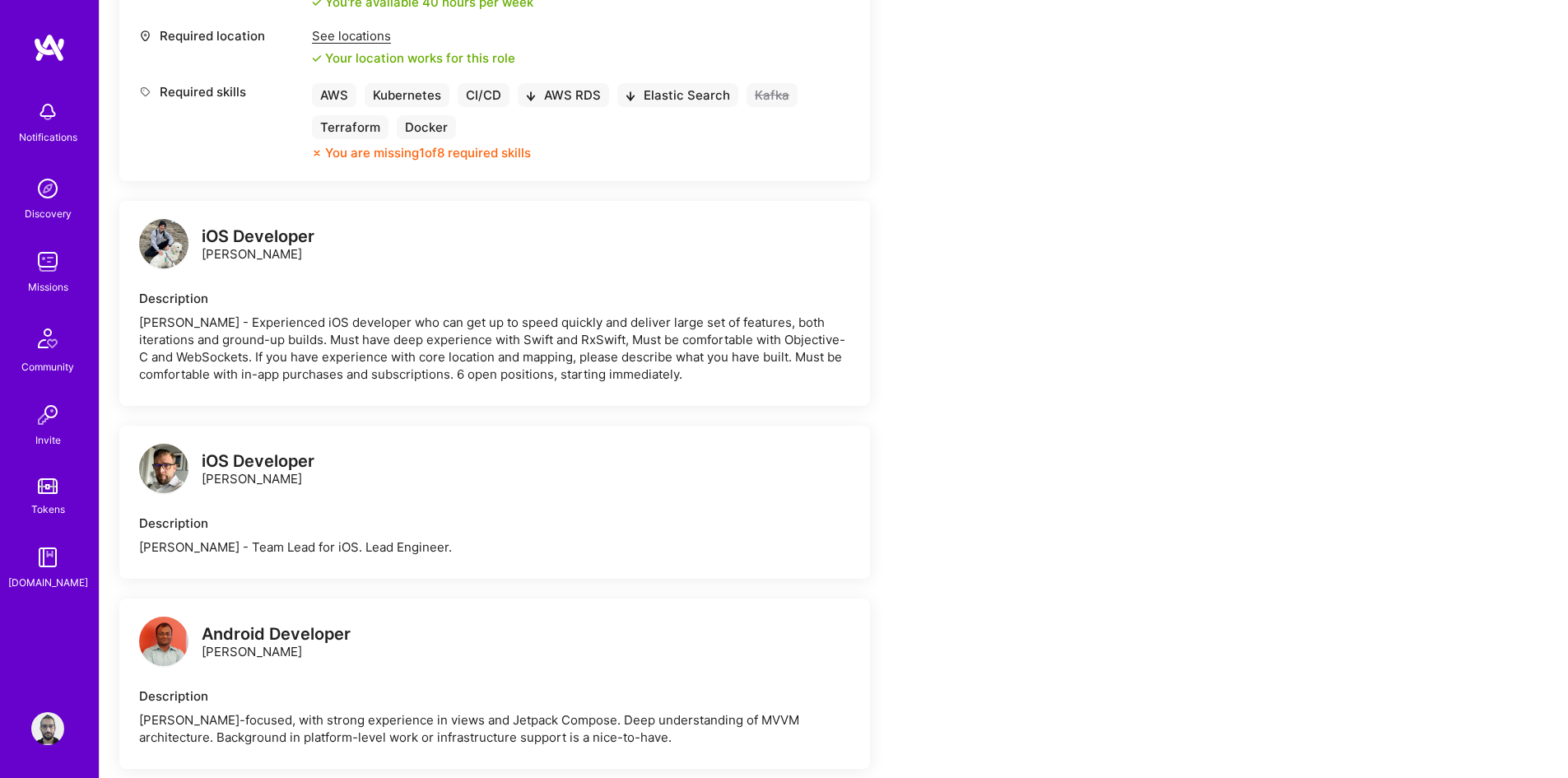
click at [175, 235] on img at bounding box center [163, 243] width 49 height 49
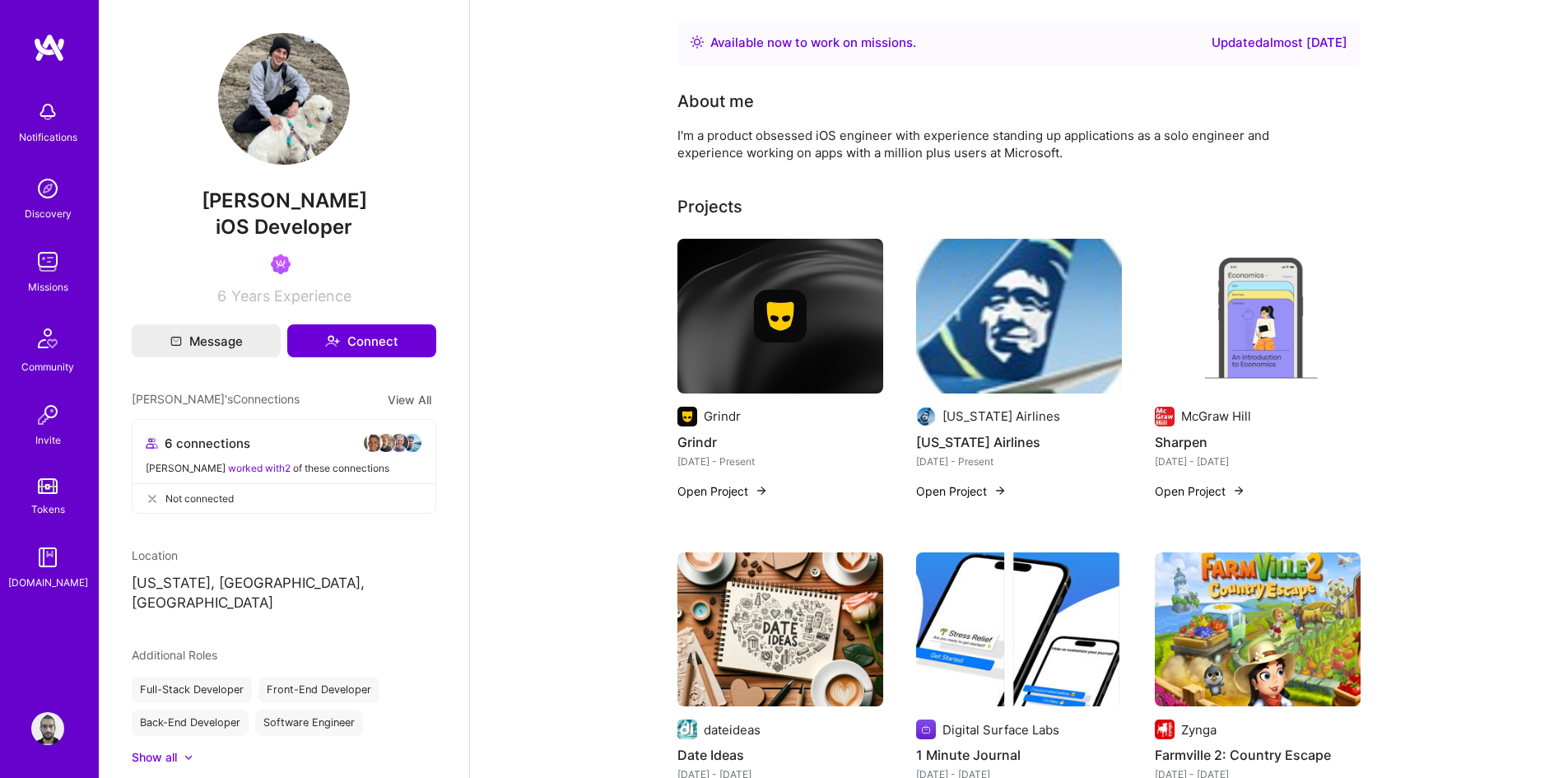
click at [970, 333] on img at bounding box center [1019, 315] width 206 height 155
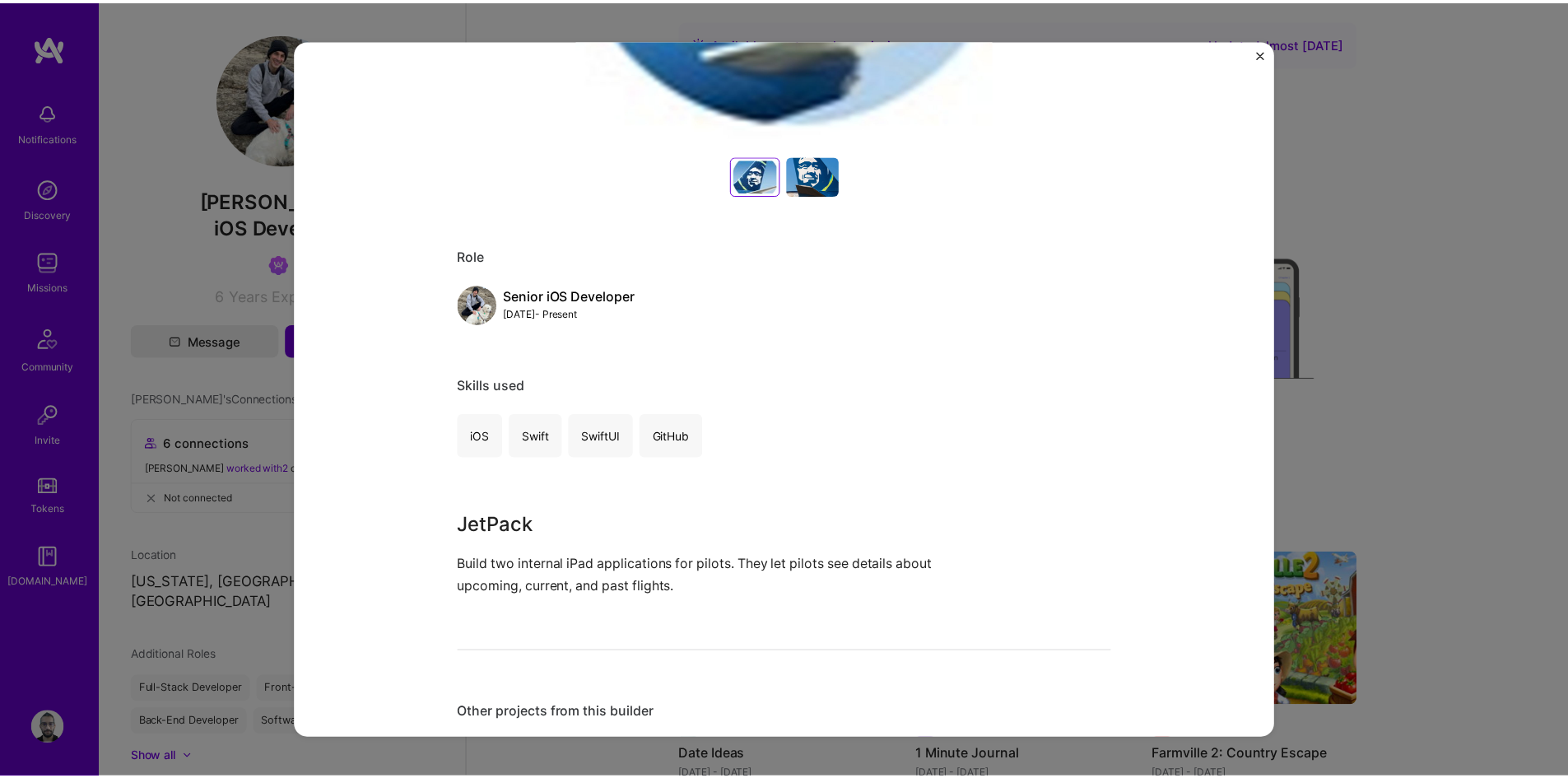
scroll to position [823, 0]
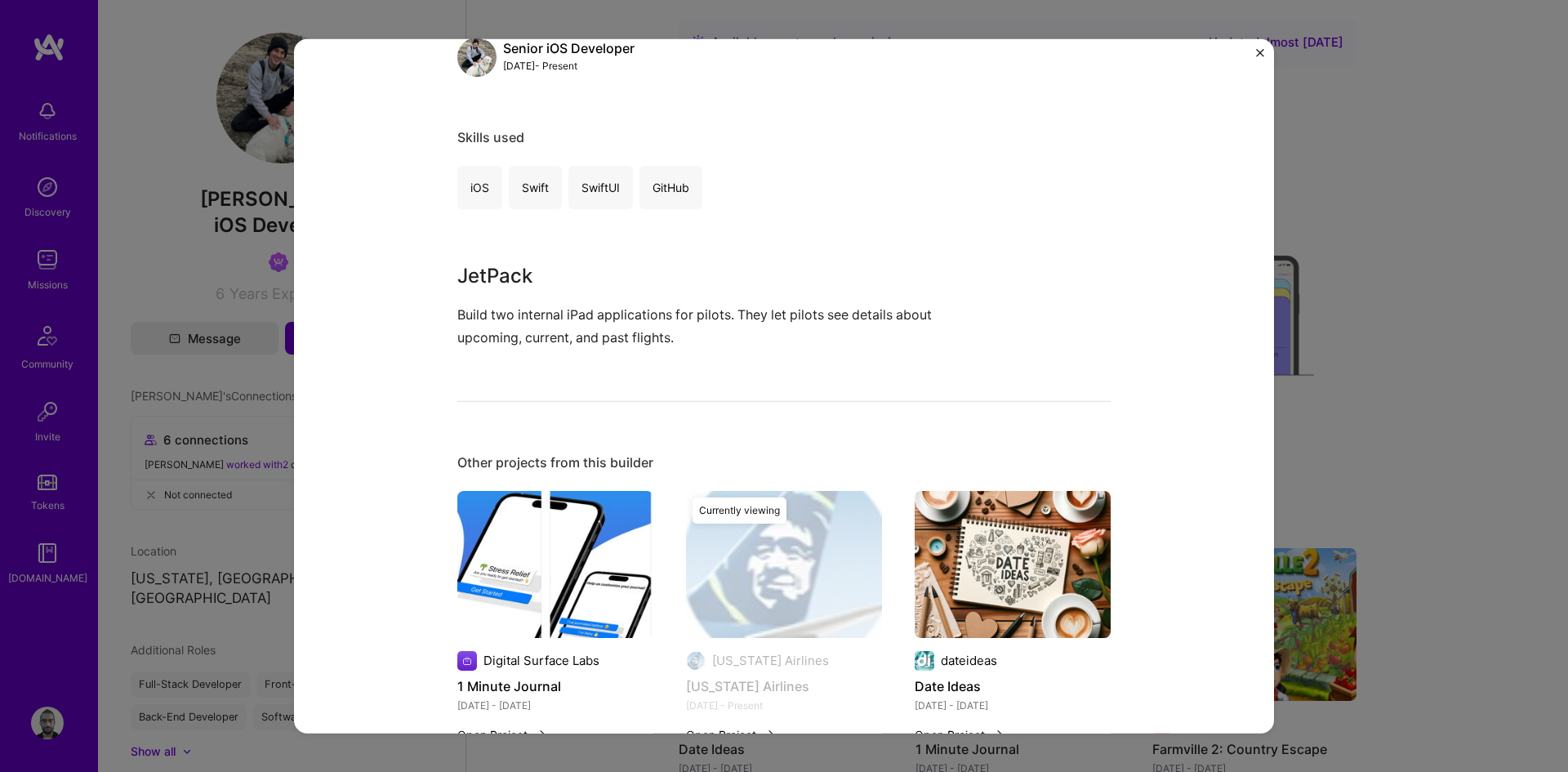
click at [1386, 338] on div "[US_STATE] Airlines [US_STATE] Airlines Airlines / Aviation Role Senior iOS Dev…" at bounding box center [784, 386] width 1568 height 772
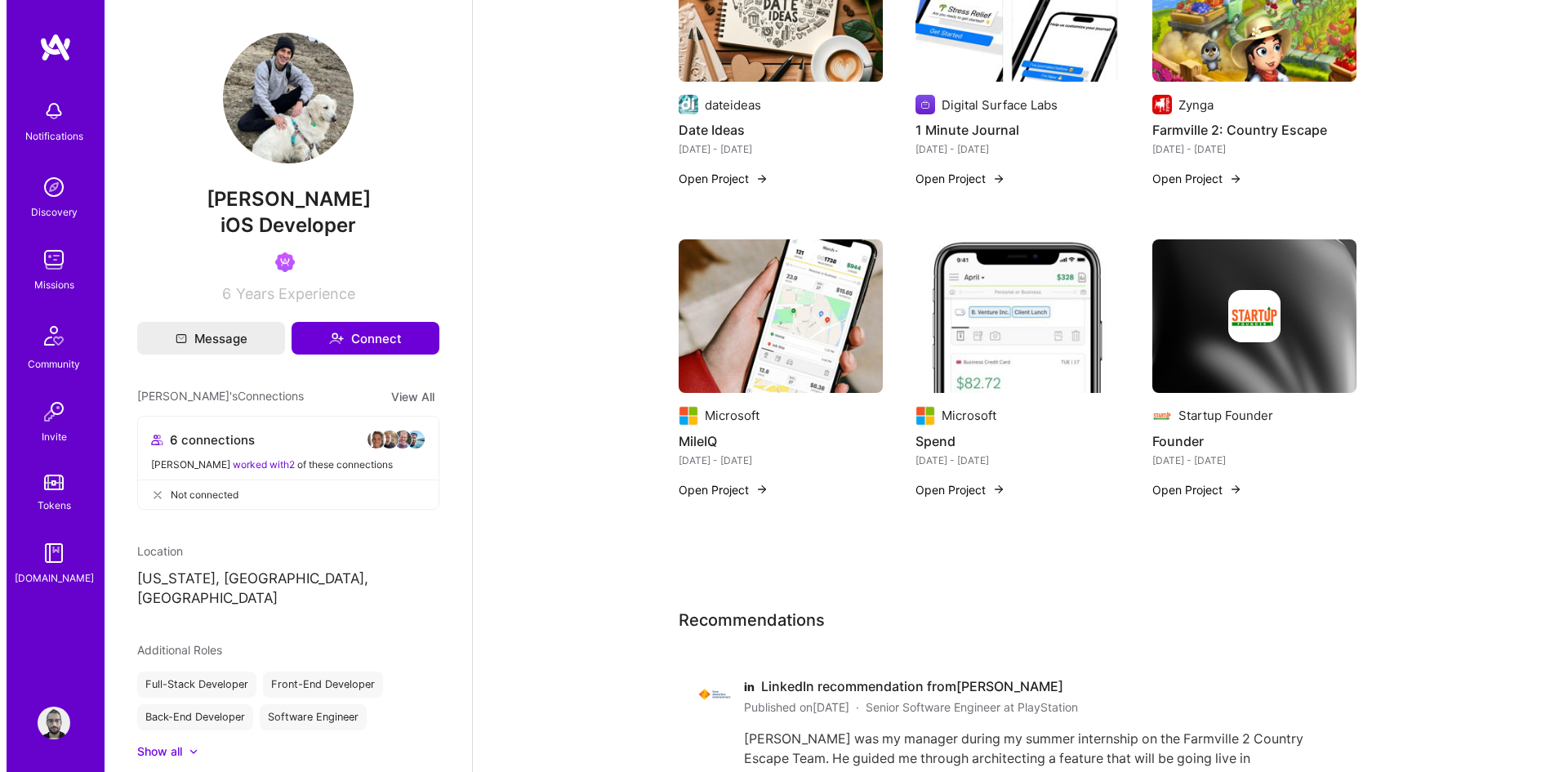
scroll to position [654, 0]
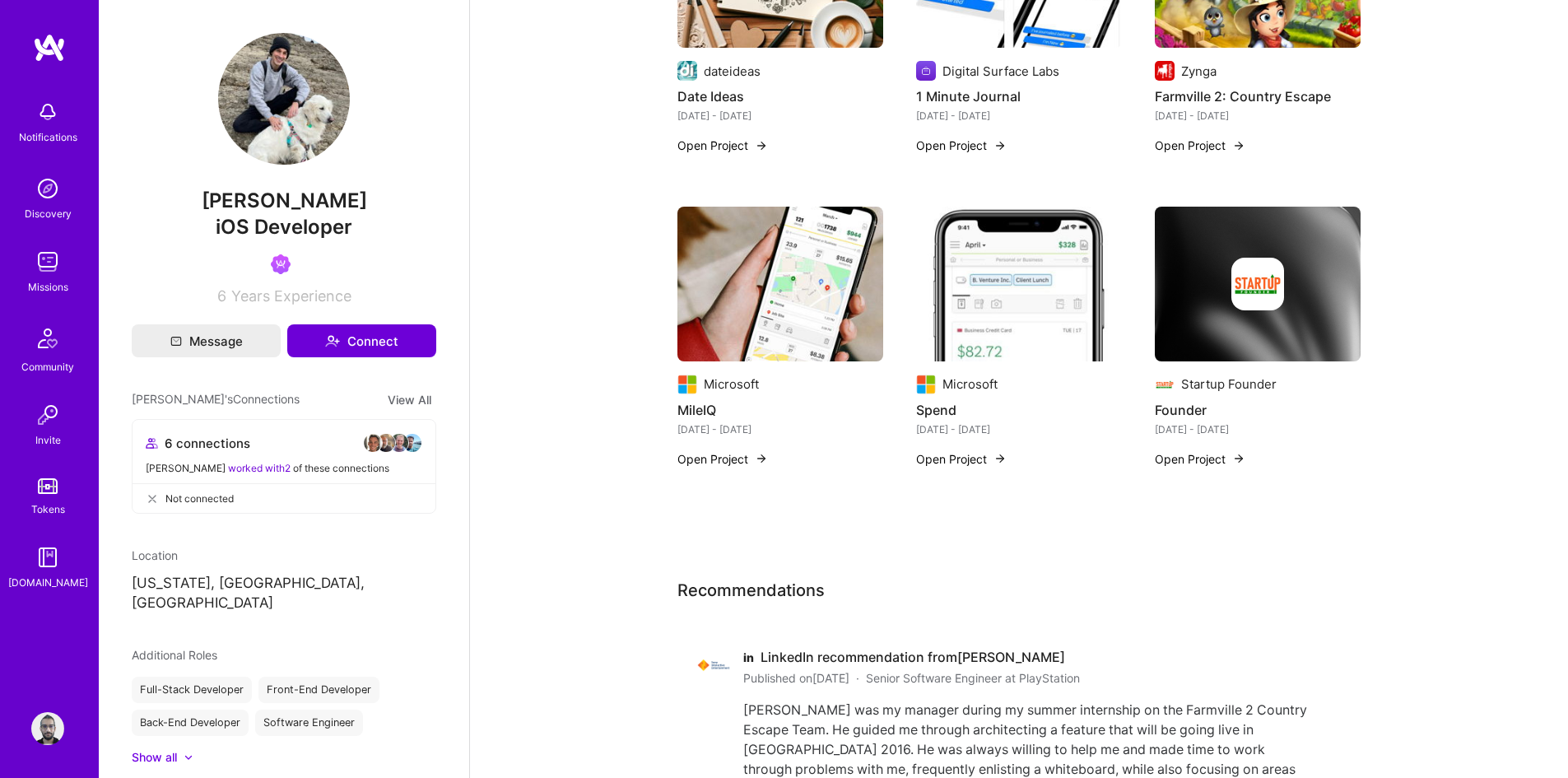
click at [716, 323] on img at bounding box center [781, 284] width 206 height 155
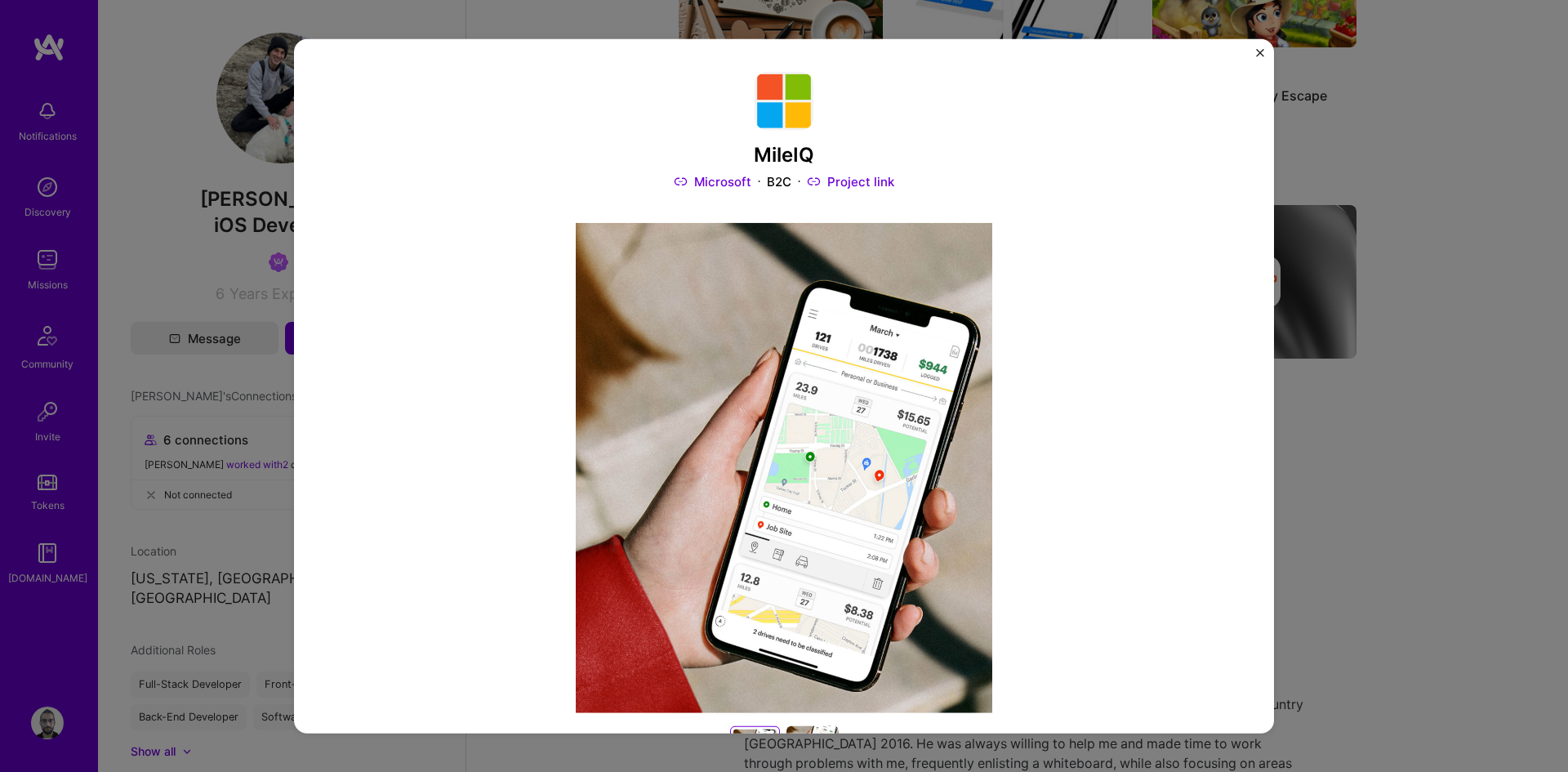
click at [853, 176] on link "Project link" at bounding box center [851, 181] width 88 height 17
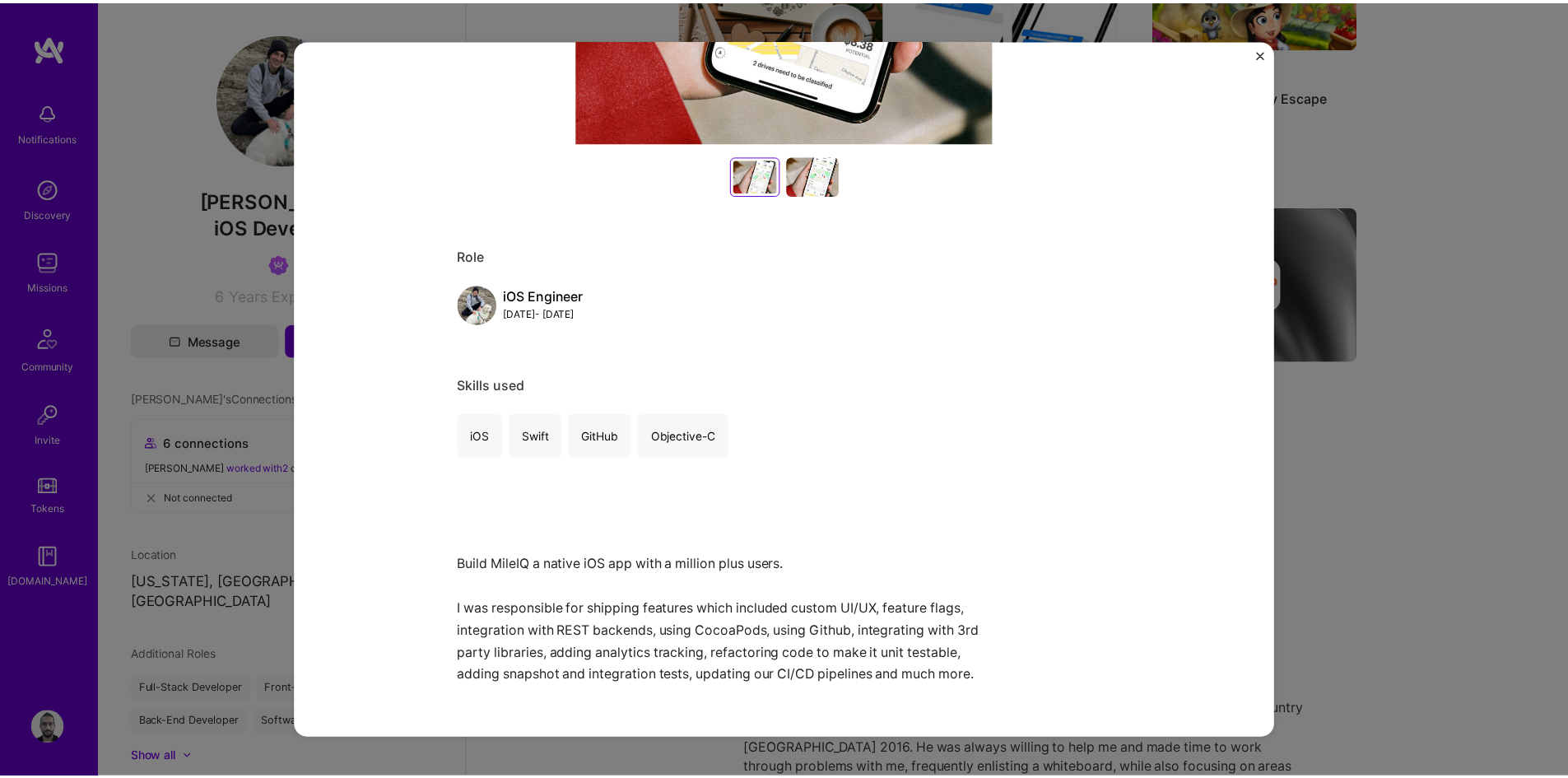
scroll to position [83, 0]
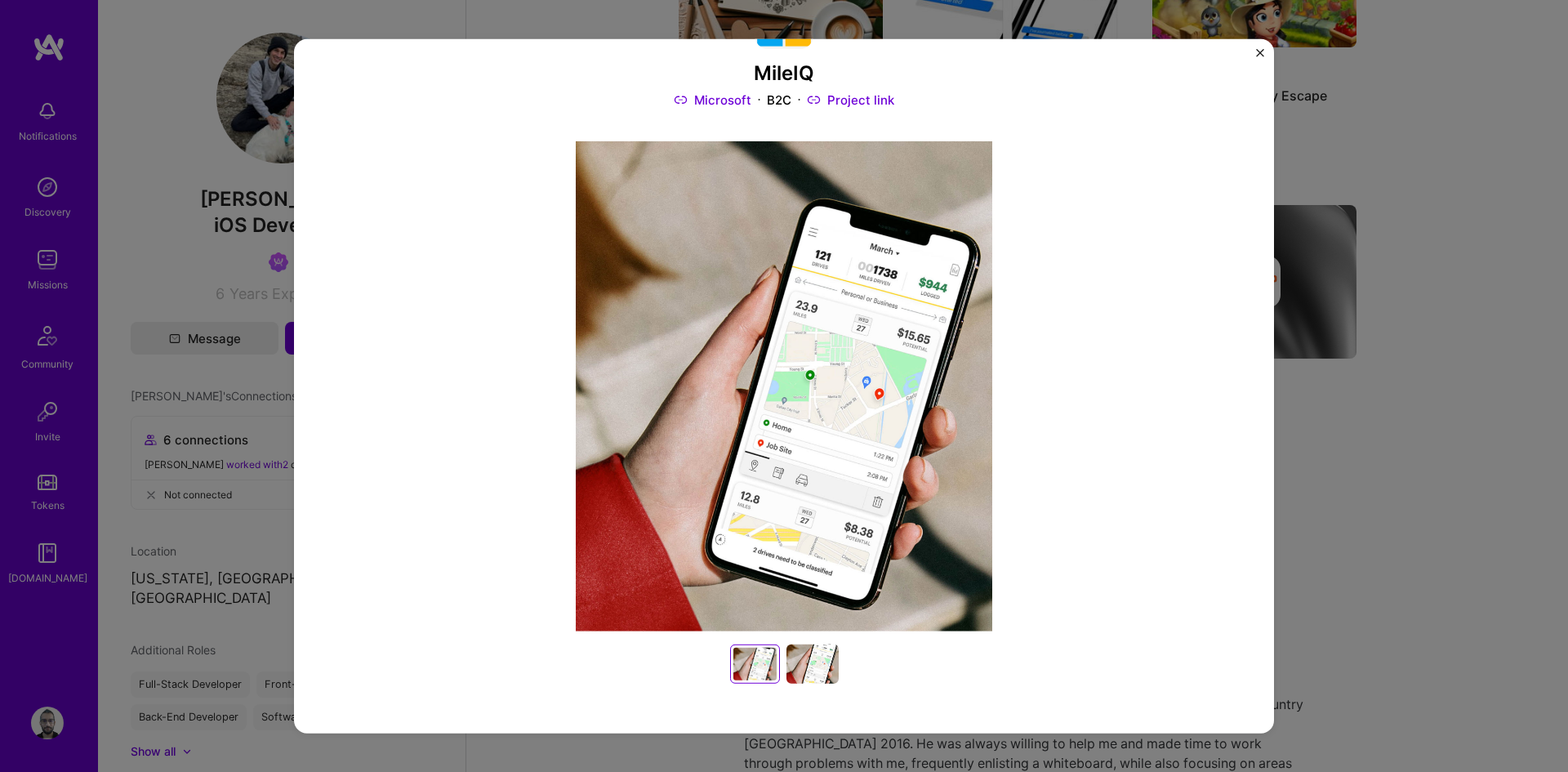
click at [1366, 439] on div "MileIQ Microsoft B2C Project link Role iOS Engineer [DATE] - [DATE] Skills used…" at bounding box center [784, 386] width 1568 height 772
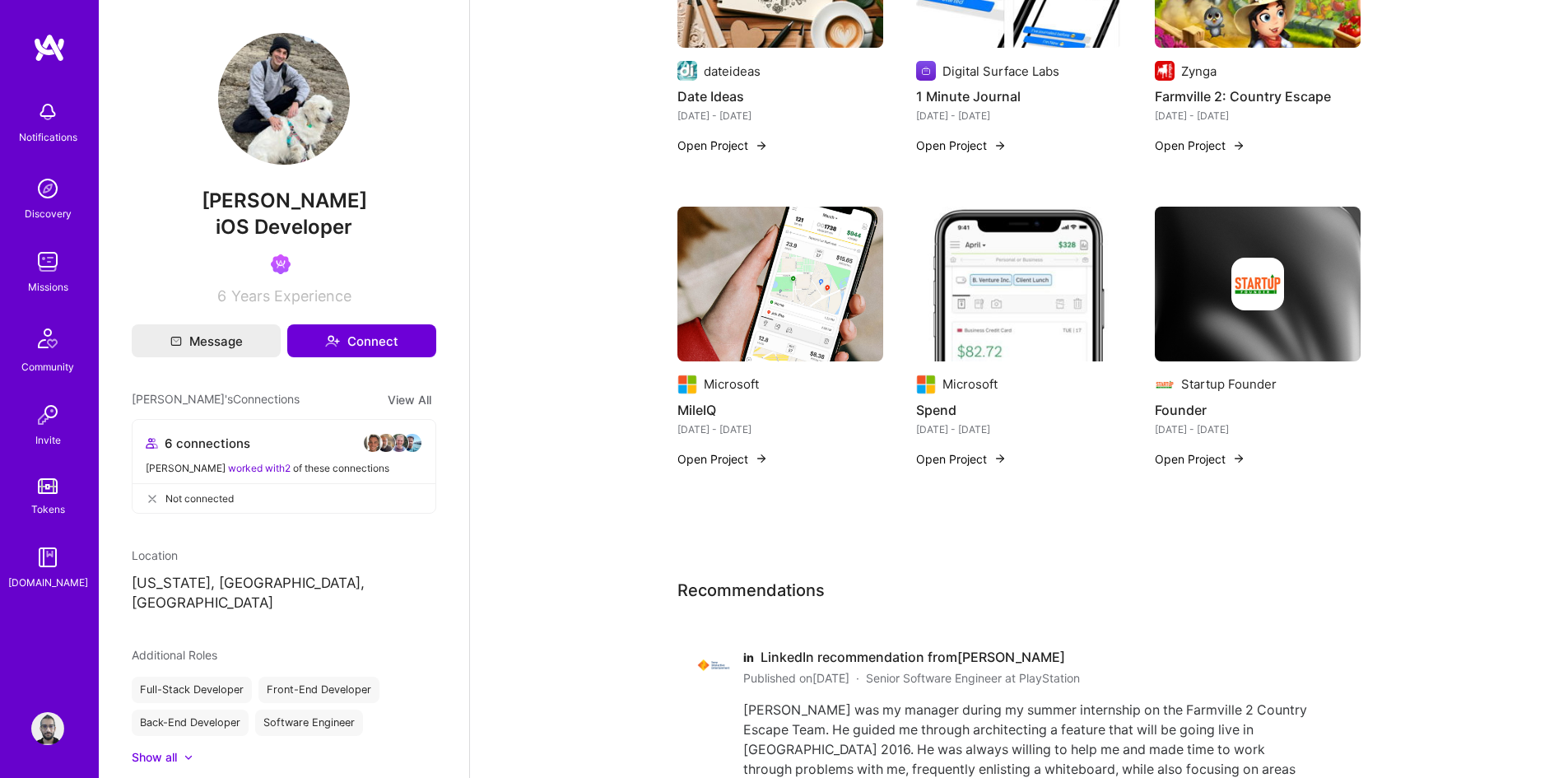
click at [1052, 305] on img at bounding box center [1019, 284] width 206 height 155
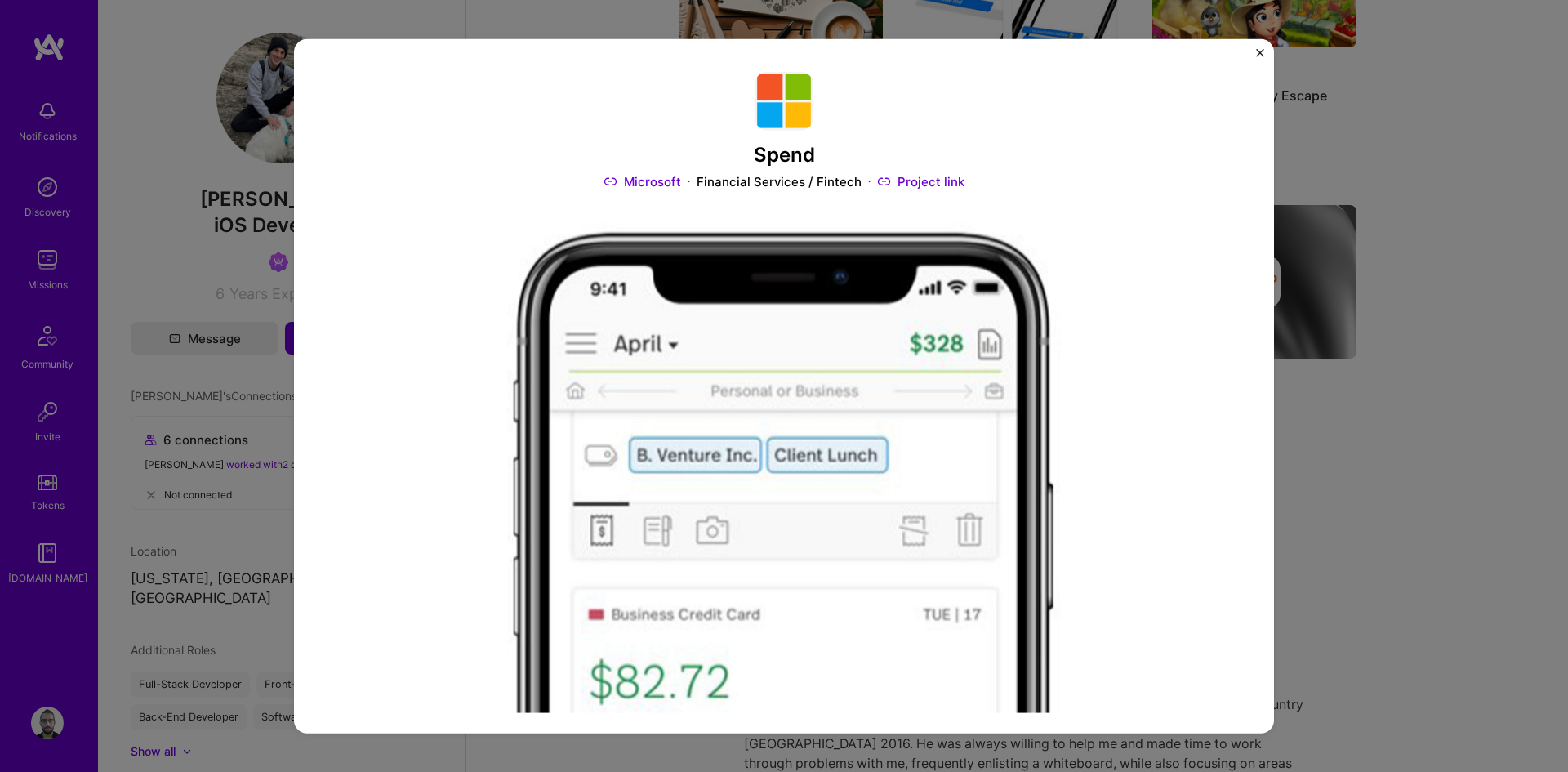
click at [932, 179] on link "Project link" at bounding box center [920, 181] width 88 height 17
click at [189, 246] on div "Spend Microsoft Financial Services / Fintech Project link Role Senior iOS Devel…" at bounding box center [784, 386] width 1568 height 772
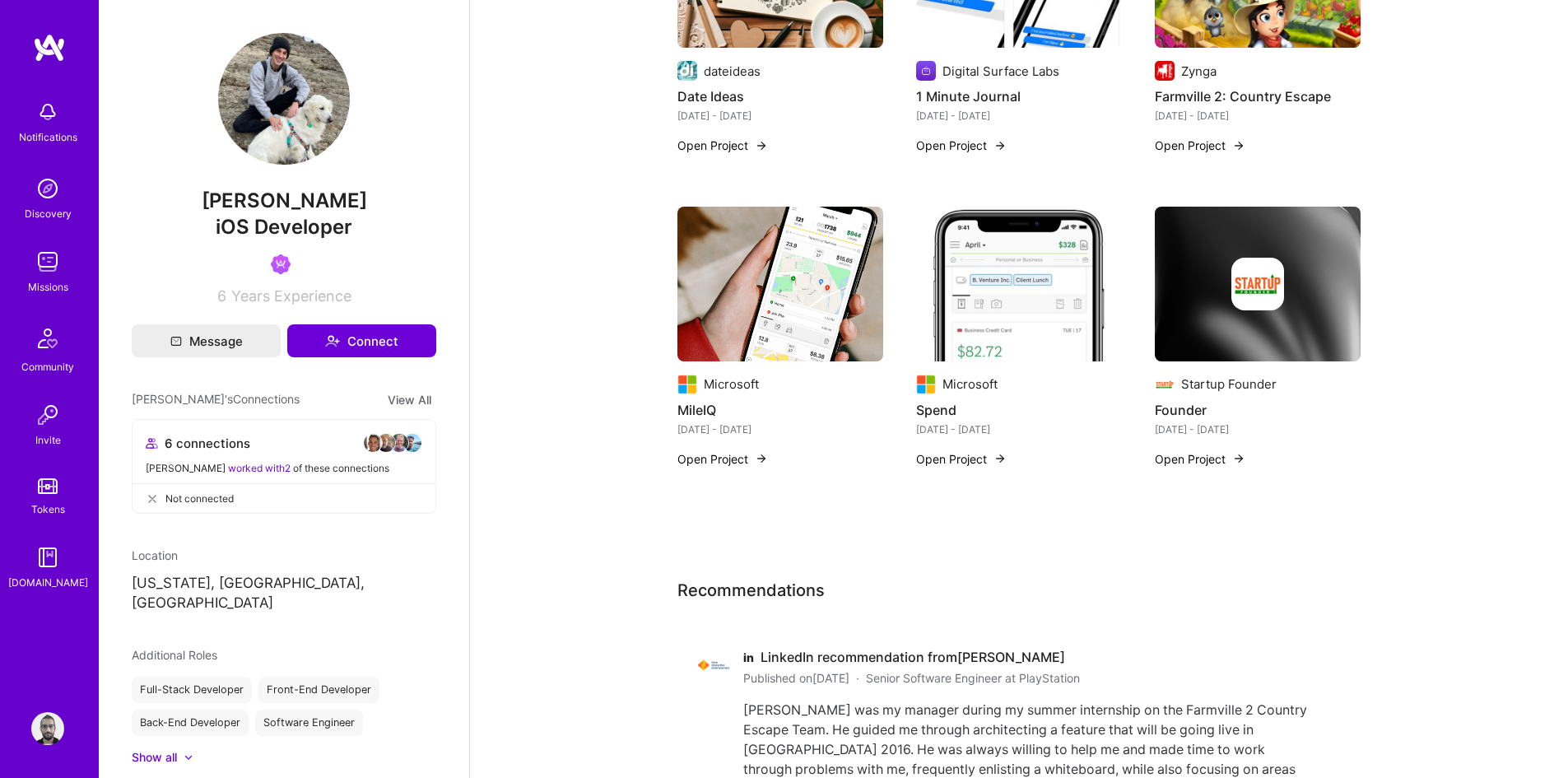
click at [403, 438] on img at bounding box center [412, 442] width 20 height 20
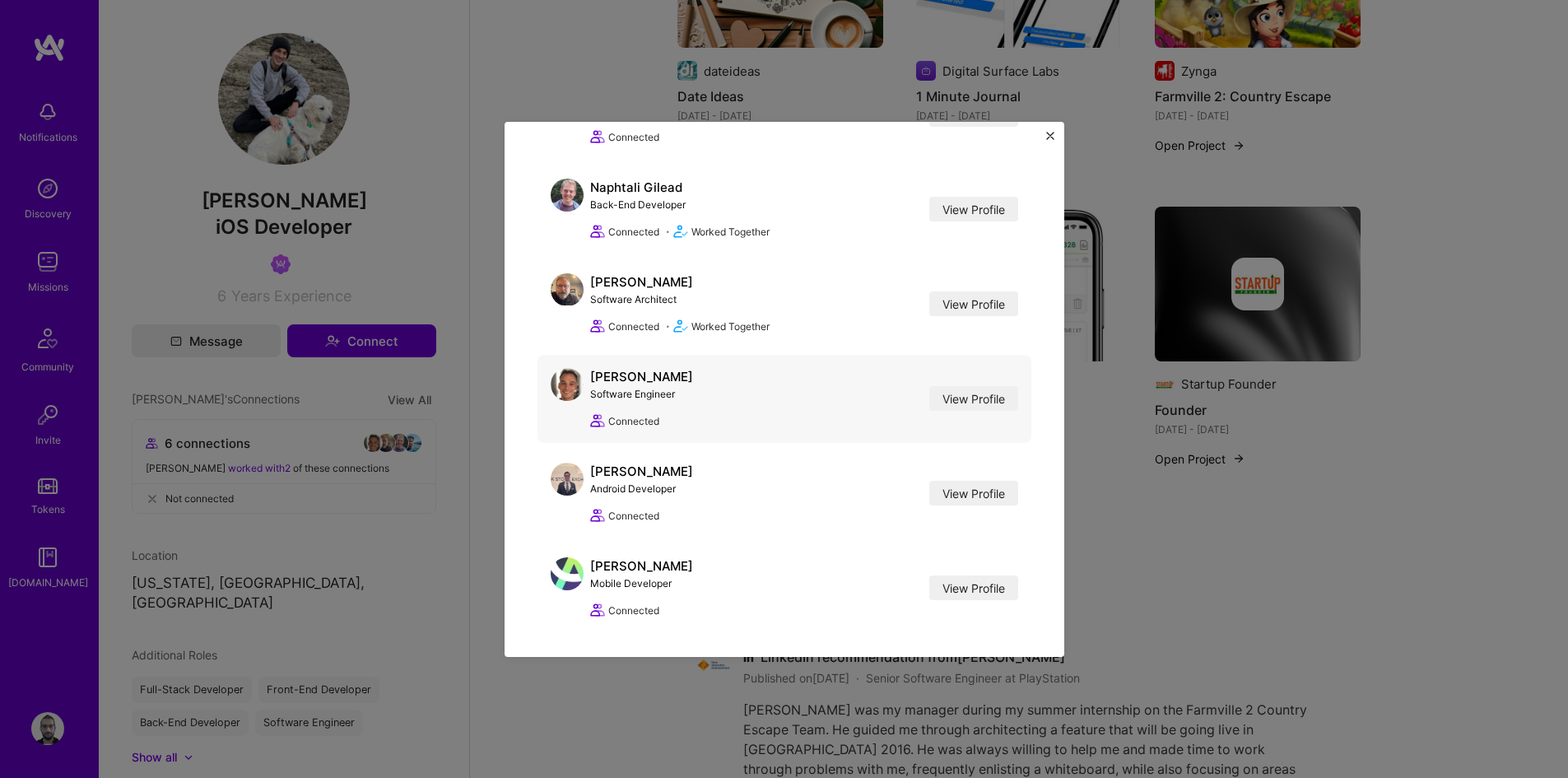
scroll to position [169, 0]
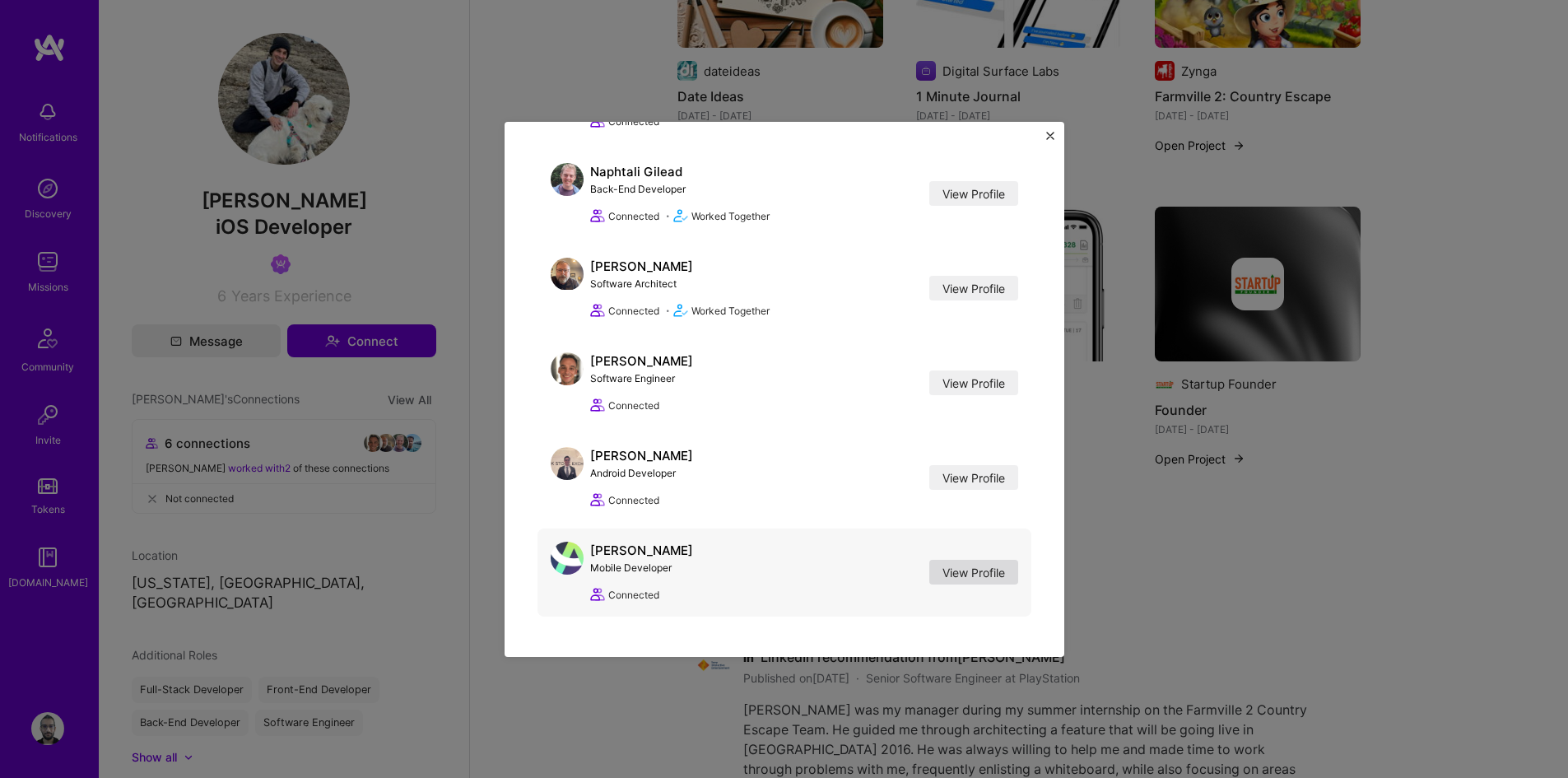
click at [929, 564] on link "View Profile" at bounding box center [973, 572] width 88 height 25
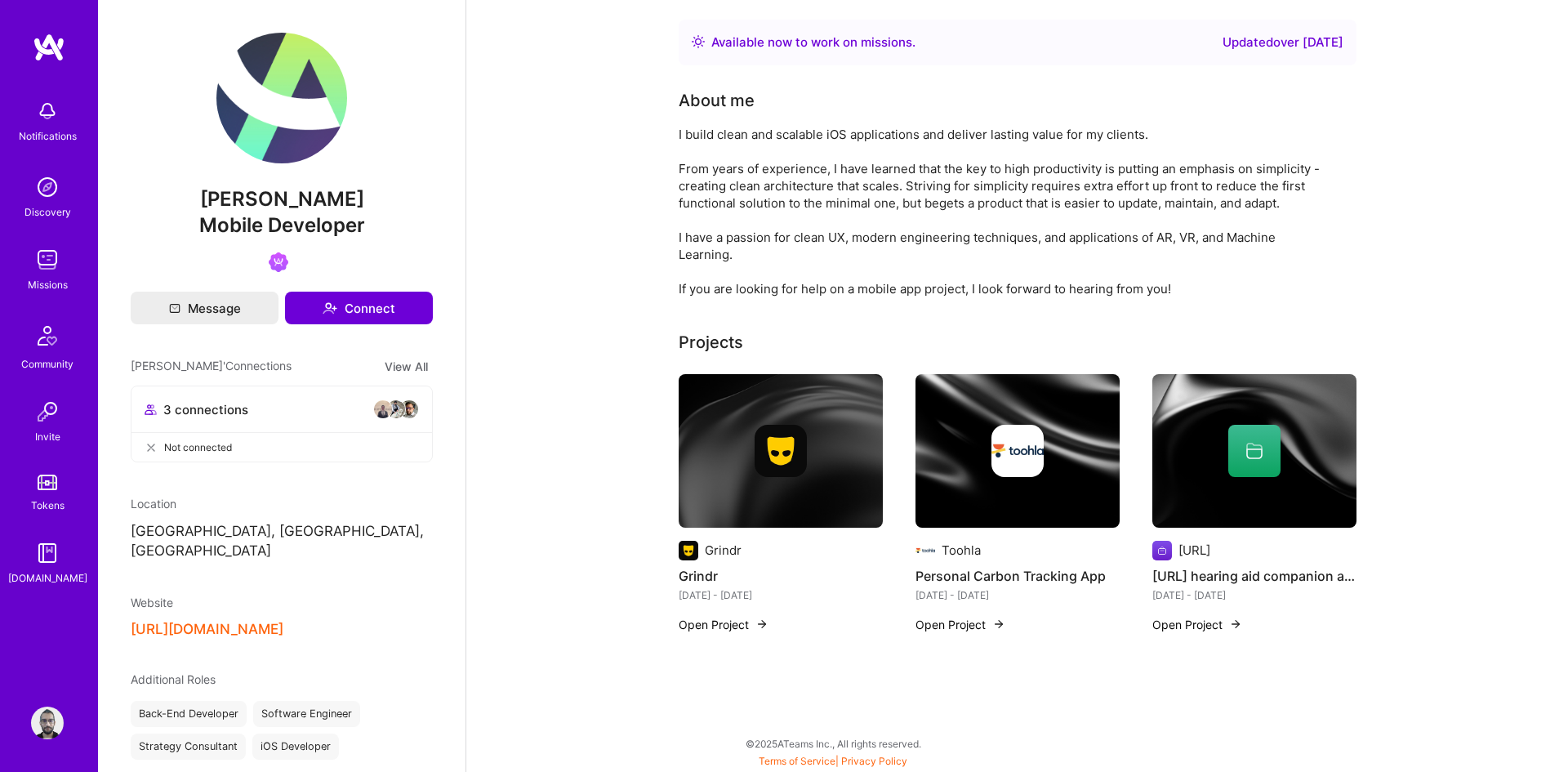
click at [46, 183] on img at bounding box center [48, 187] width 32 height 32
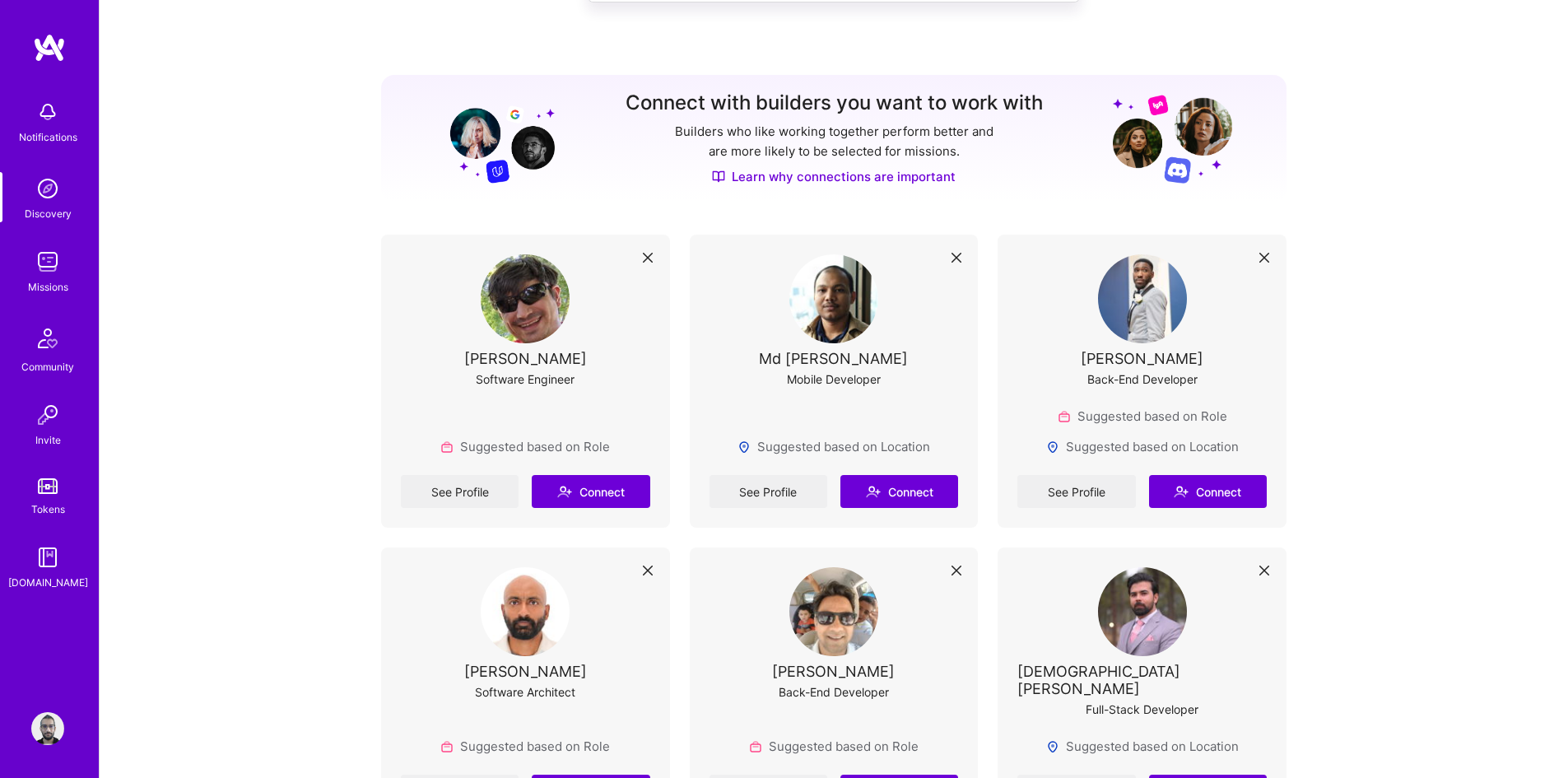
scroll to position [329, 0]
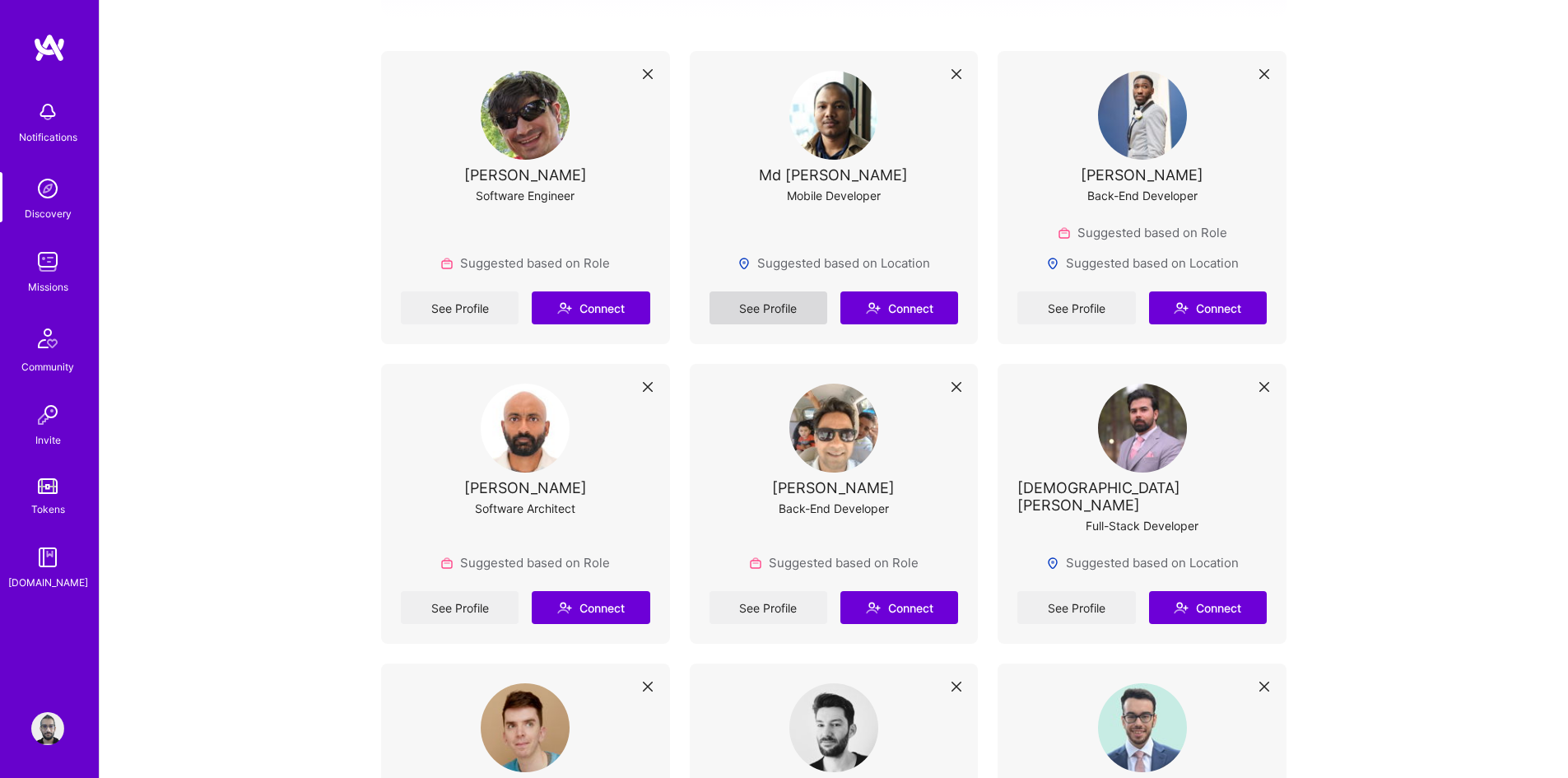
click at [782, 306] on link "See Profile" at bounding box center [768, 308] width 117 height 33
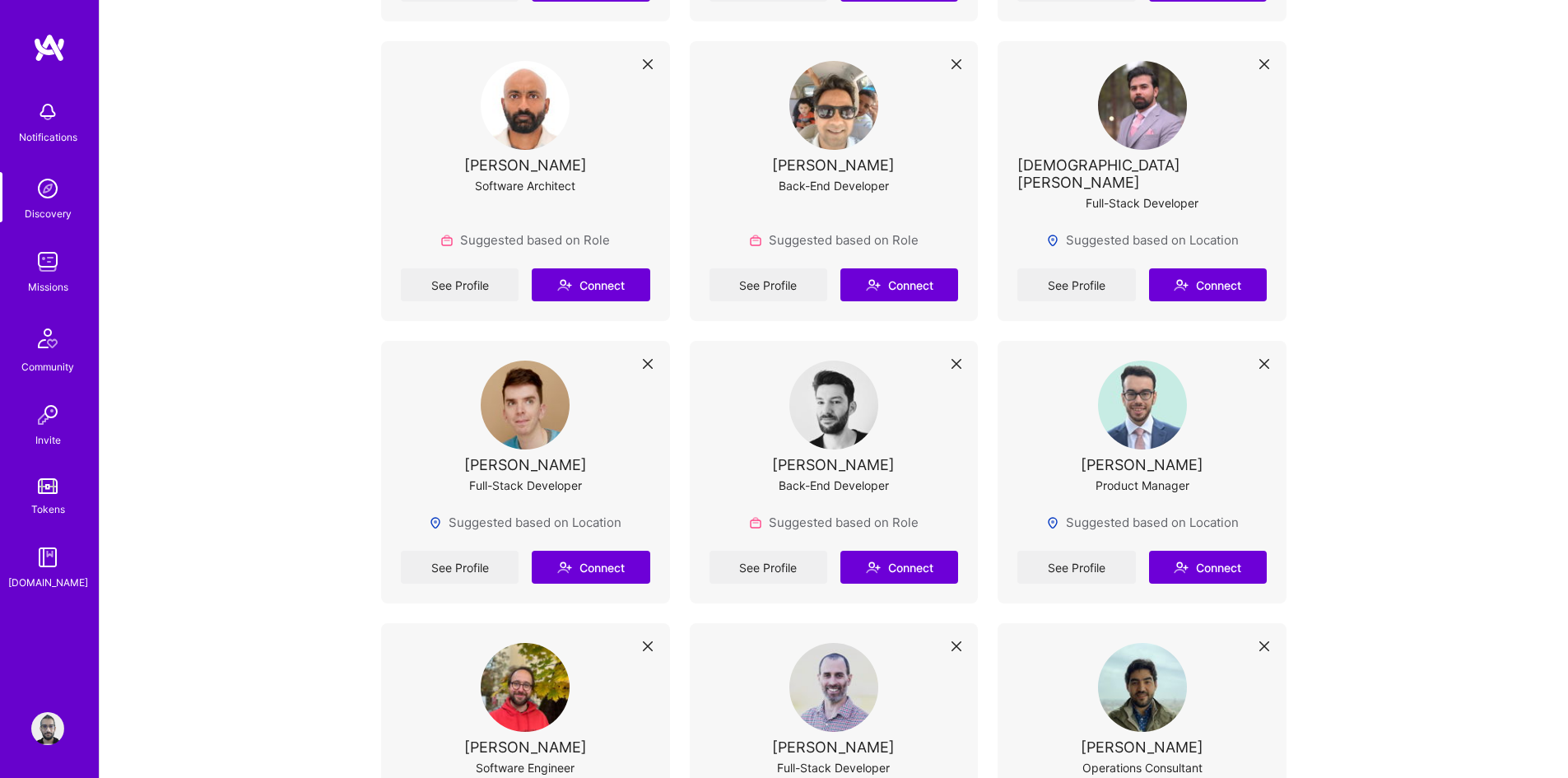
scroll to position [659, 0]
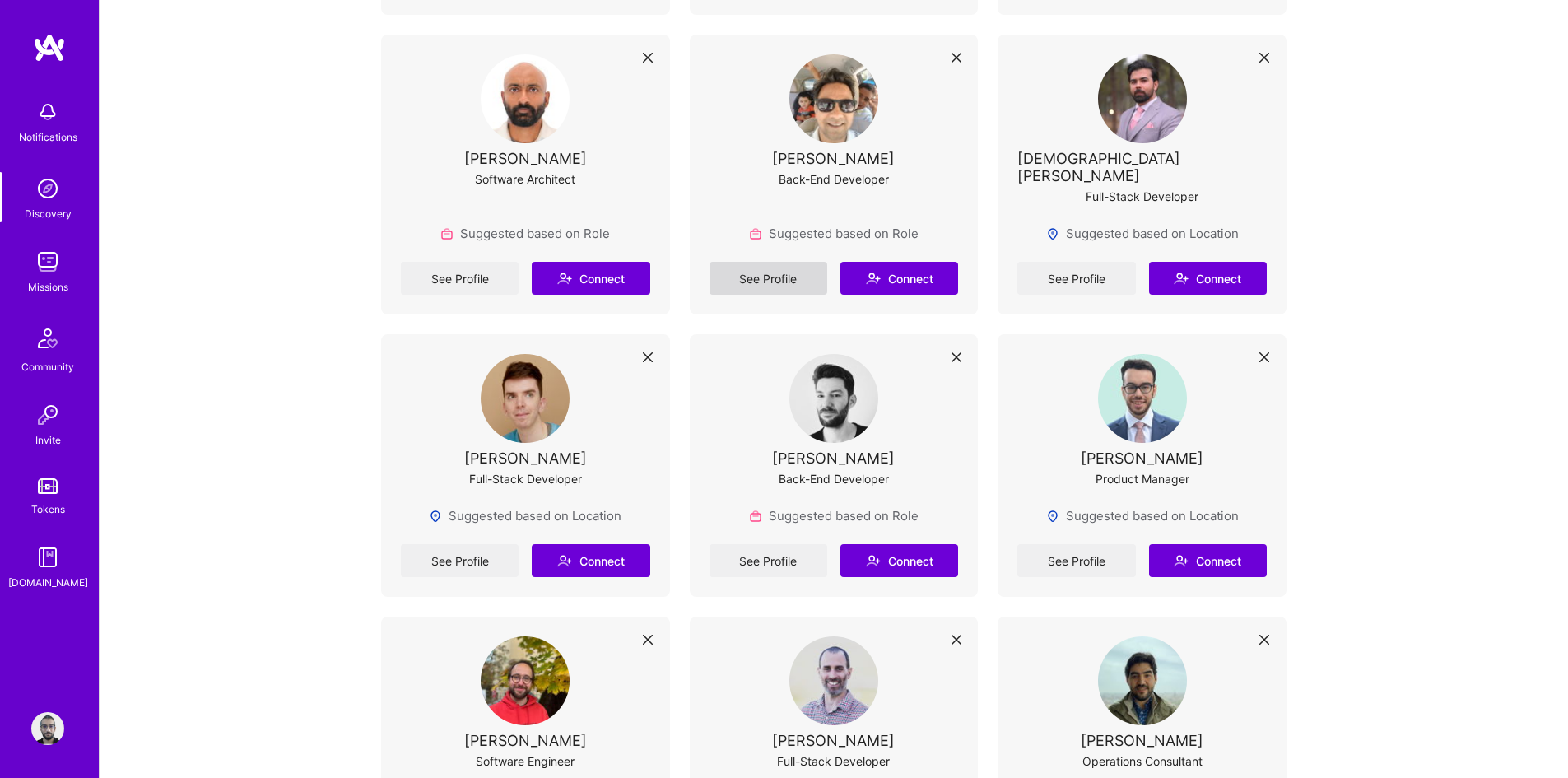
click at [786, 262] on link "See Profile" at bounding box center [768, 278] width 117 height 33
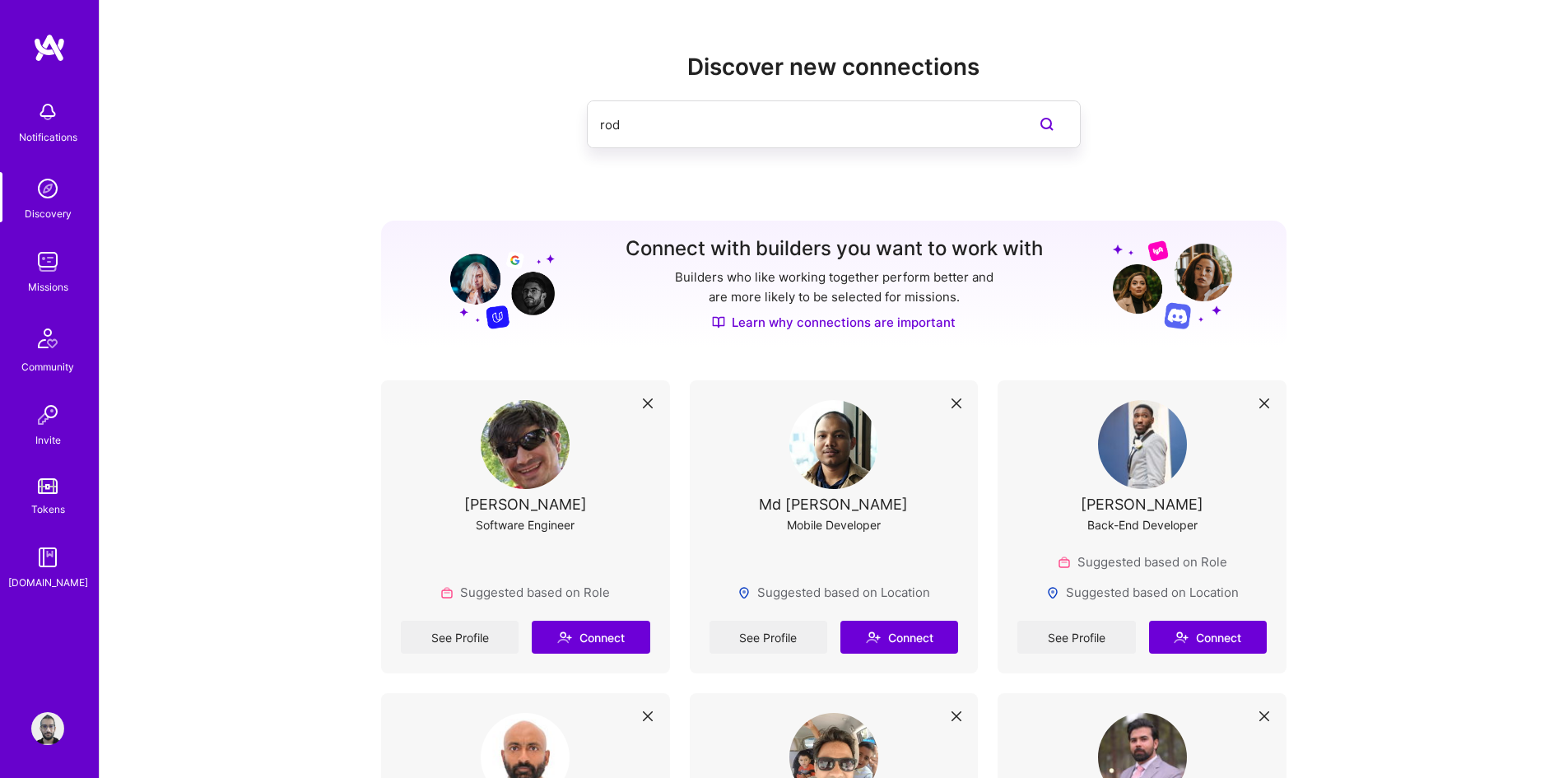
scroll to position [659, 0]
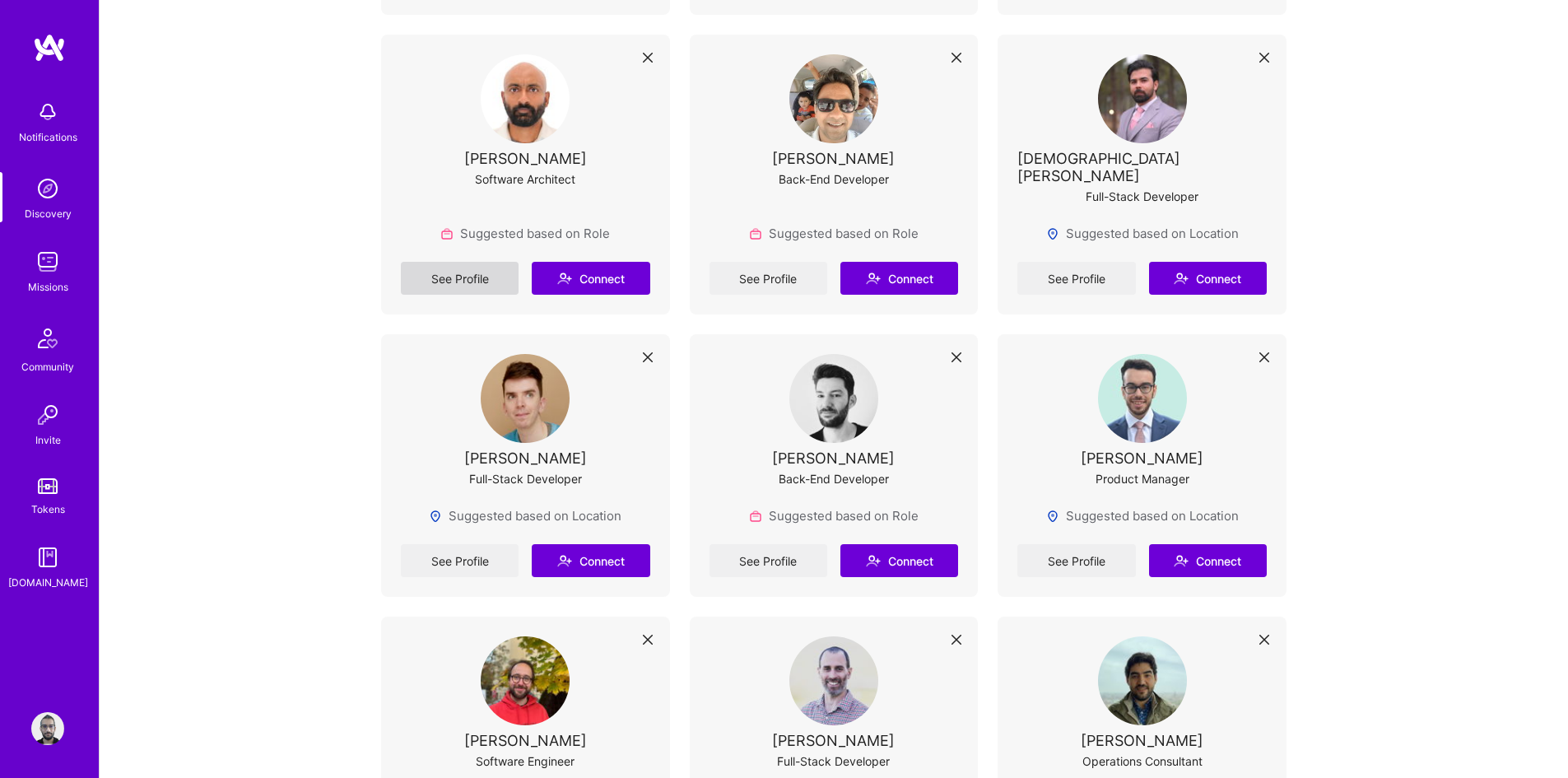
click at [463, 268] on link "See Profile" at bounding box center [460, 278] width 117 height 33
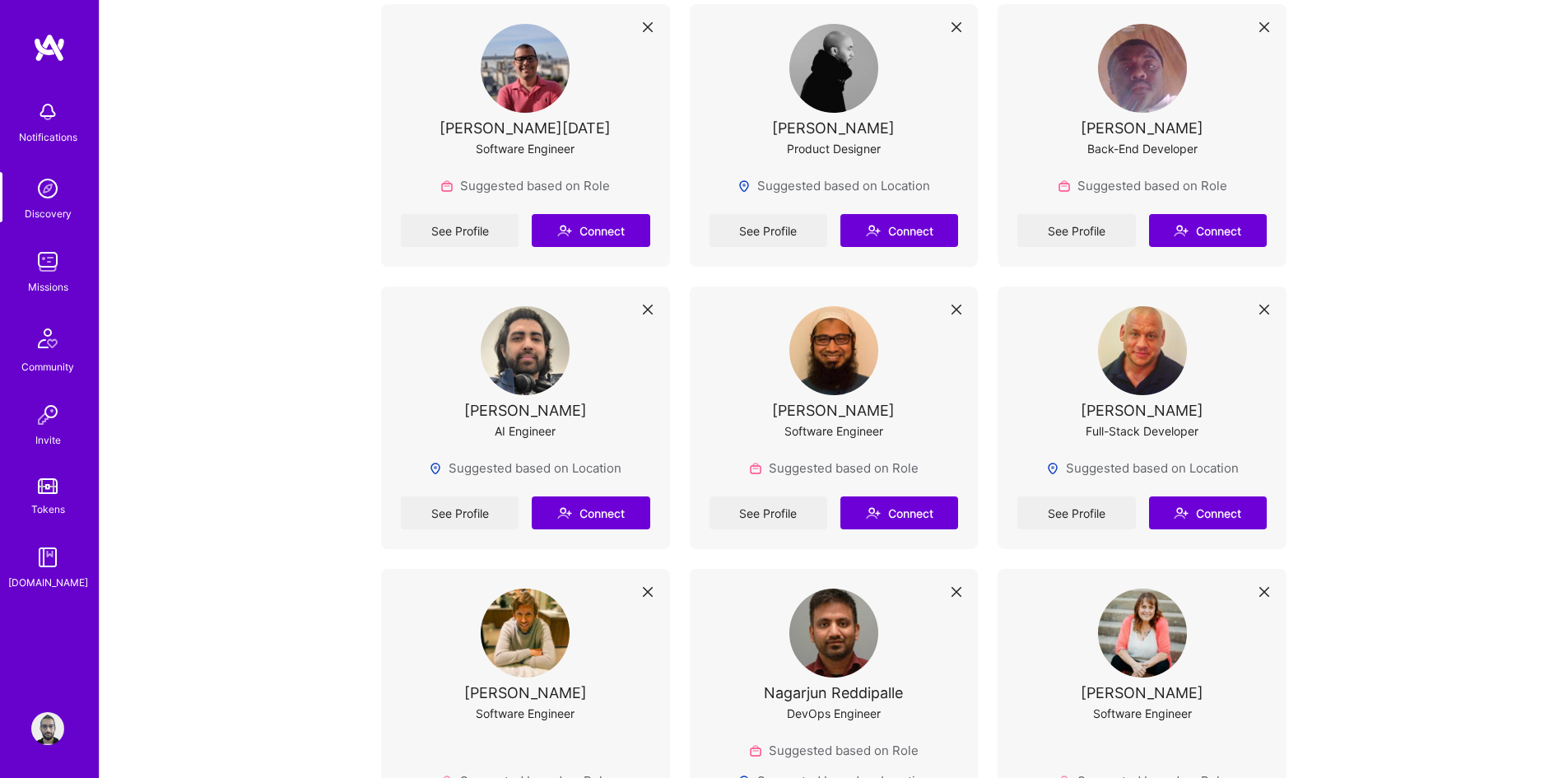
scroll to position [2141, 0]
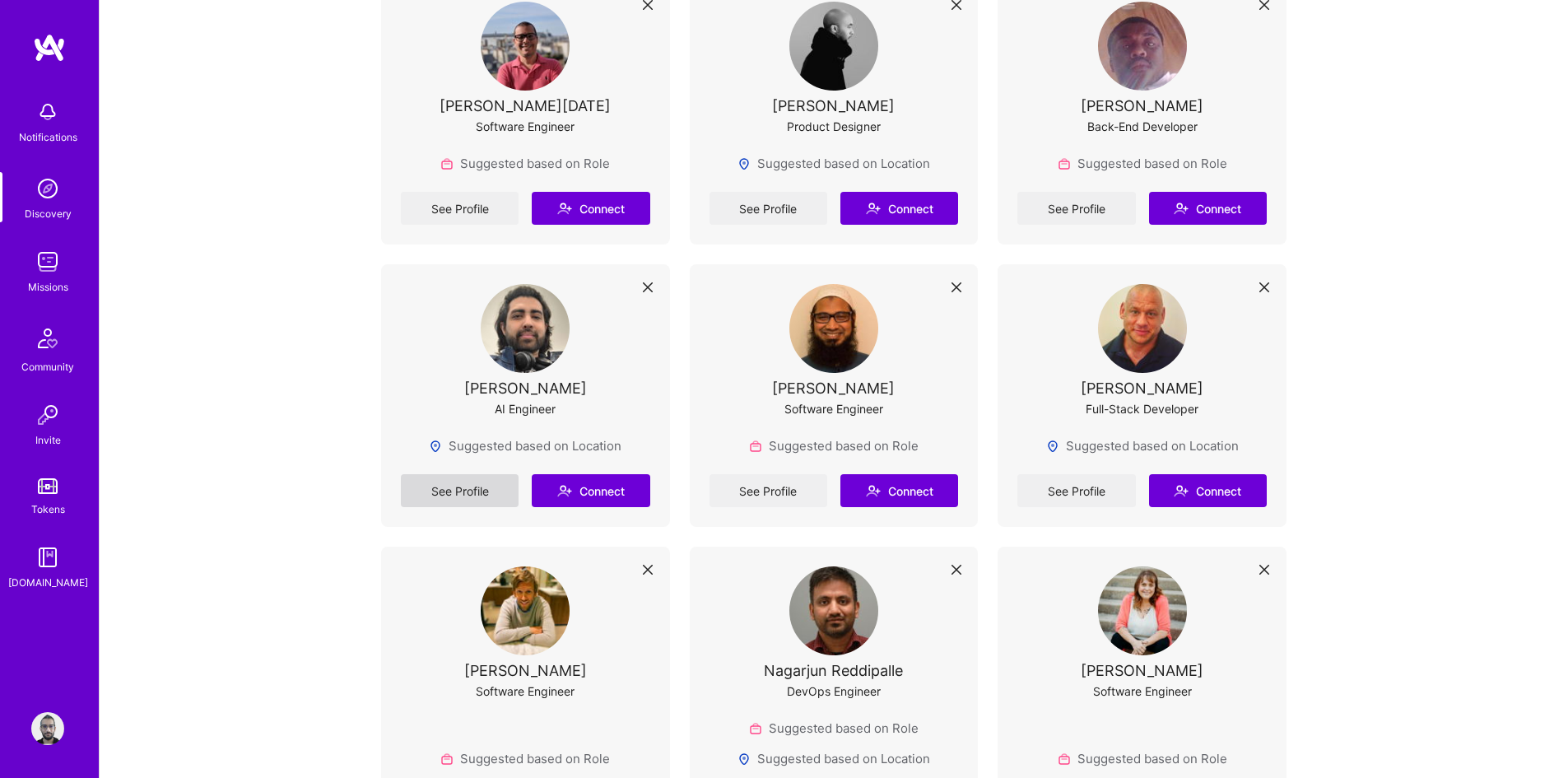
click at [447, 474] on link "See Profile" at bounding box center [460, 490] width 117 height 33
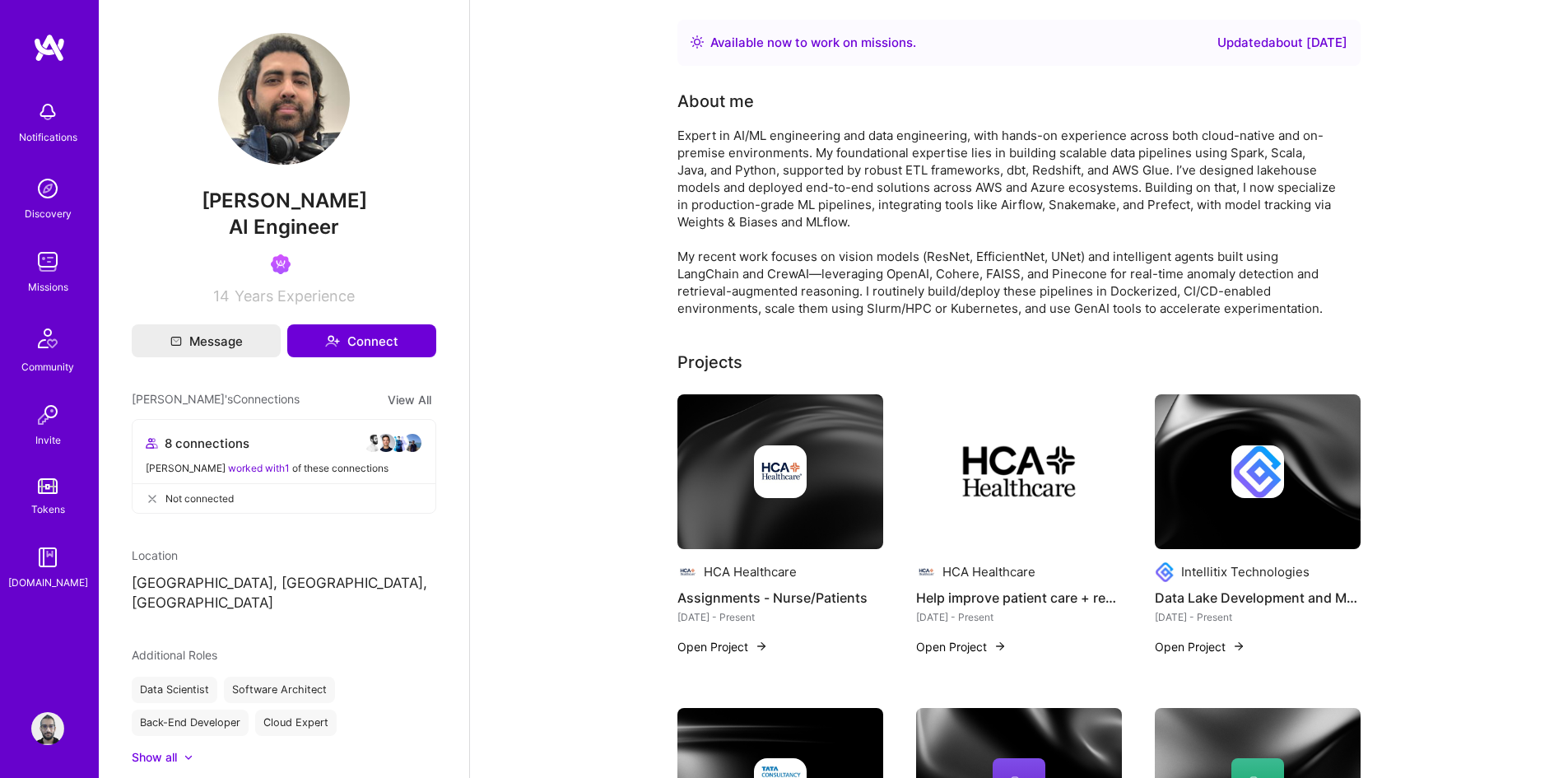
drag, startPoint x: 623, startPoint y: 180, endPoint x: 515, endPoint y: 219, distance: 114.8
click at [390, 439] on img at bounding box center [399, 442] width 20 height 20
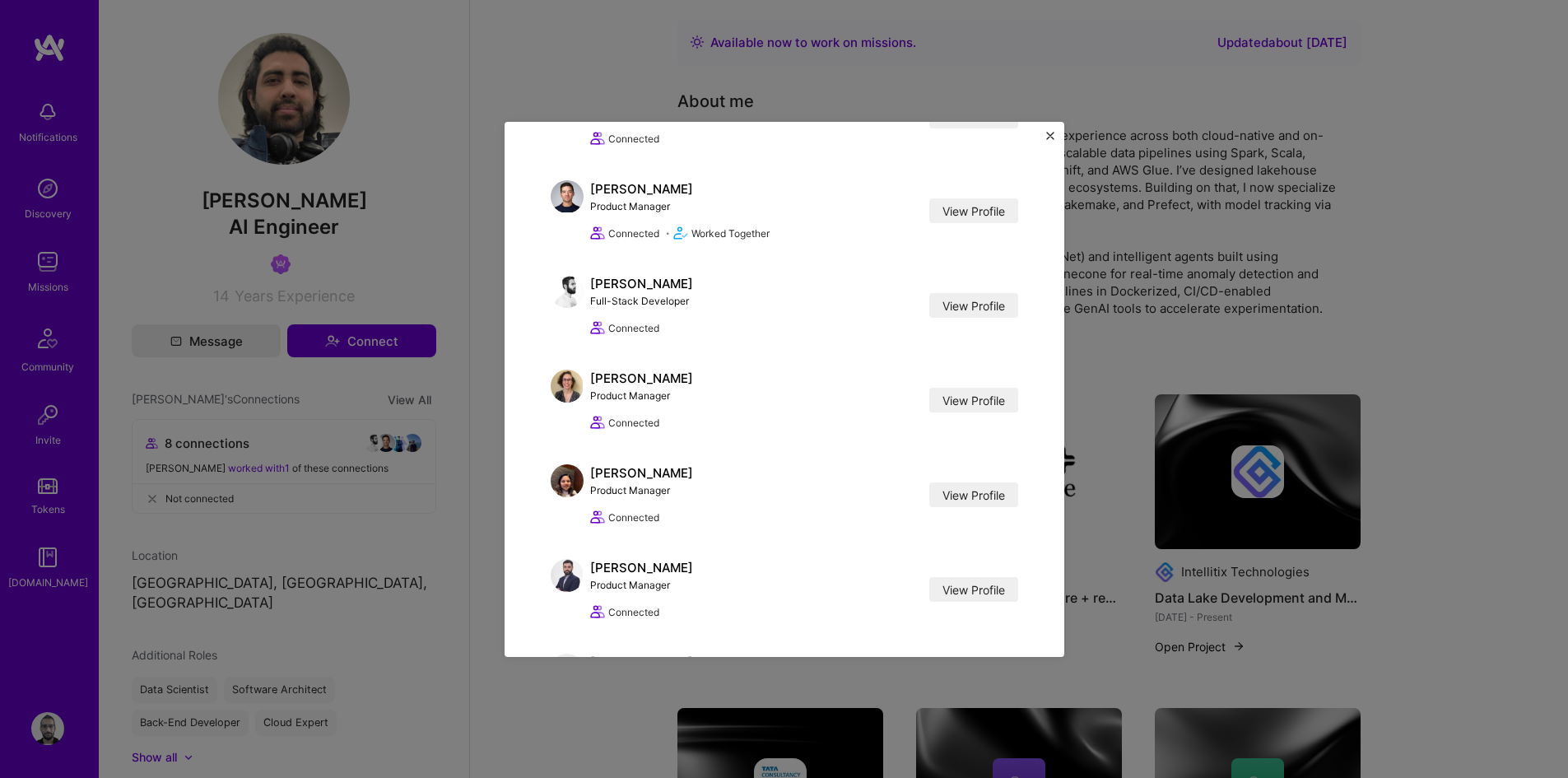
scroll to position [359, 0]
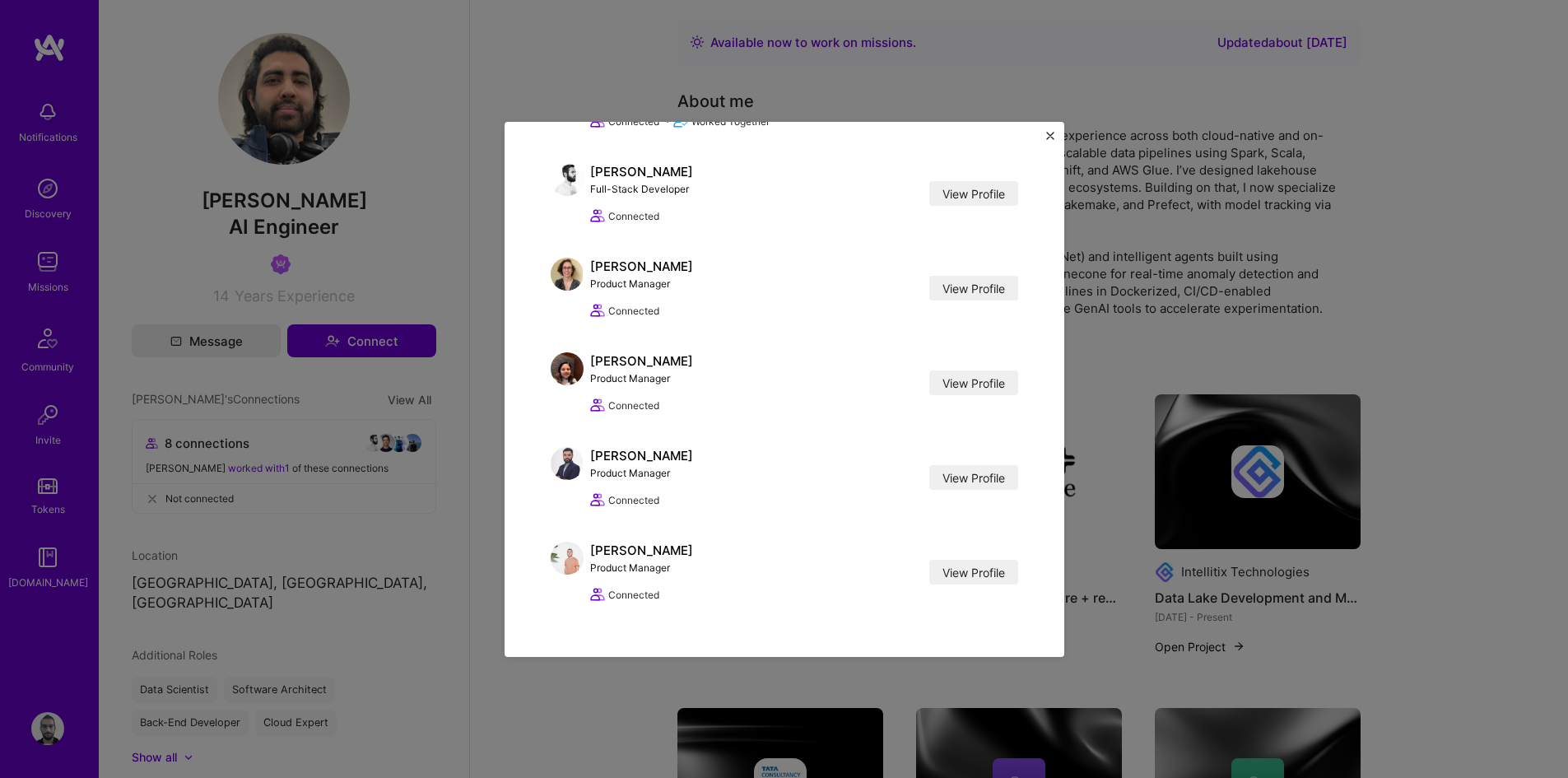
click at [500, 361] on div "[PERSON_NAME]'s Connections [PERSON_NAME] Software Engineer View Profile Connec…" at bounding box center [784, 389] width 1568 height 778
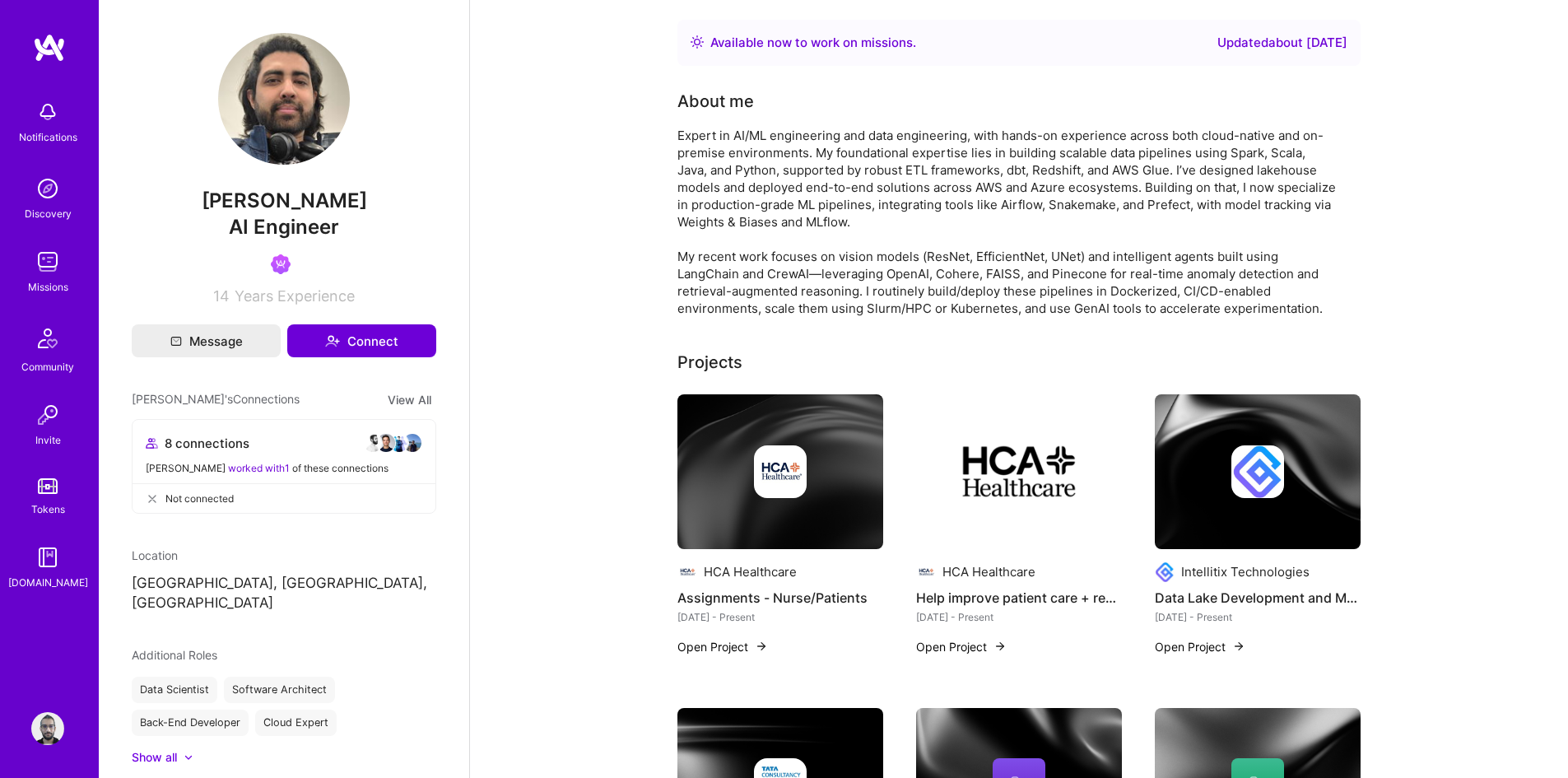
click at [46, 188] on img at bounding box center [48, 188] width 33 height 33
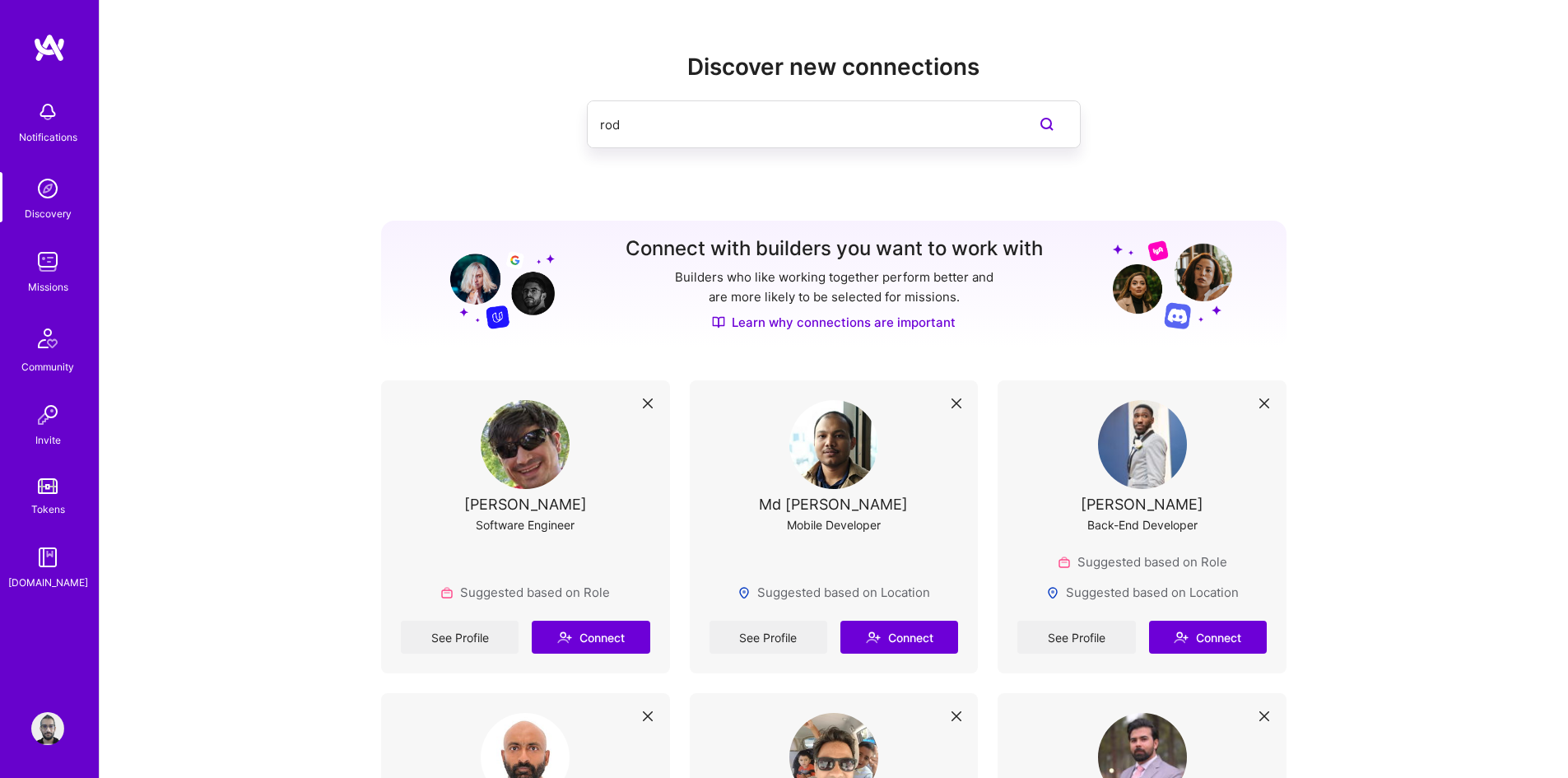
click at [952, 125] on input "rod" at bounding box center [801, 125] width 402 height 42
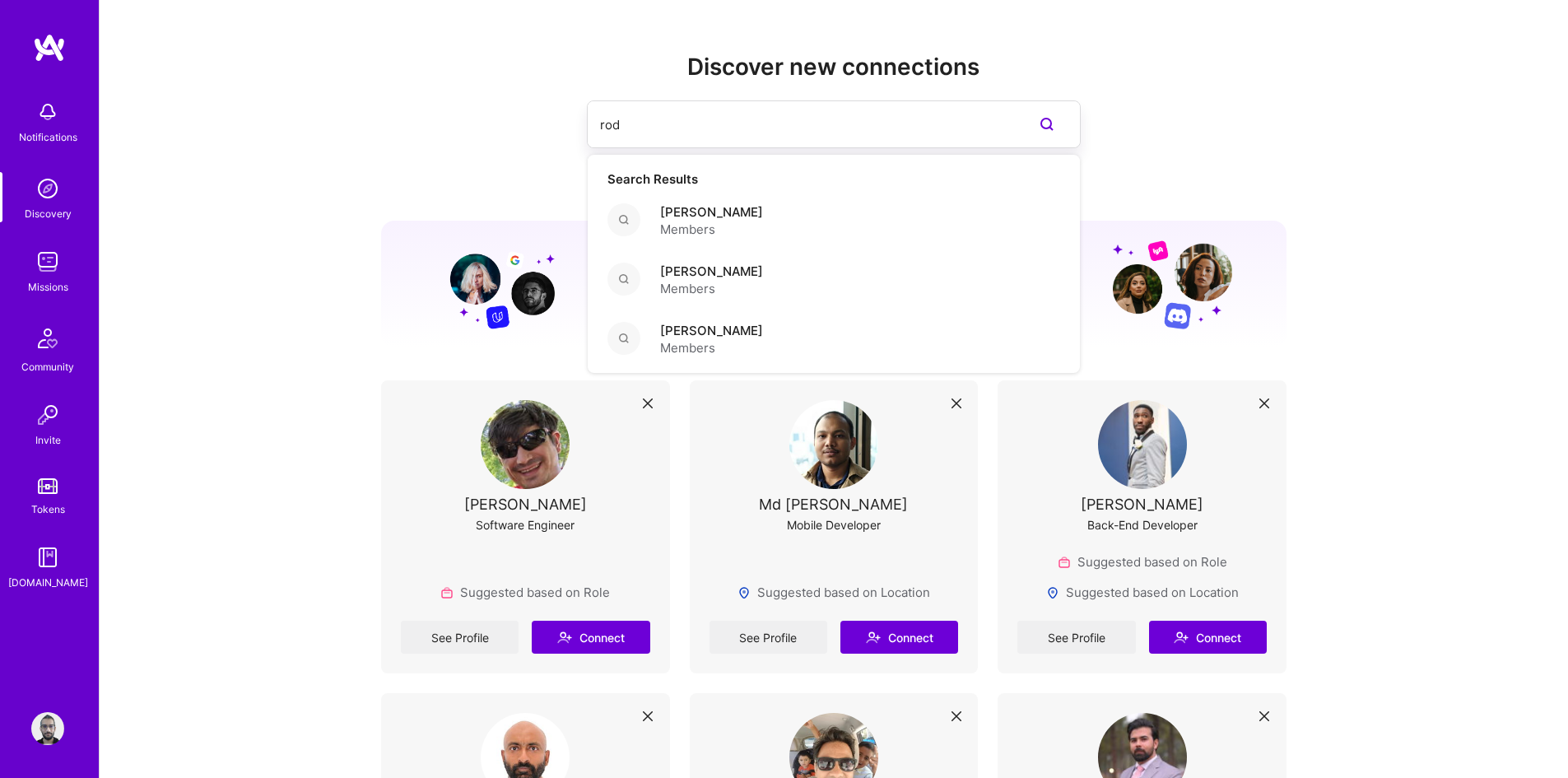
click at [952, 125] on input "rod" at bounding box center [801, 125] width 402 height 42
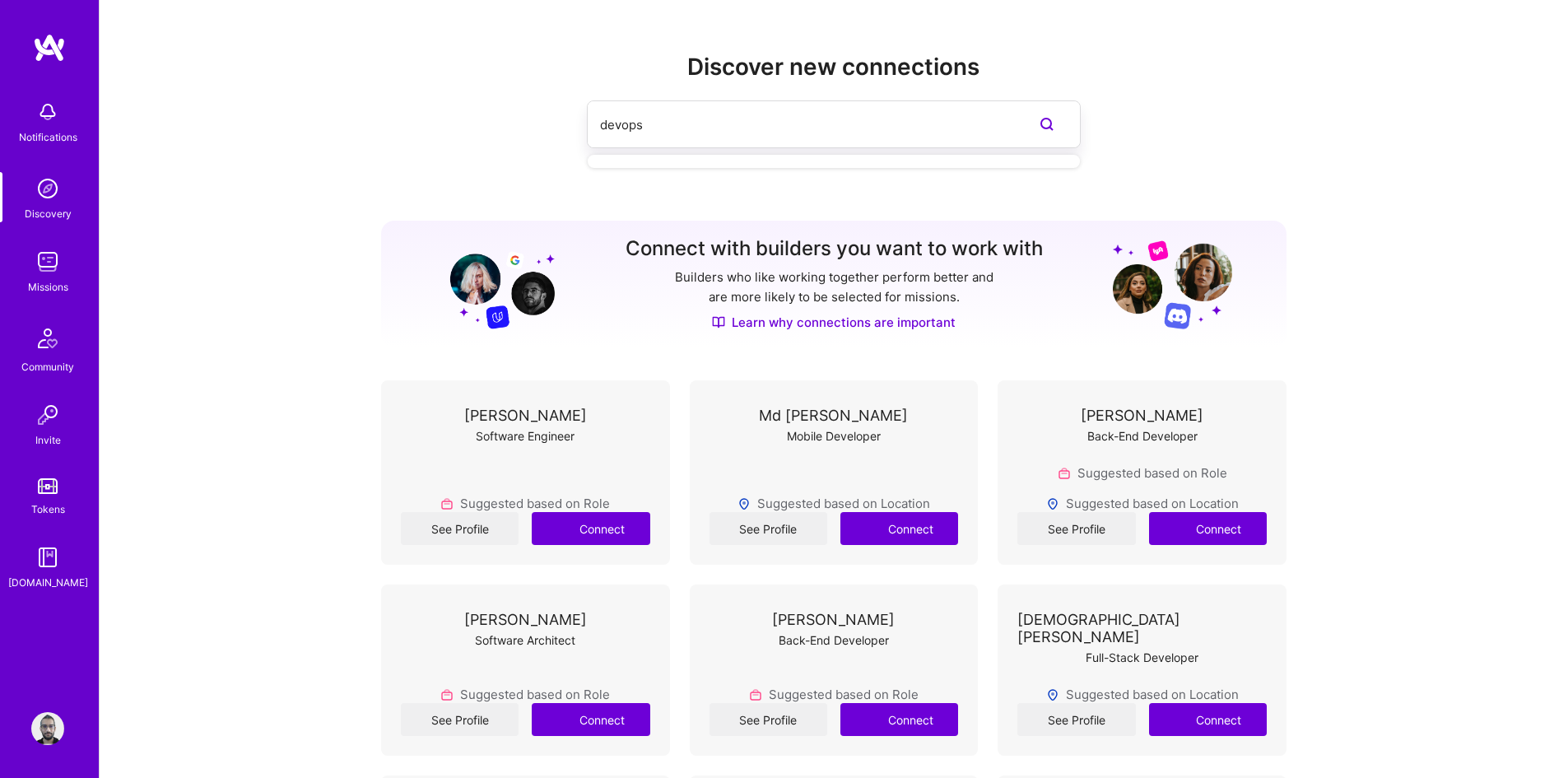
type input "devops"
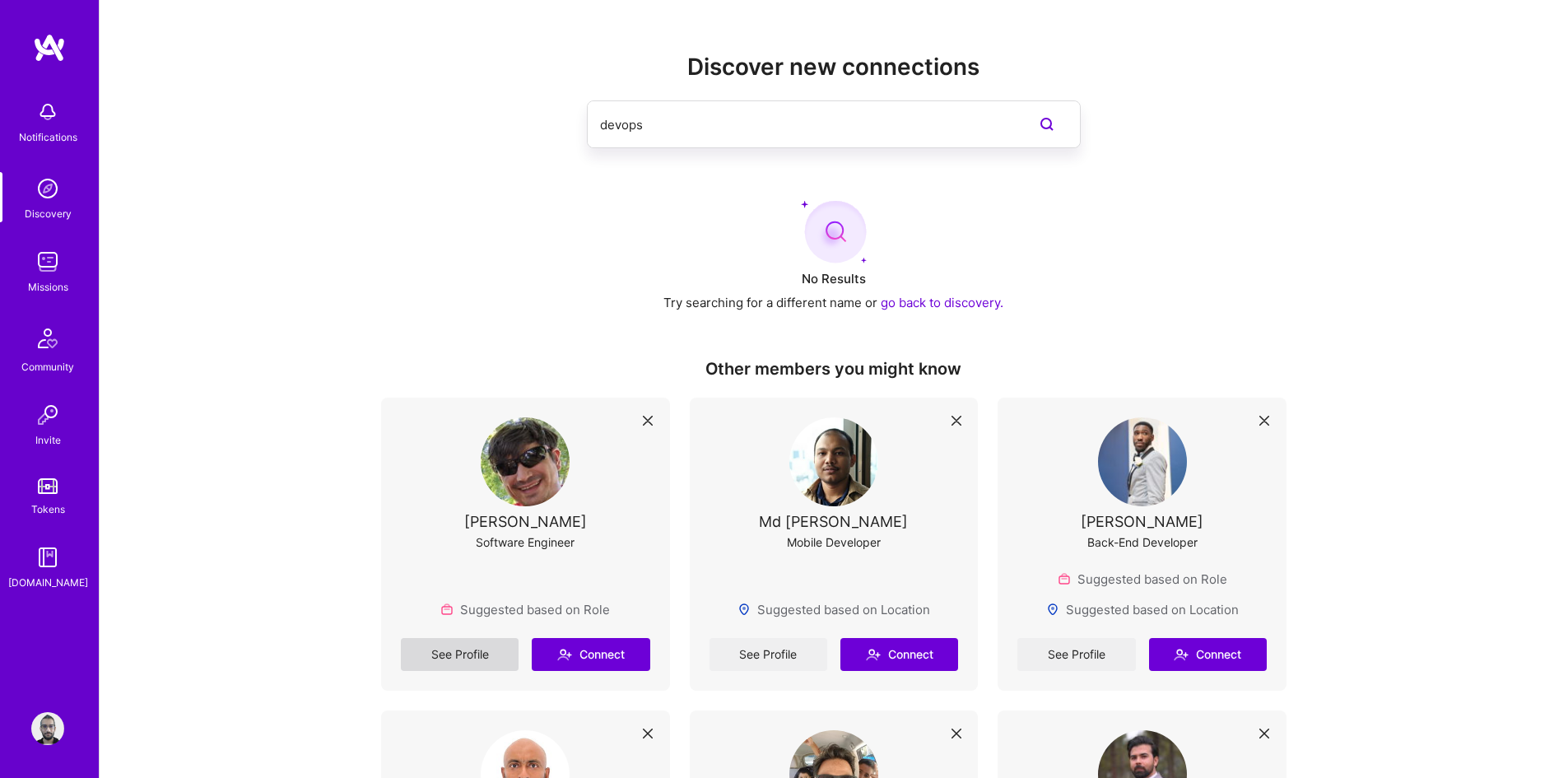
click at [478, 653] on link "See Profile" at bounding box center [460, 654] width 117 height 33
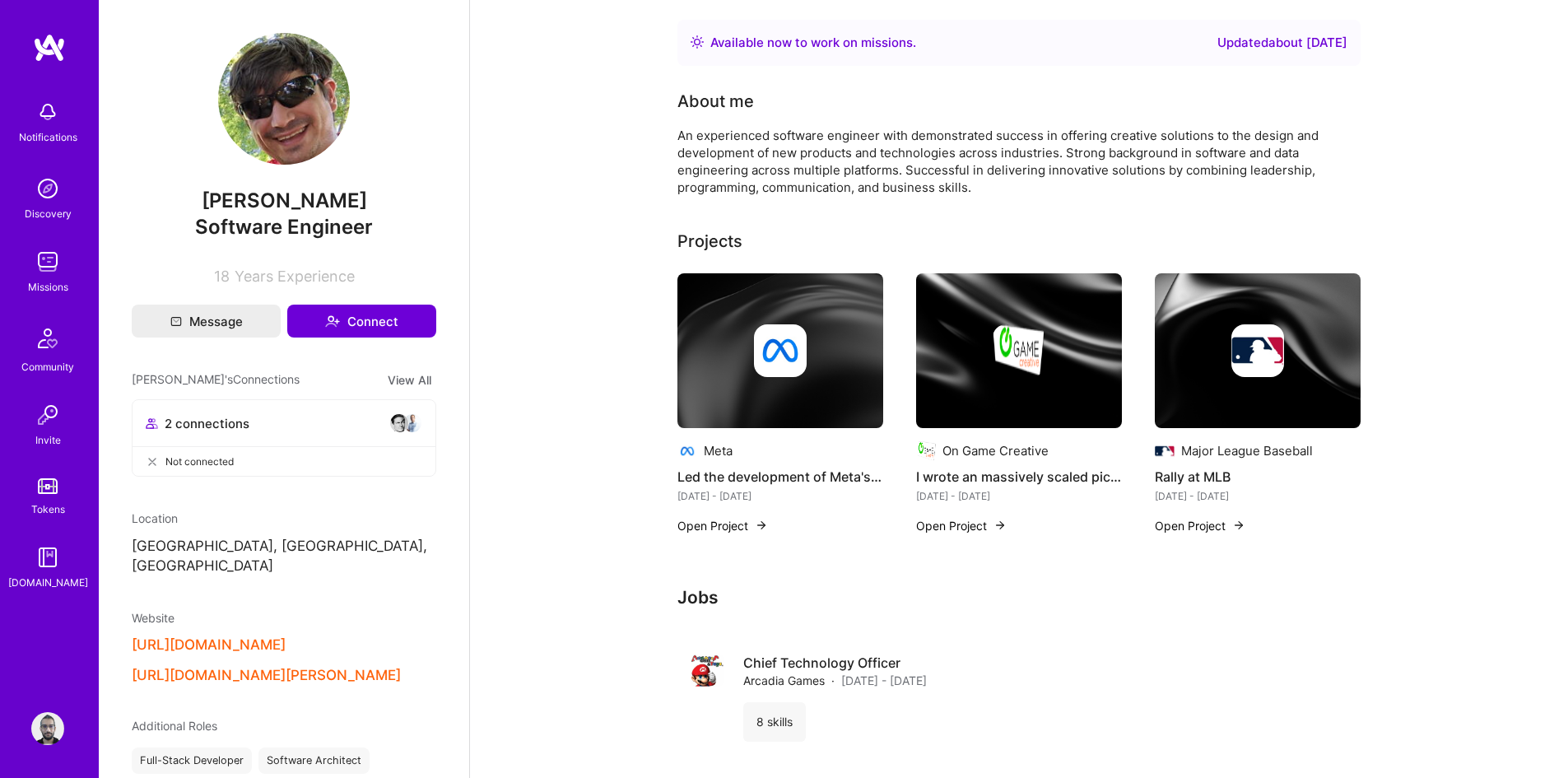
click at [39, 218] on div "Discovery" at bounding box center [48, 213] width 47 height 17
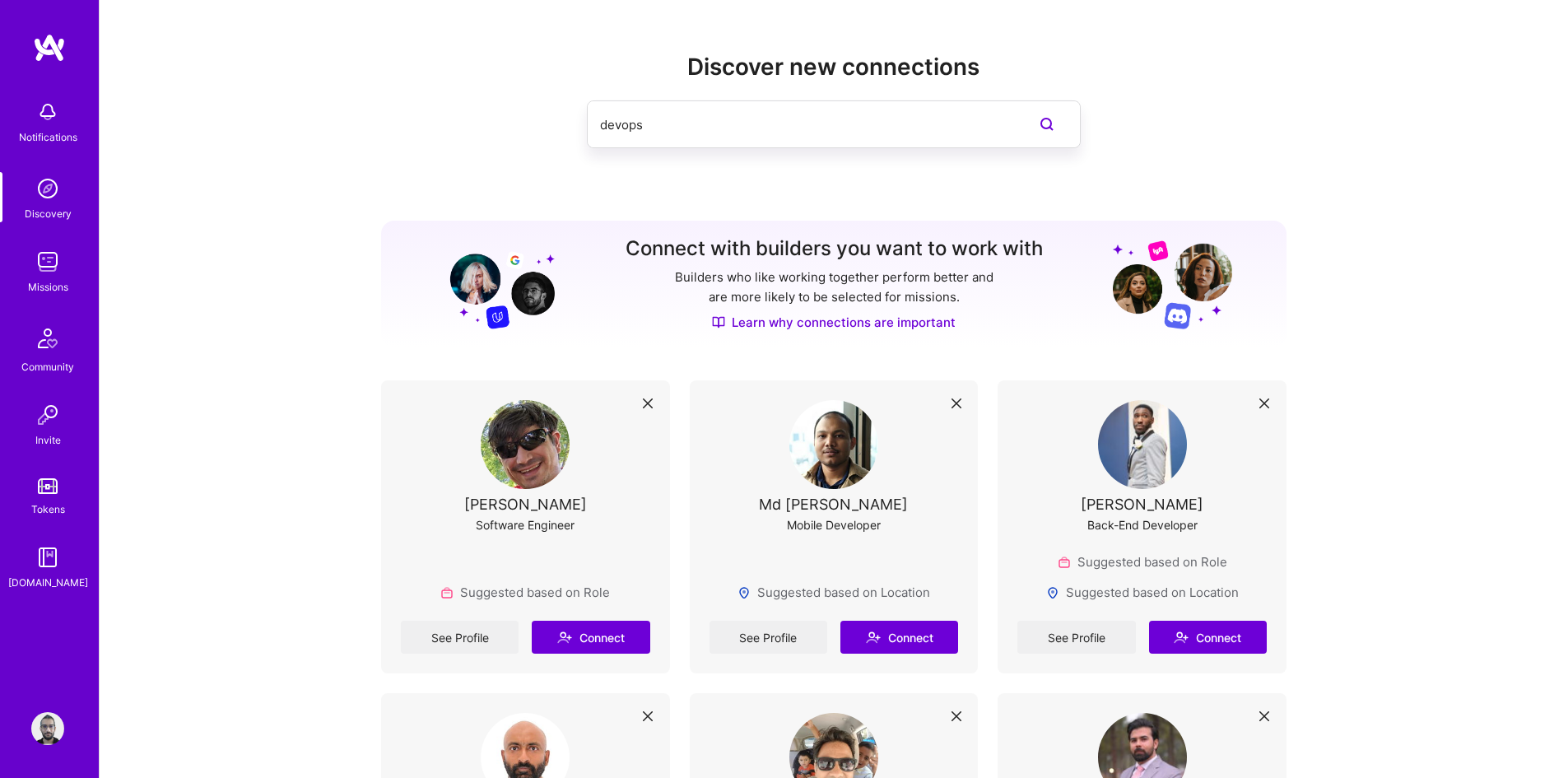
click at [37, 124] on img at bounding box center [48, 112] width 33 height 33
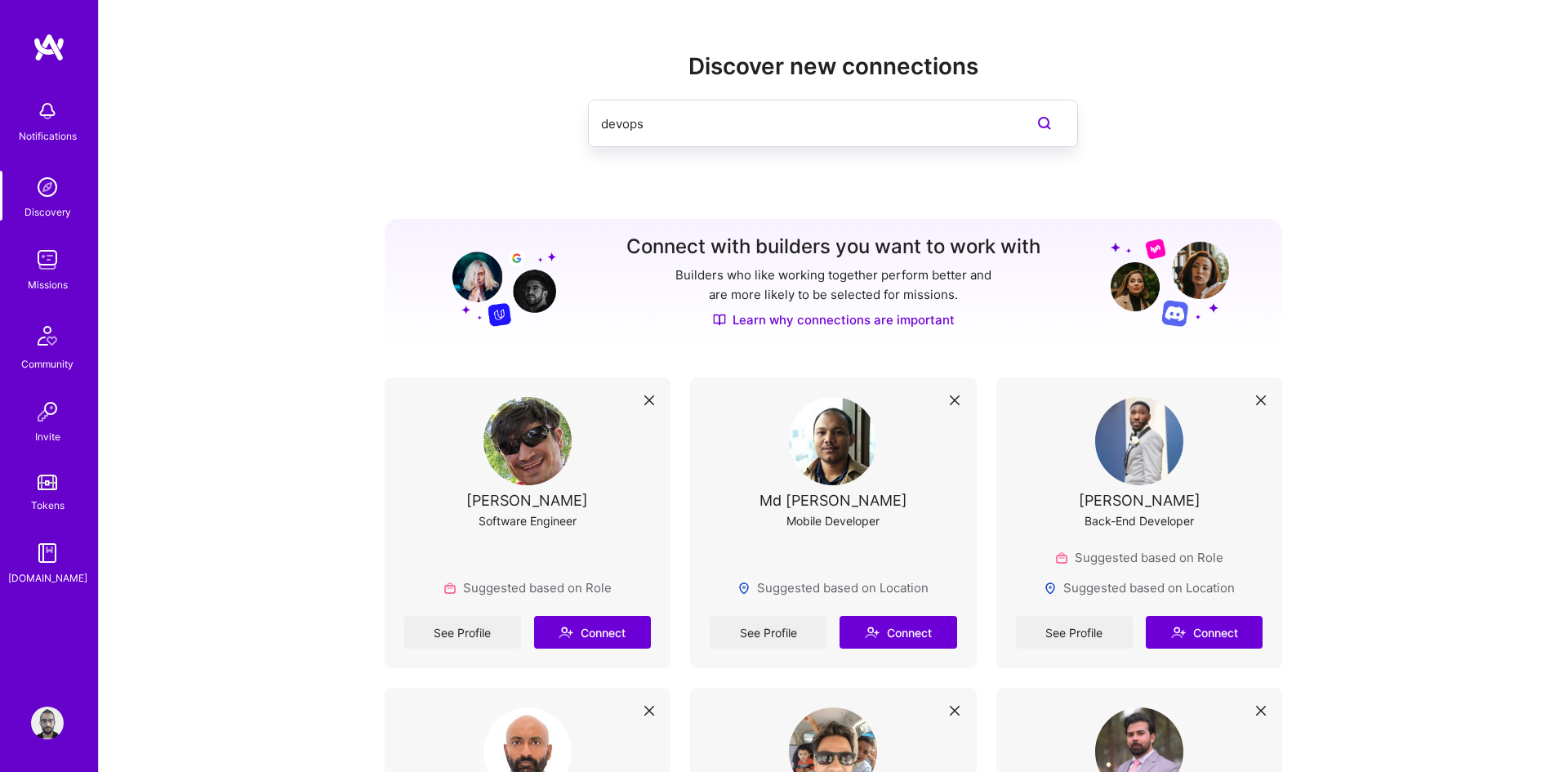
click at [36, 203] on div "Discovery" at bounding box center [48, 212] width 47 height 17
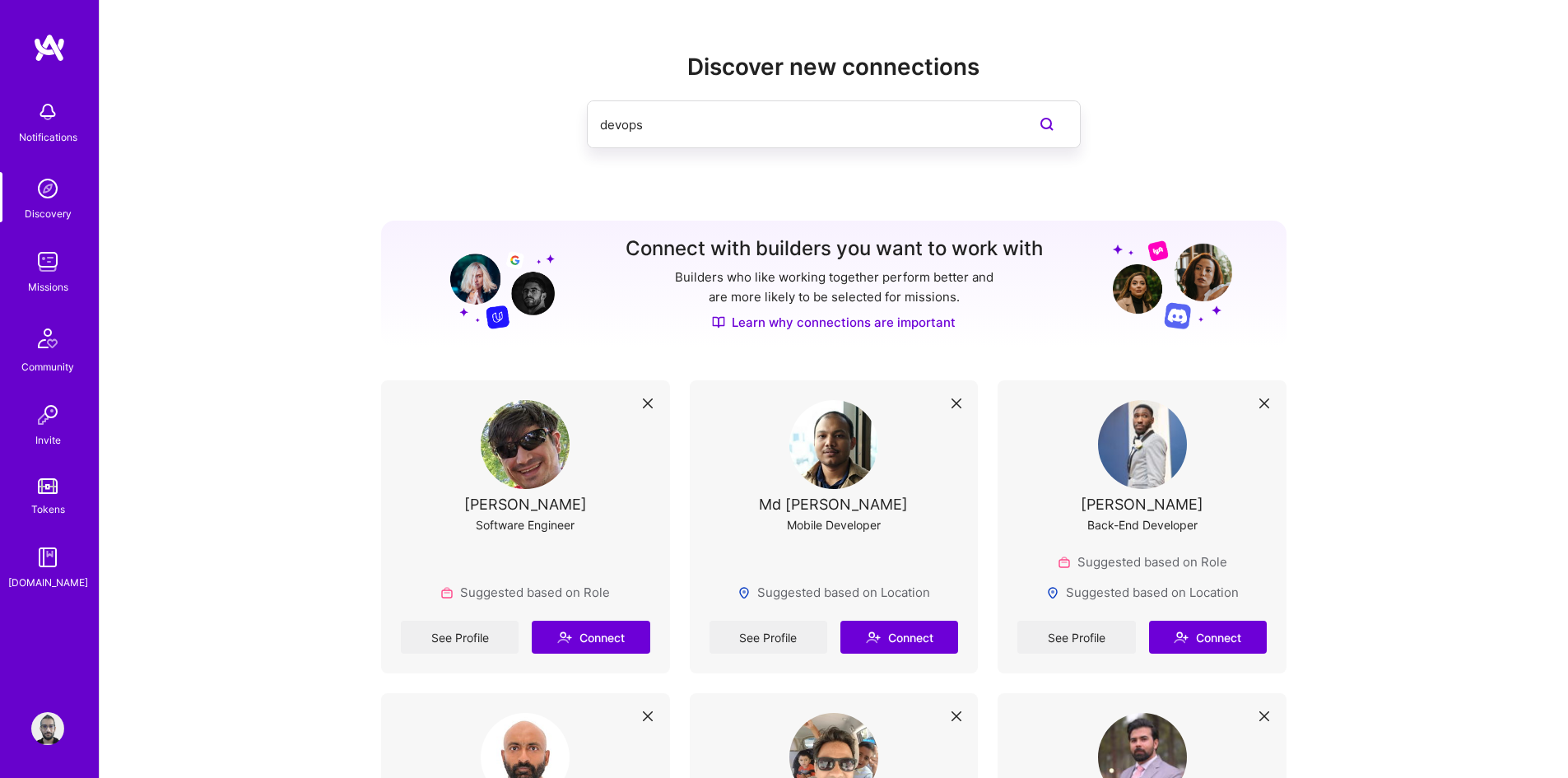
click at [43, 275] on img at bounding box center [48, 262] width 33 height 33
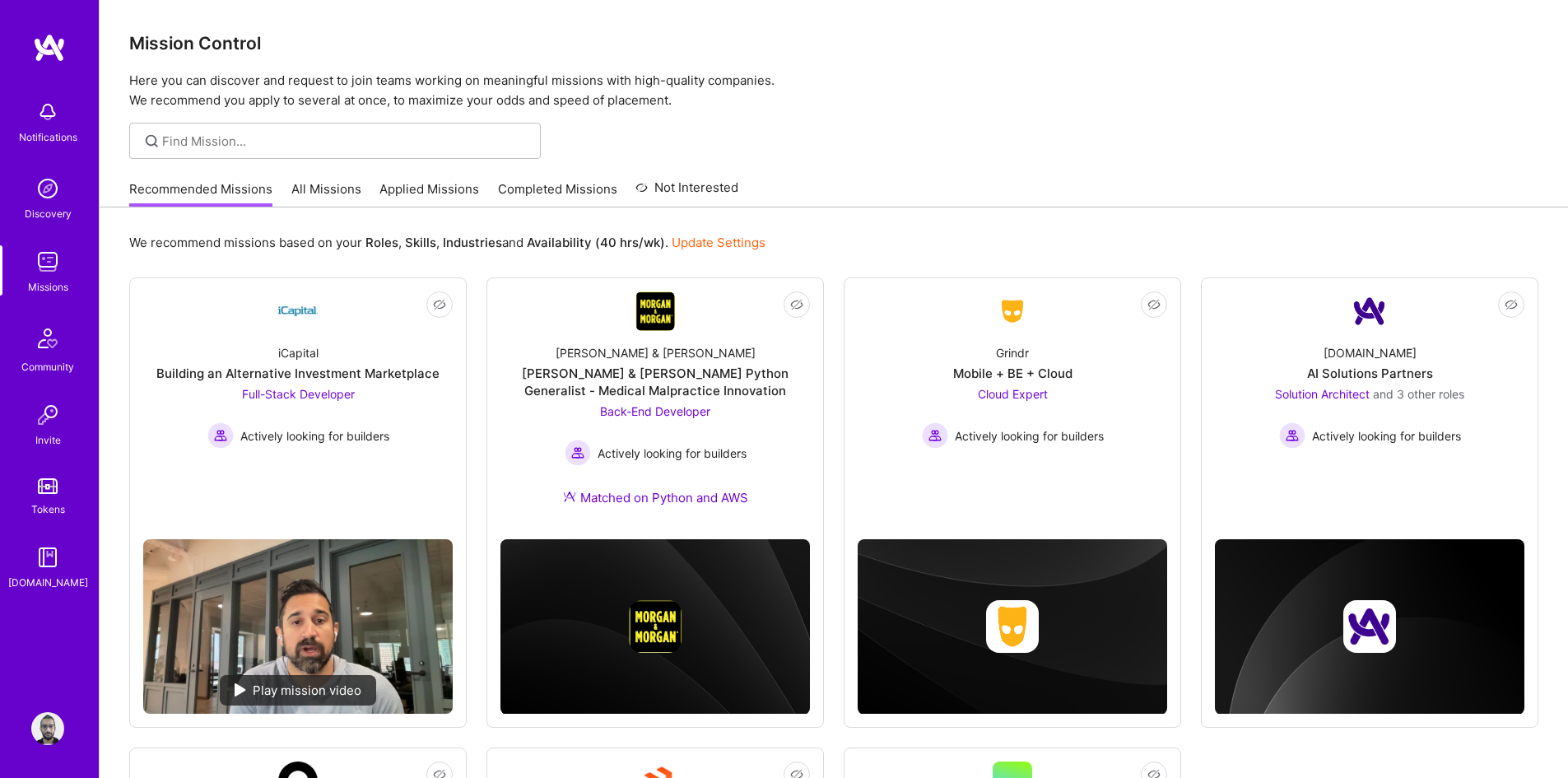
click at [54, 361] on div "Community" at bounding box center [47, 366] width 53 height 17
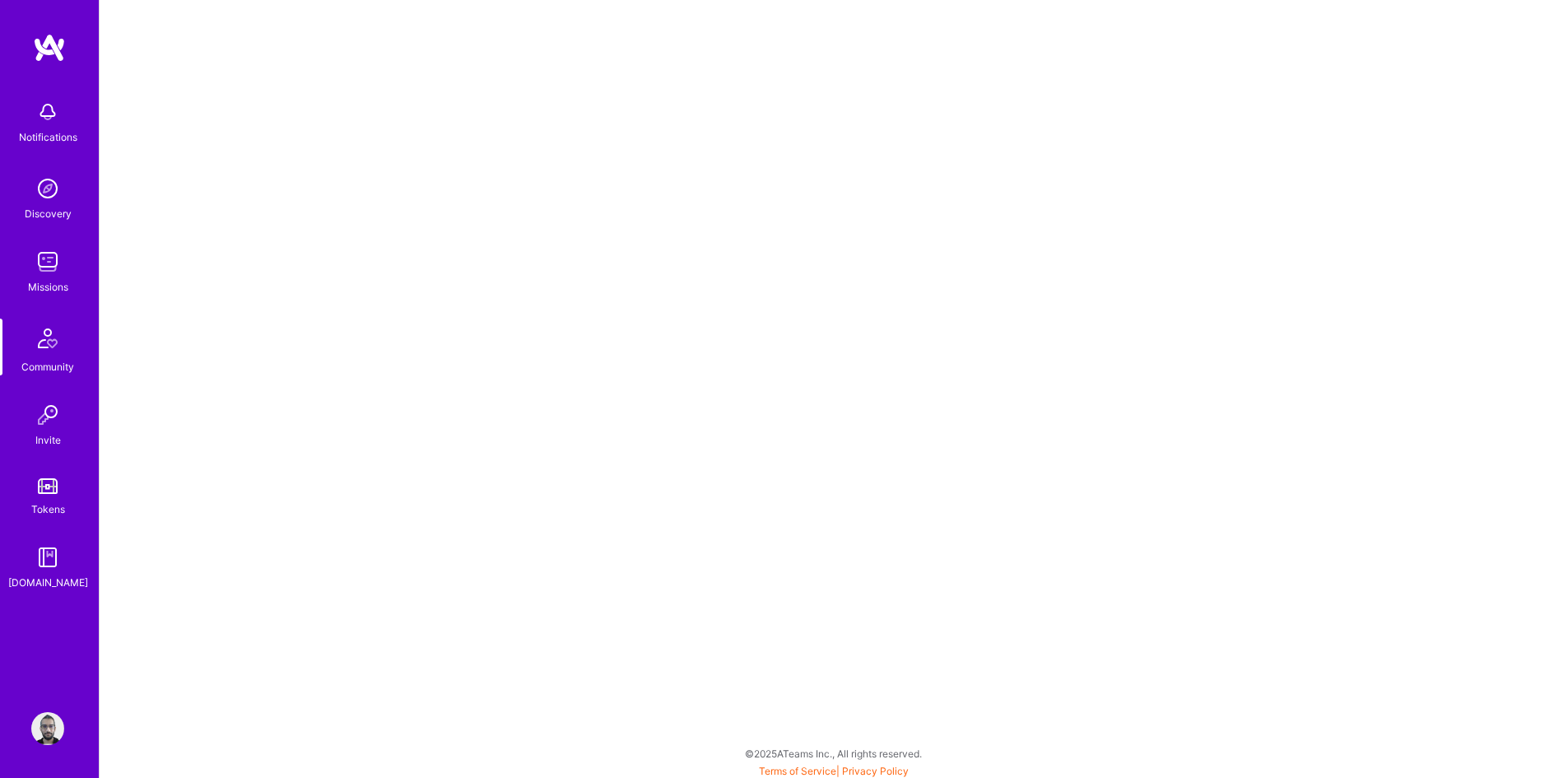
click at [62, 424] on img at bounding box center [48, 414] width 33 height 33
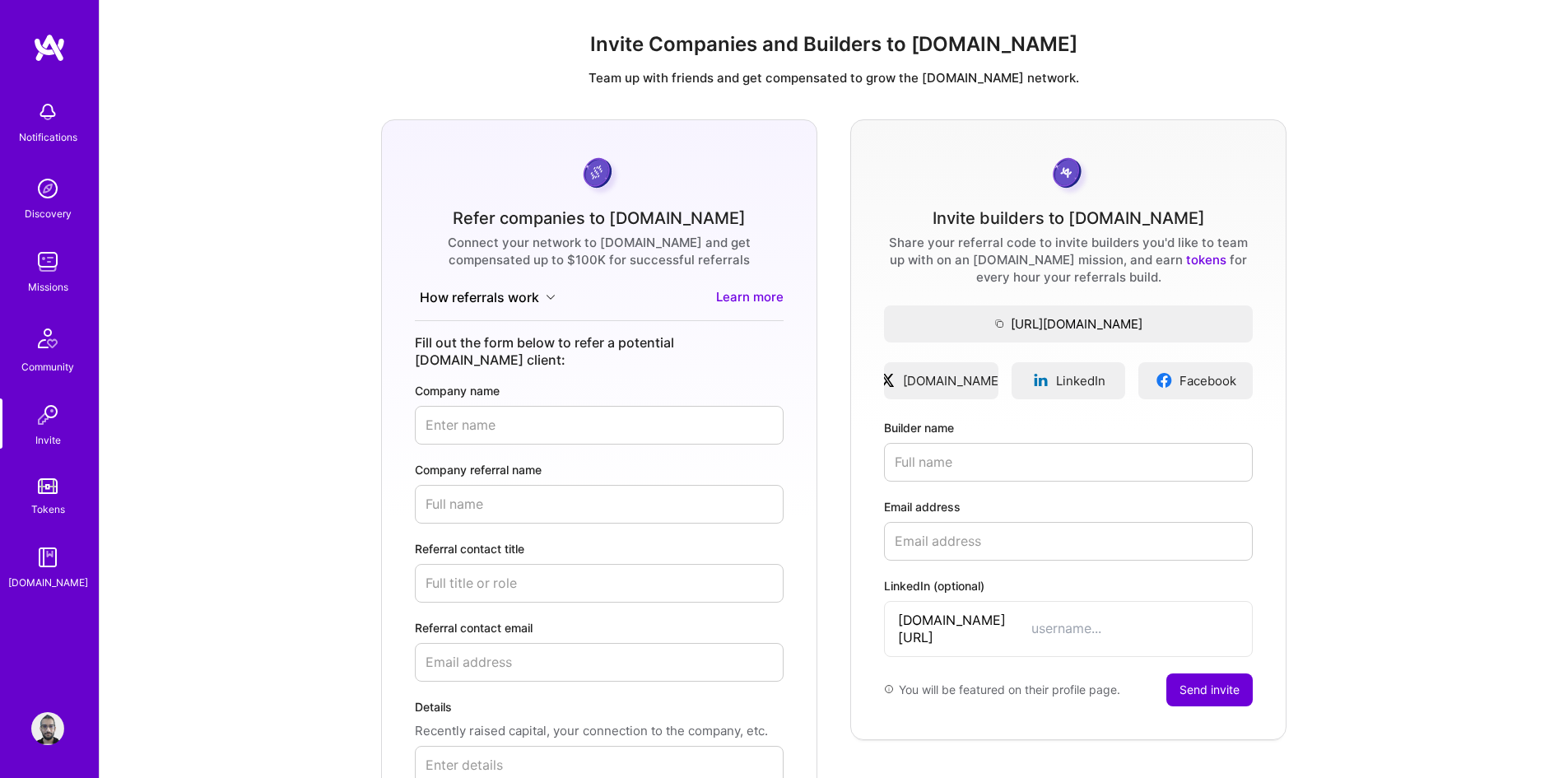
click at [38, 479] on img at bounding box center [47, 486] width 20 height 15
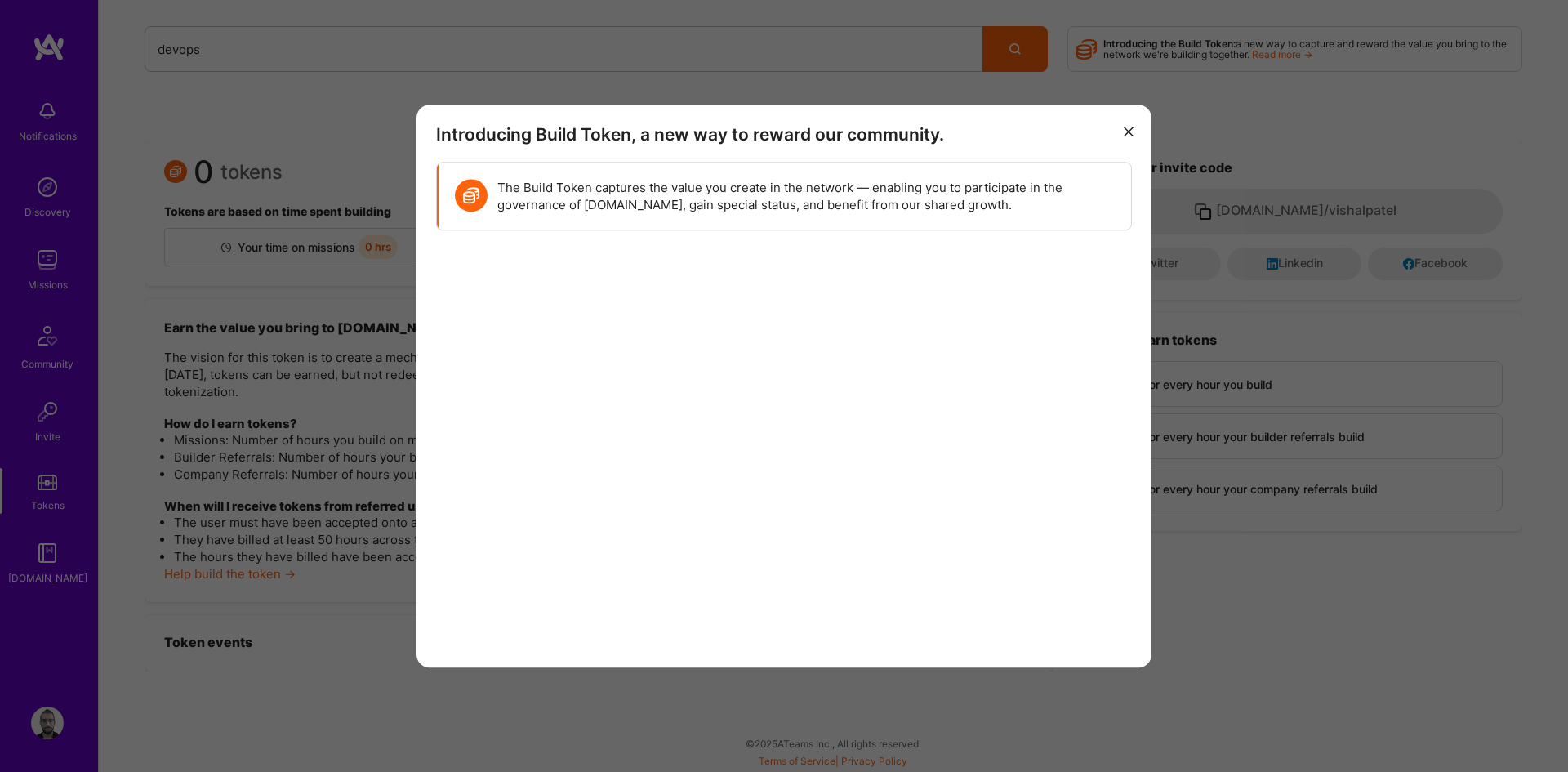
click at [1124, 131] on icon "modal" at bounding box center [1128, 133] width 10 height 10
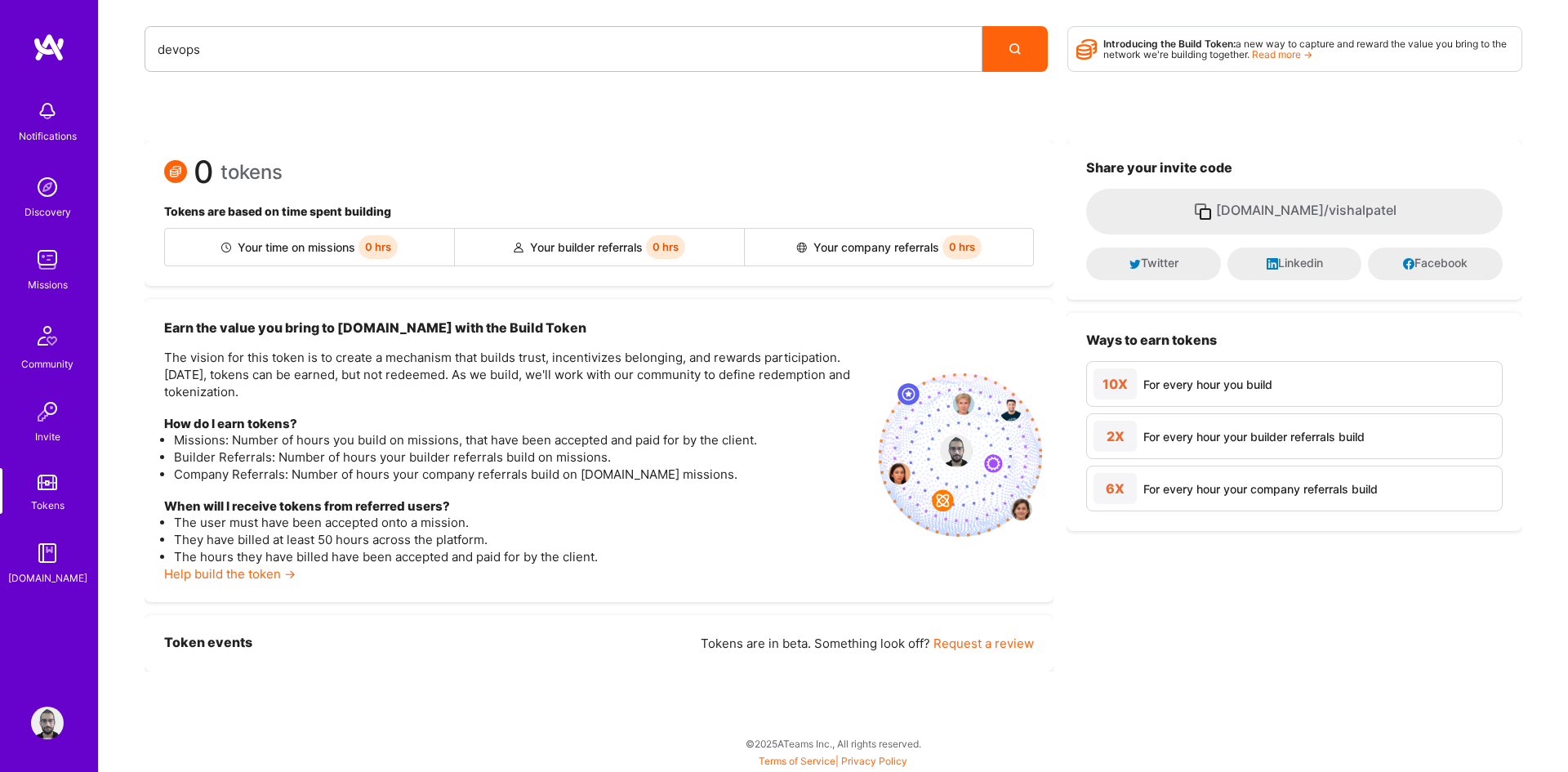
click at [42, 542] on img at bounding box center [48, 553] width 32 height 32
